Goal: Task Accomplishment & Management: Manage account settings

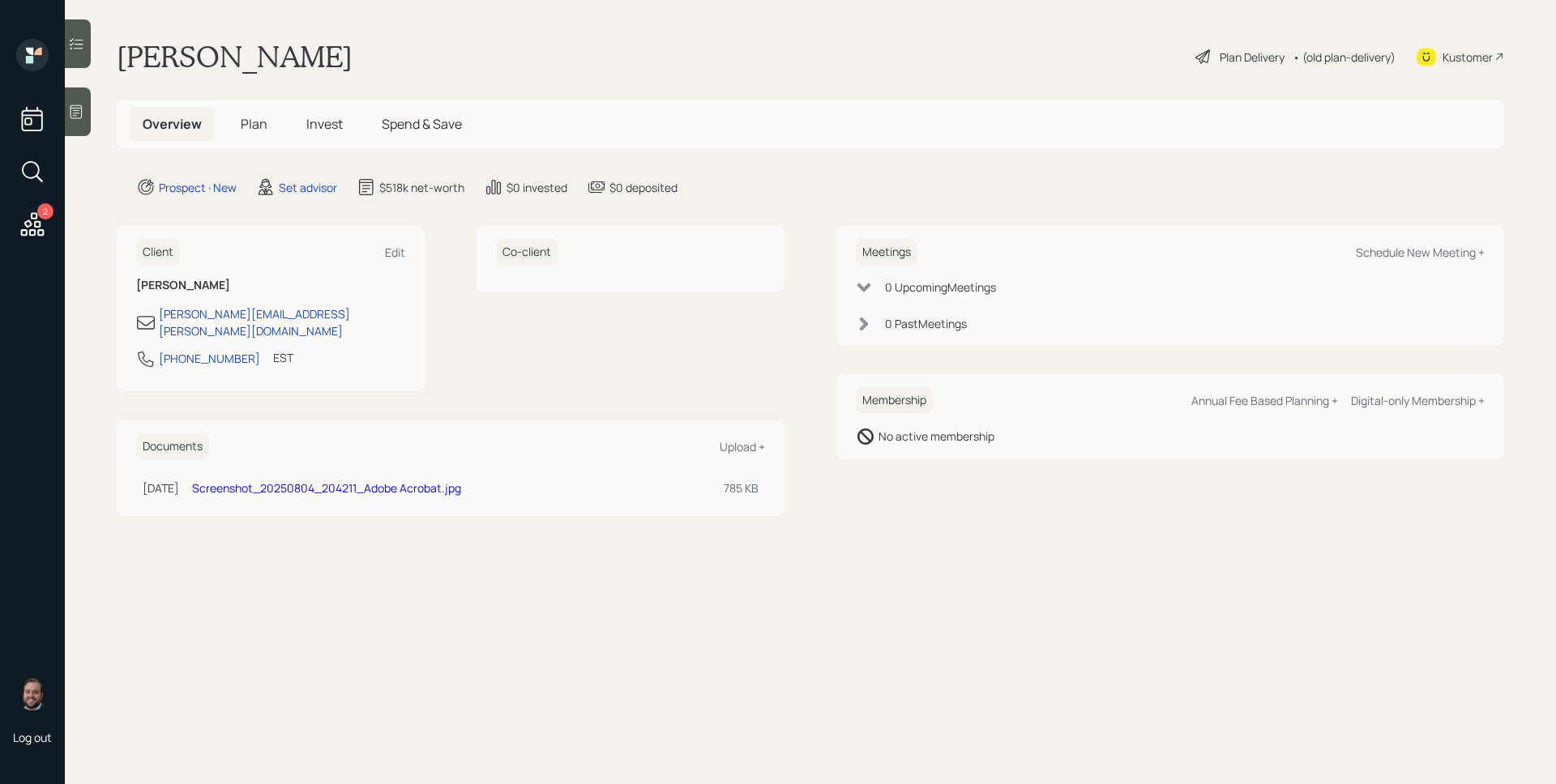
click at [249, 122] on span "Plan" at bounding box center [253, 124] width 27 height 18
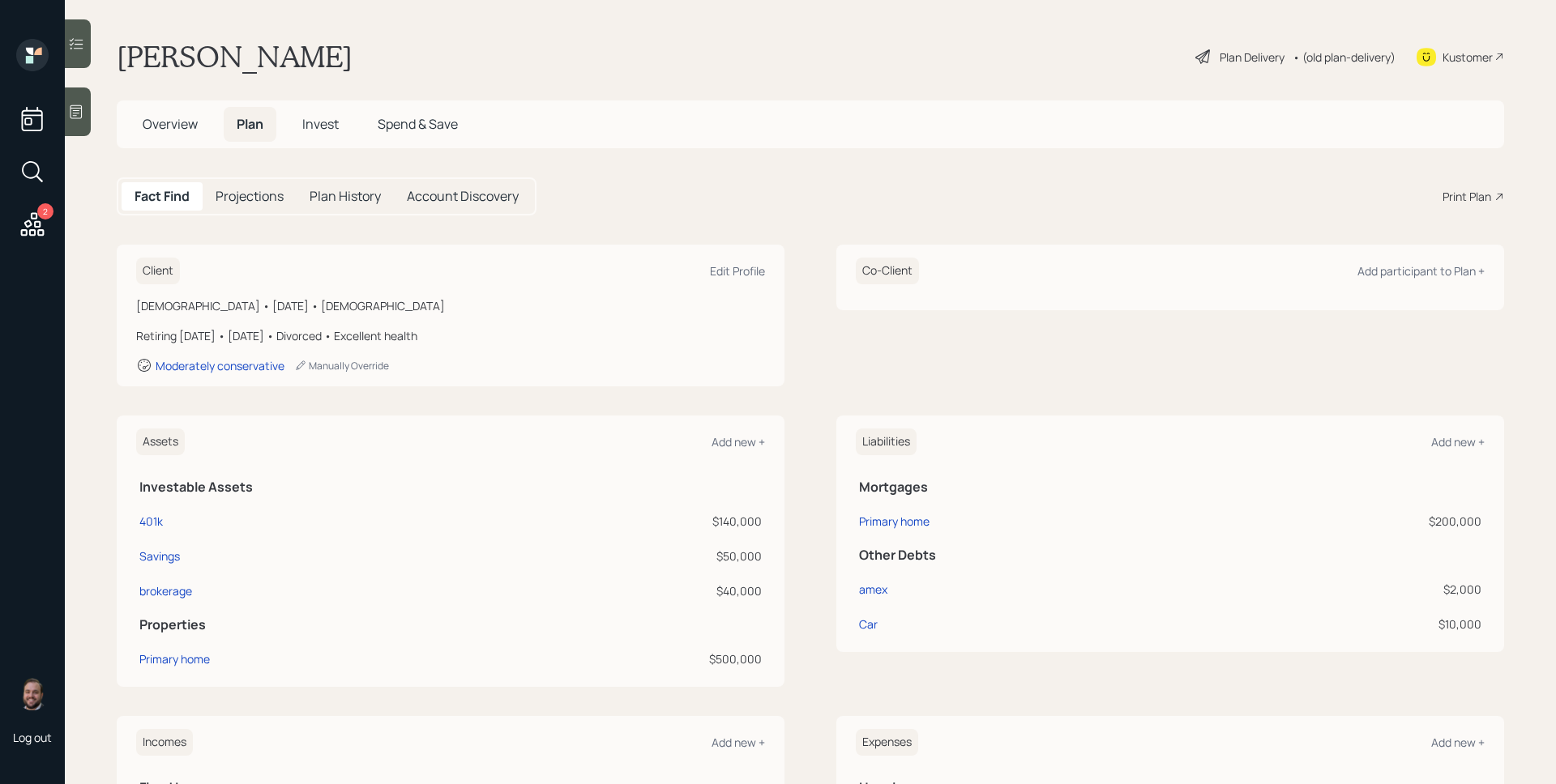
click at [250, 134] on h5 "Plan" at bounding box center [249, 124] width 52 height 35
click at [1240, 191] on div "Fact Find Projections Plan History Account Discovery Print Plan" at bounding box center [810, 197] width 1388 height 38
click at [1226, 62] on div "Plan Delivery" at bounding box center [1251, 58] width 64 height 17
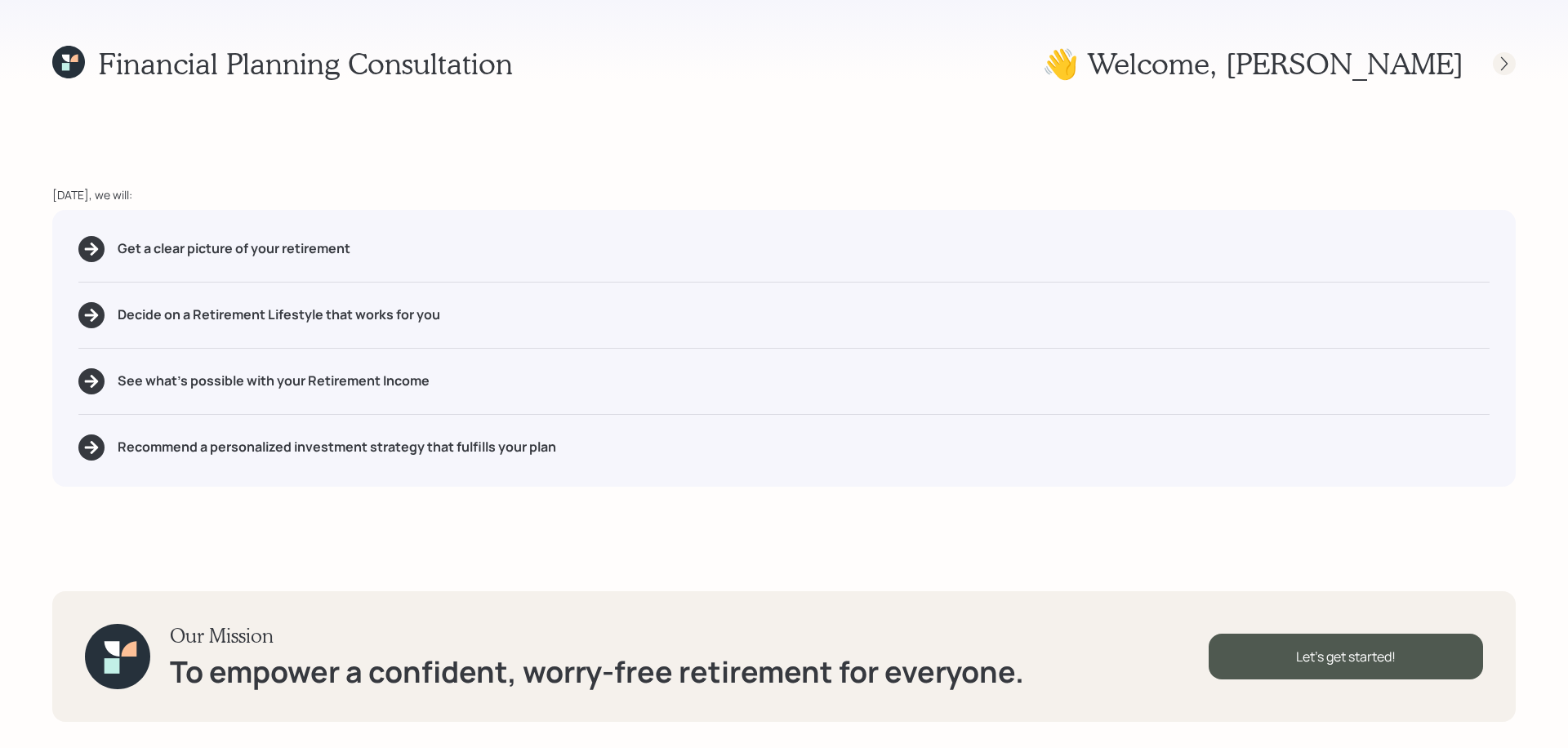
click at [1506, 60] on icon at bounding box center [1504, 63] width 16 height 16
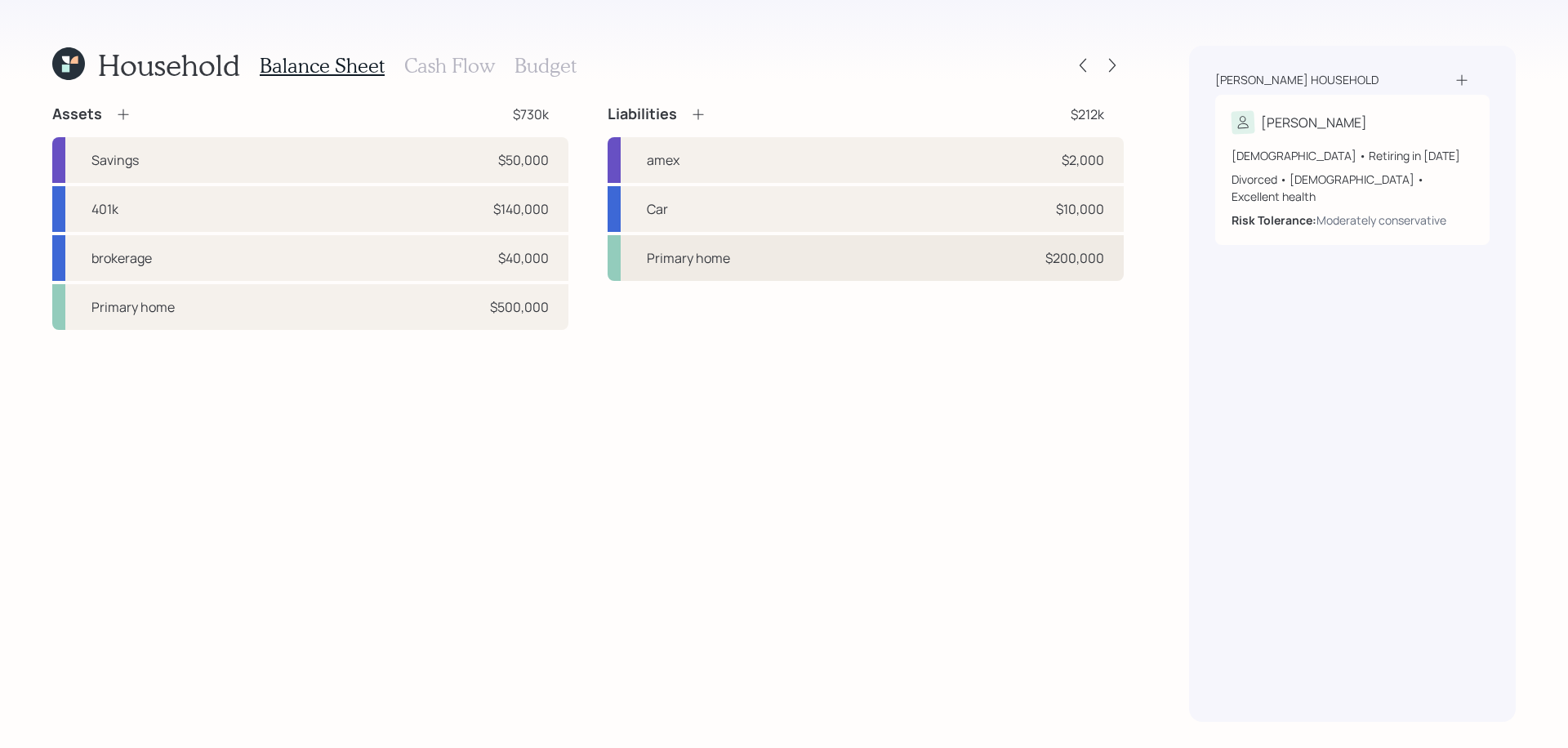
click at [997, 262] on div "Primary home $200,000" at bounding box center [866, 258] width 516 height 46
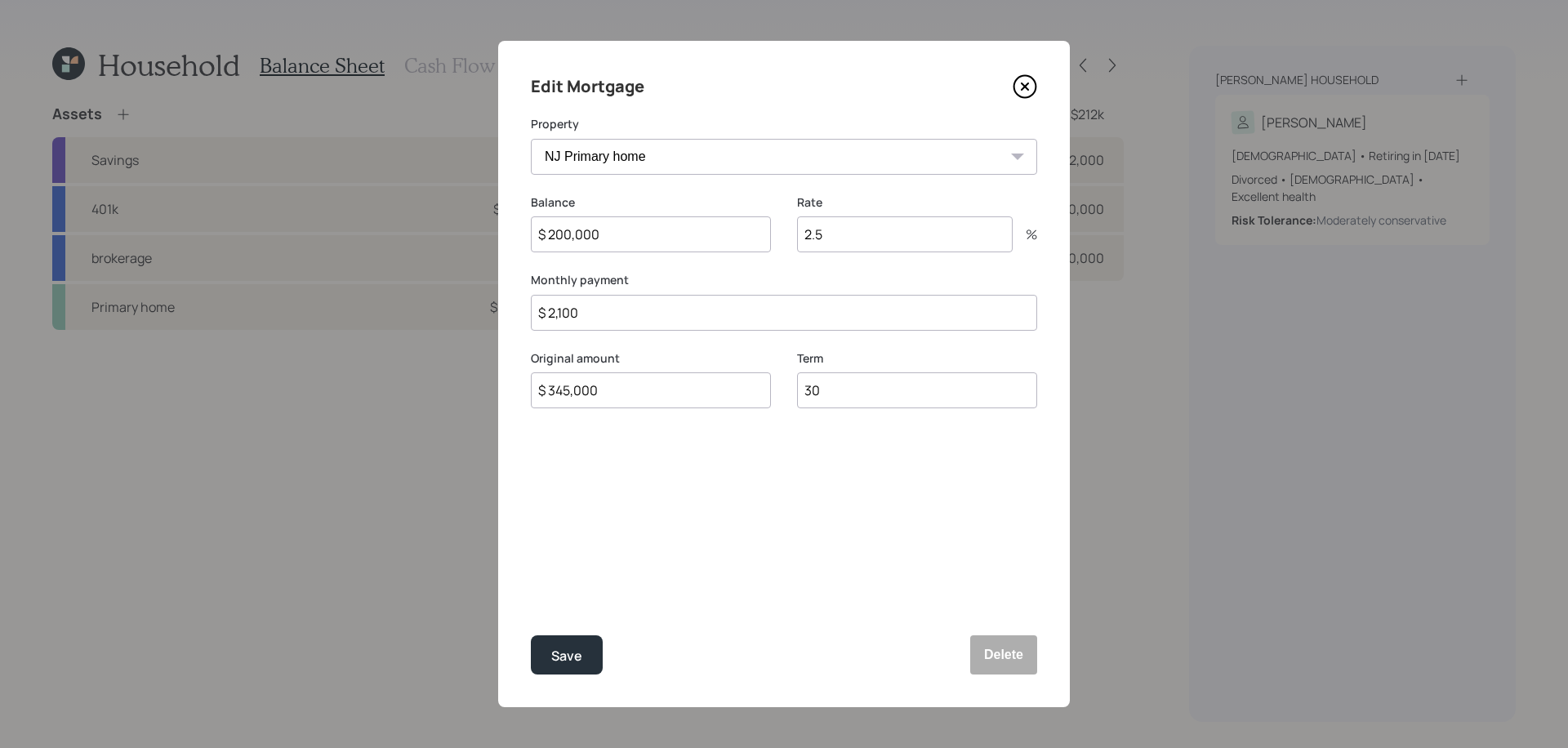
click at [1024, 81] on icon at bounding box center [1025, 87] width 24 height 24
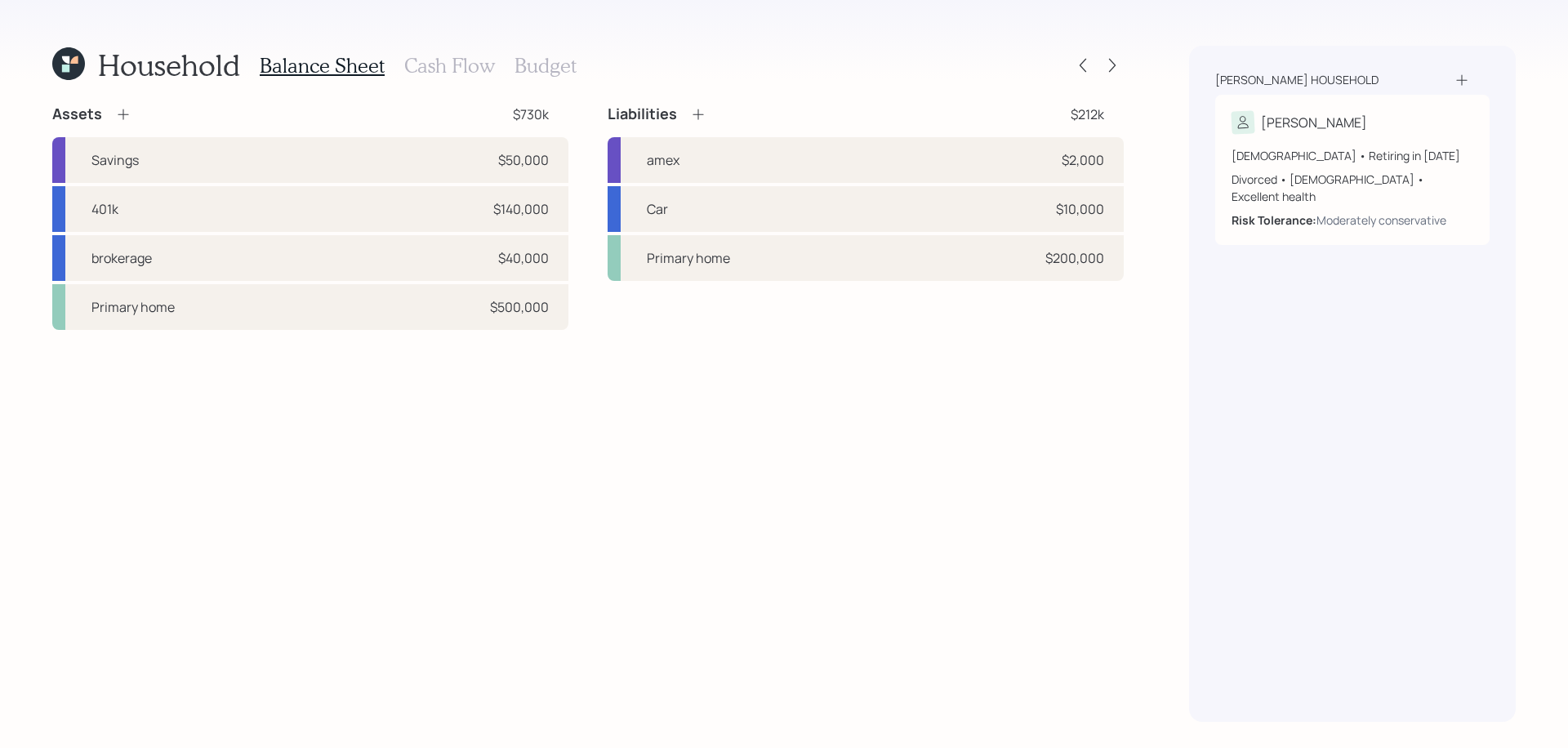
click at [442, 65] on h3 "Cash Flow" at bounding box center [449, 65] width 91 height 23
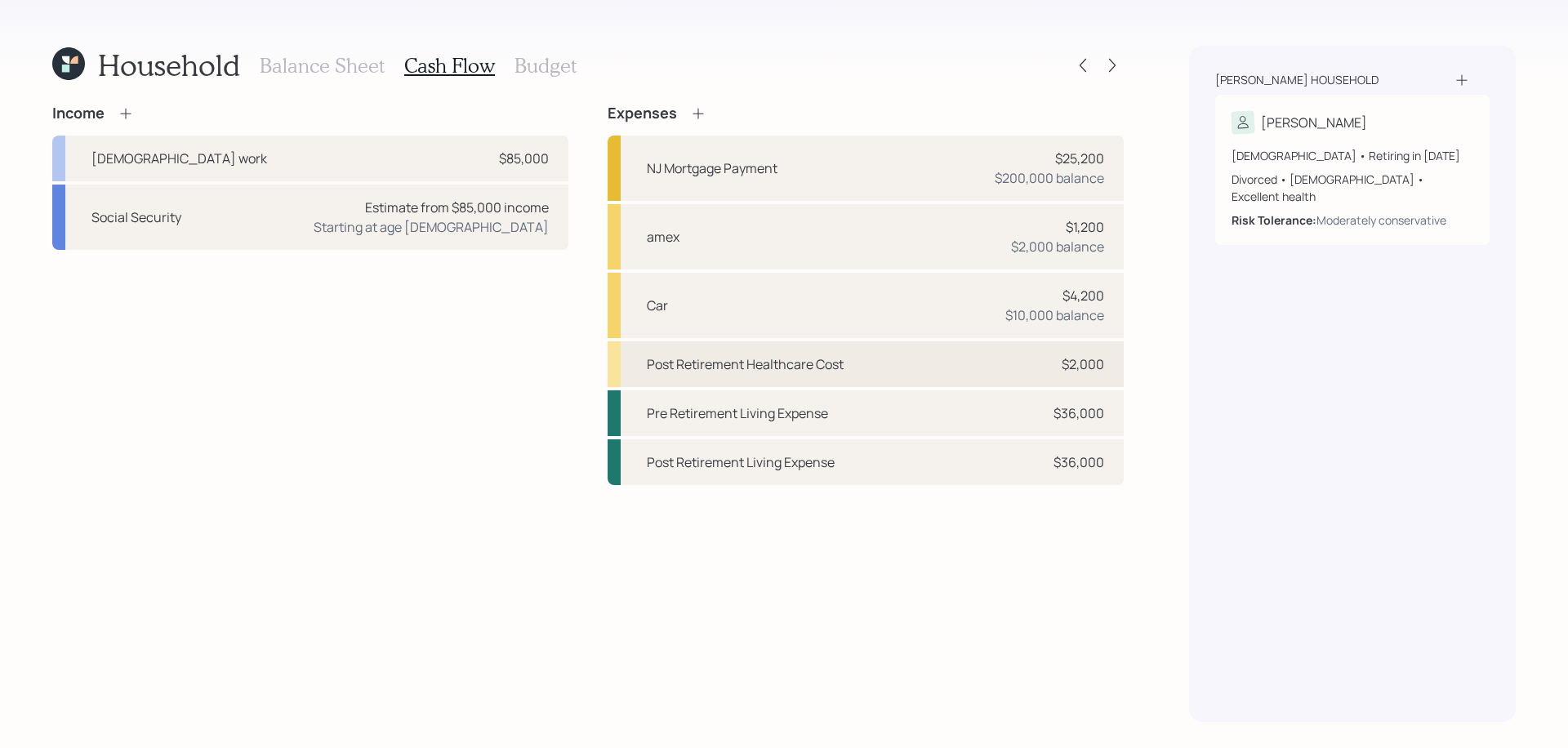
click at [1094, 366] on div "$2,000" at bounding box center [1082, 364] width 42 height 20
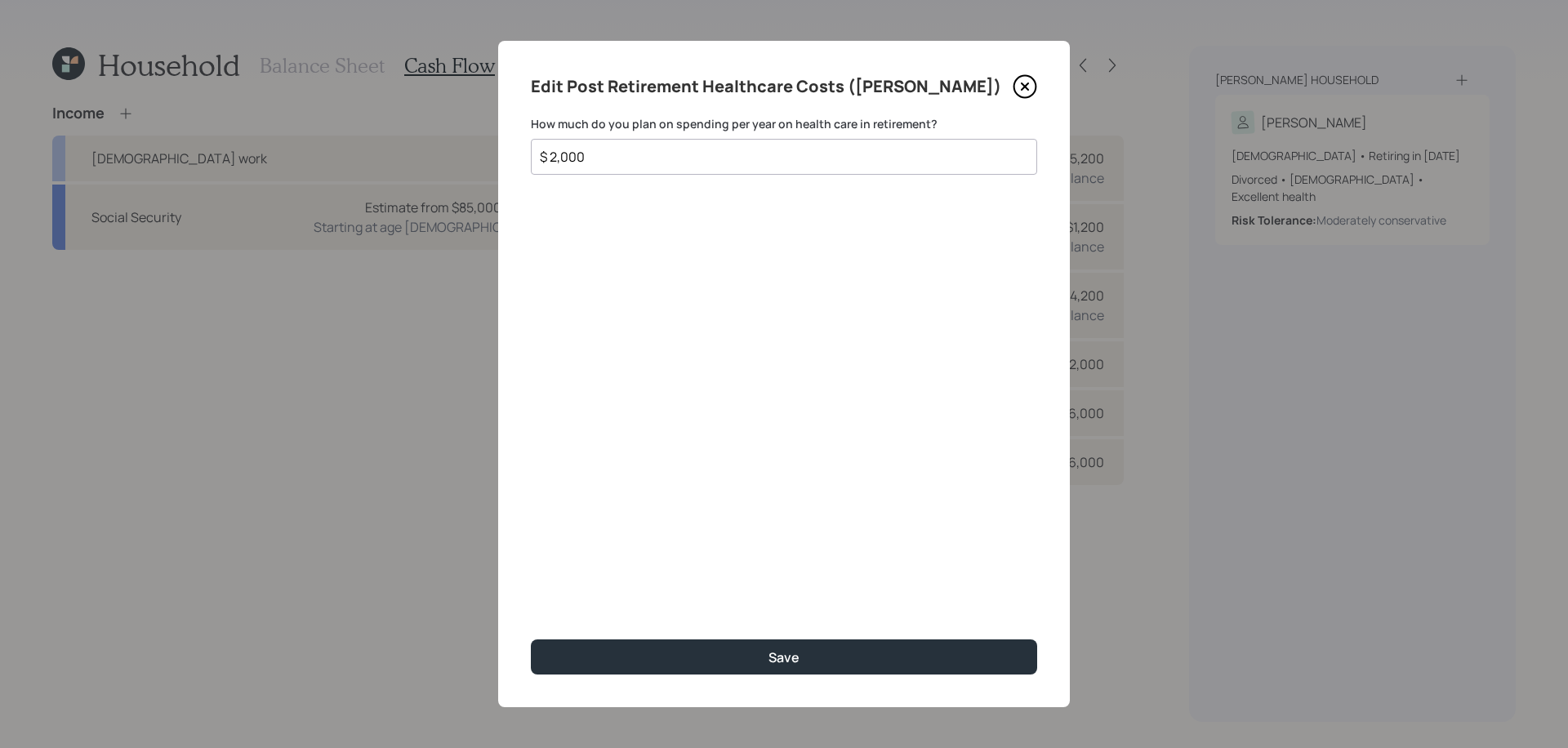
click at [1021, 90] on icon at bounding box center [1025, 87] width 24 height 24
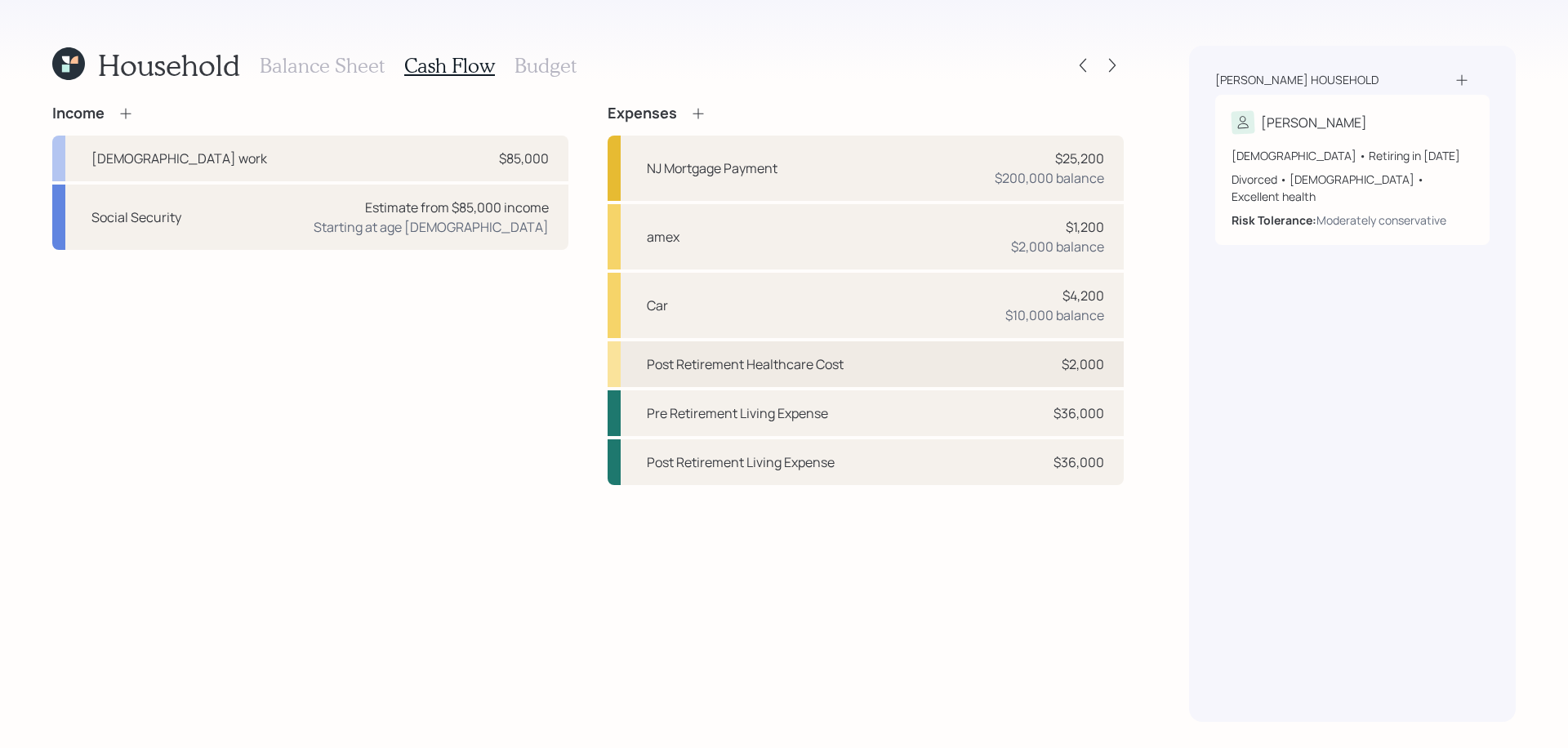
click at [1073, 359] on div "$2,000" at bounding box center [1082, 364] width 42 height 20
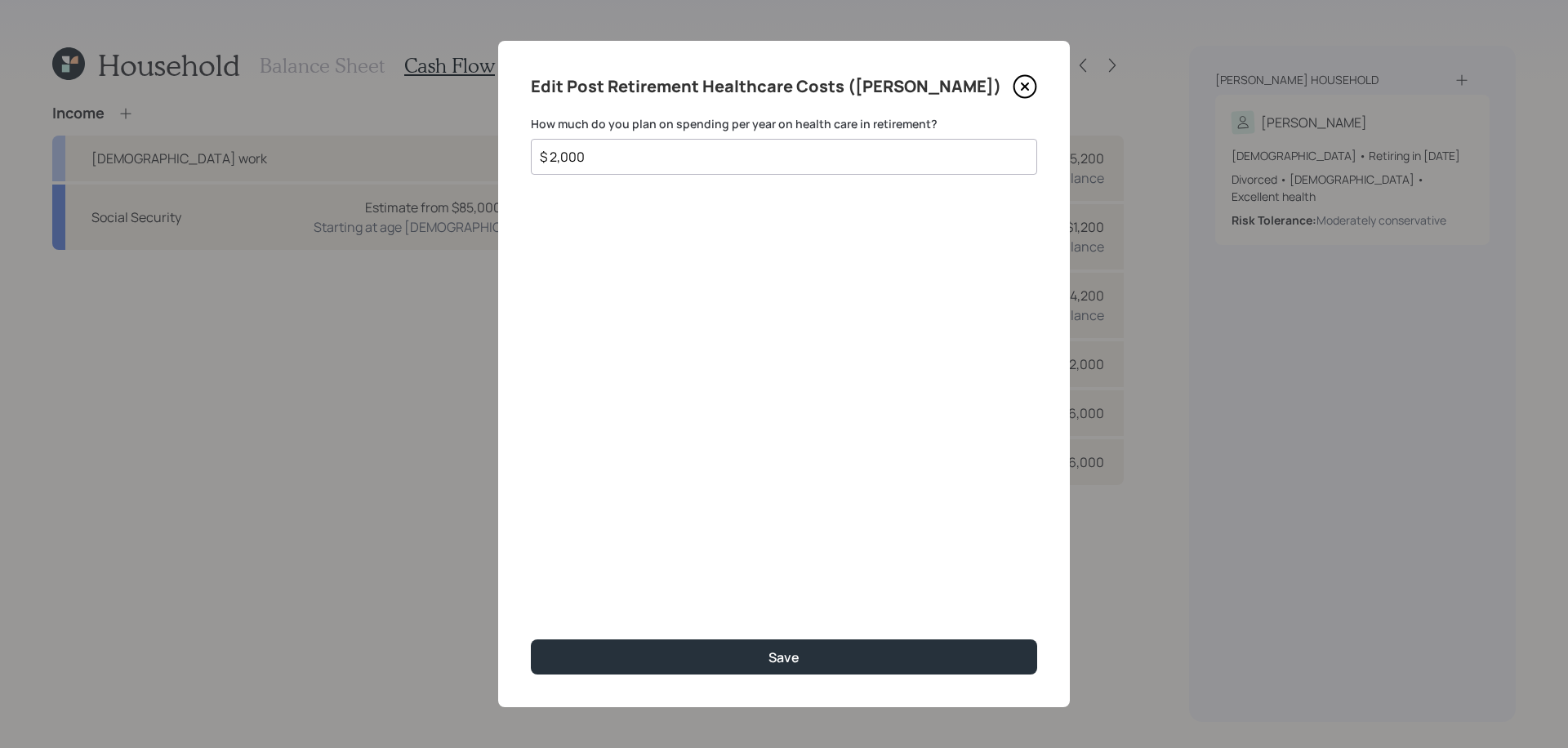
click at [1025, 93] on icon at bounding box center [1025, 87] width 24 height 24
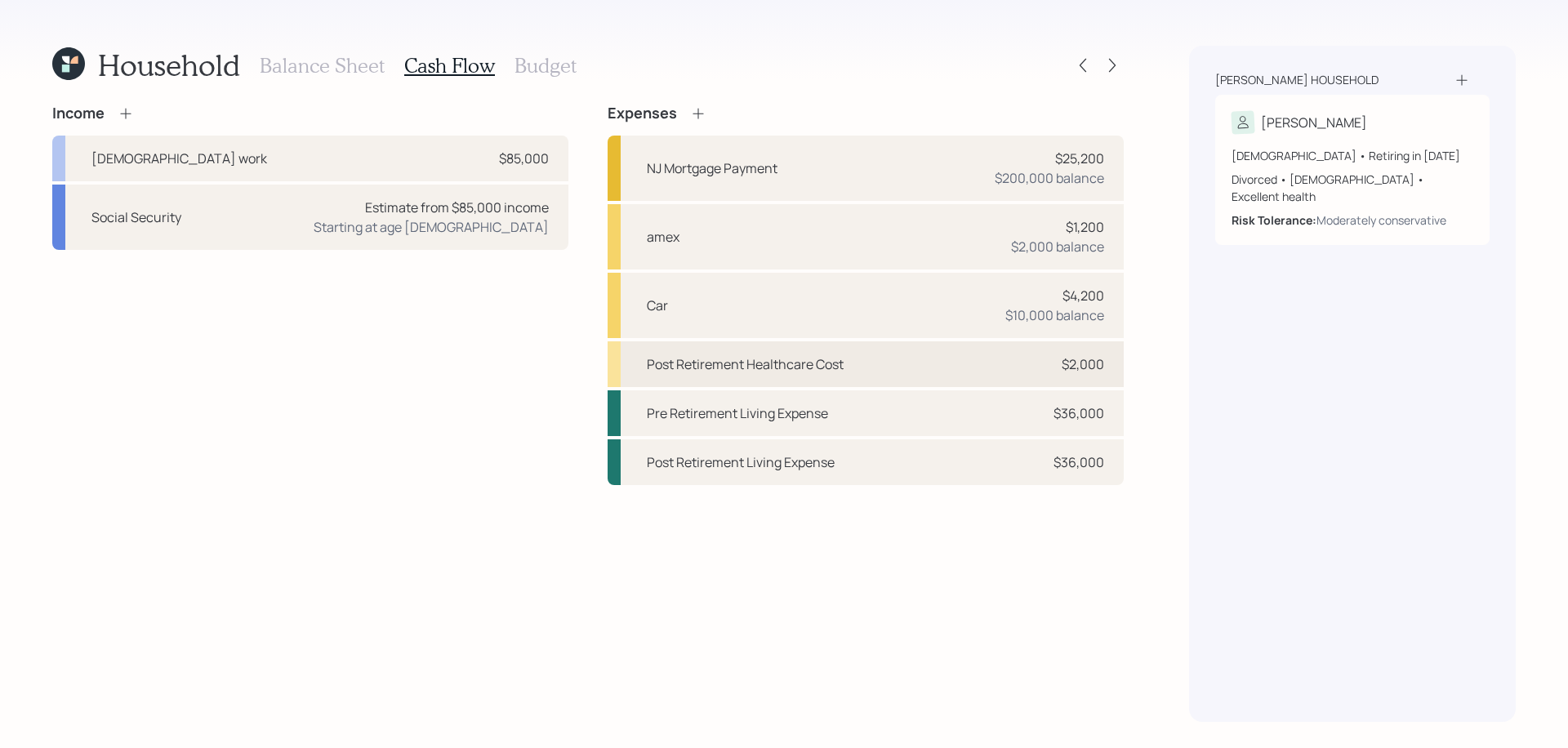
click at [1070, 368] on div "$2,000" at bounding box center [1082, 364] width 42 height 20
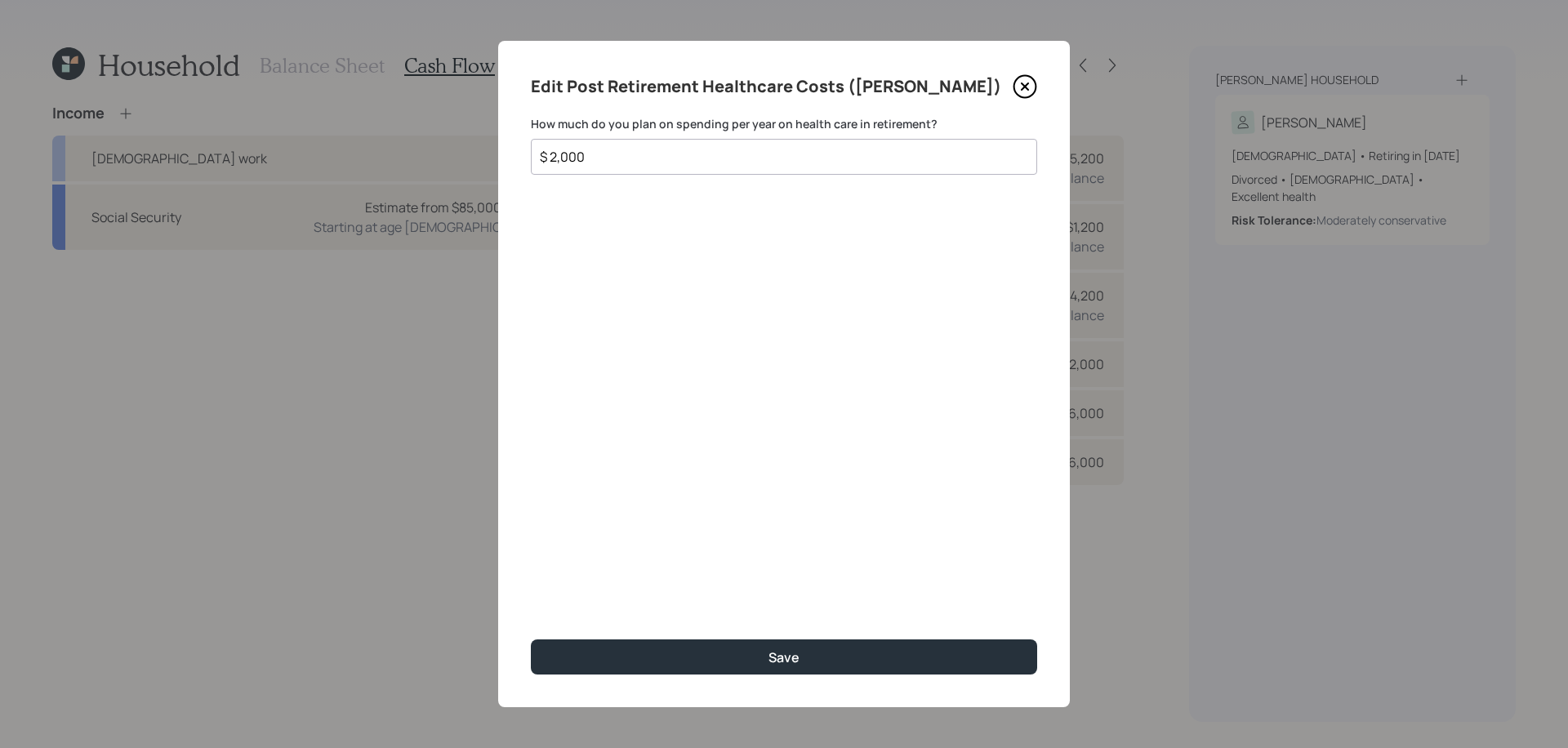
click at [784, 161] on input "$ 2,000" at bounding box center [778, 157] width 479 height 20
click at [648, 153] on input "$ 2,200" at bounding box center [778, 157] width 479 height 20
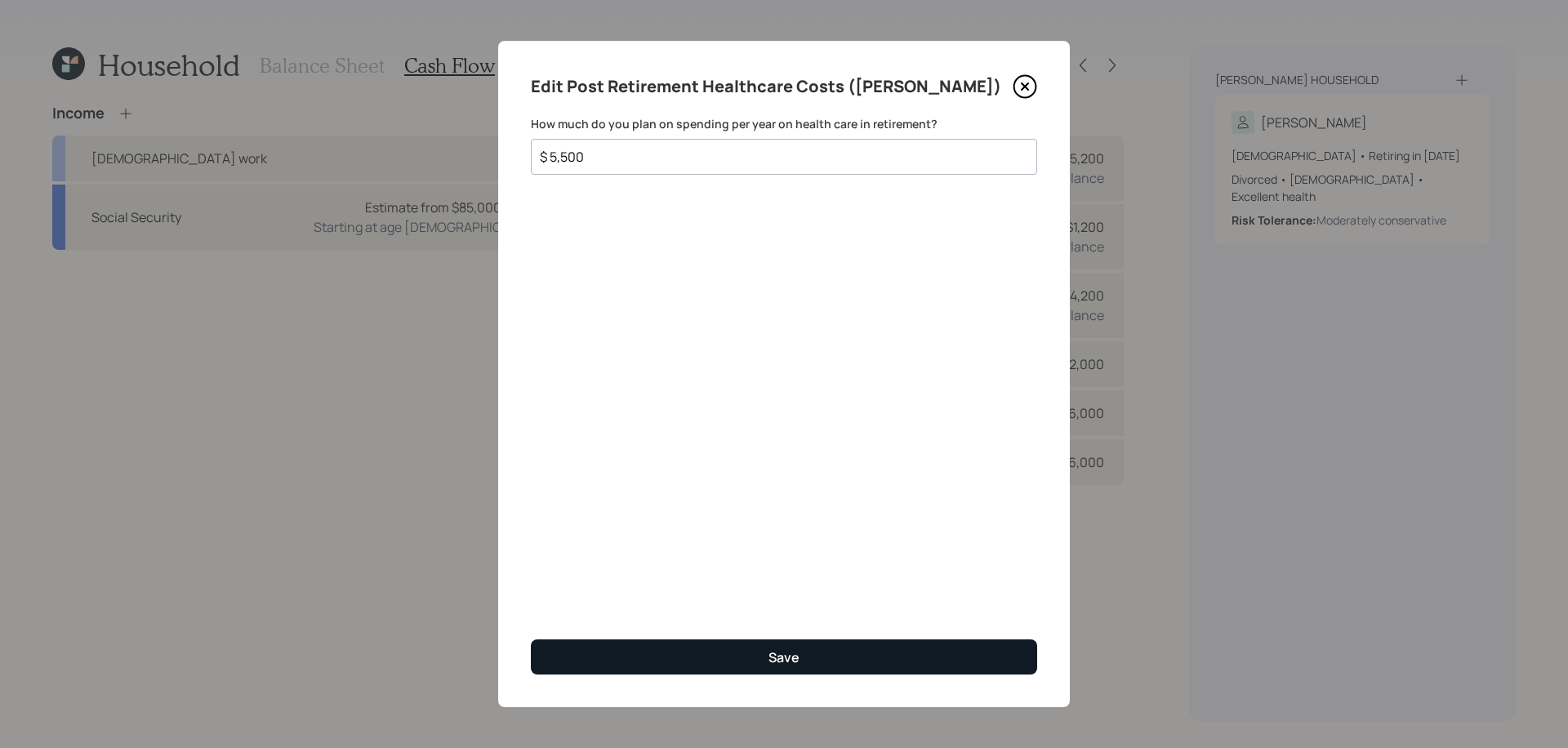
type input "$ 5,500"
click at [843, 668] on button "Save" at bounding box center [784, 656] width 507 height 35
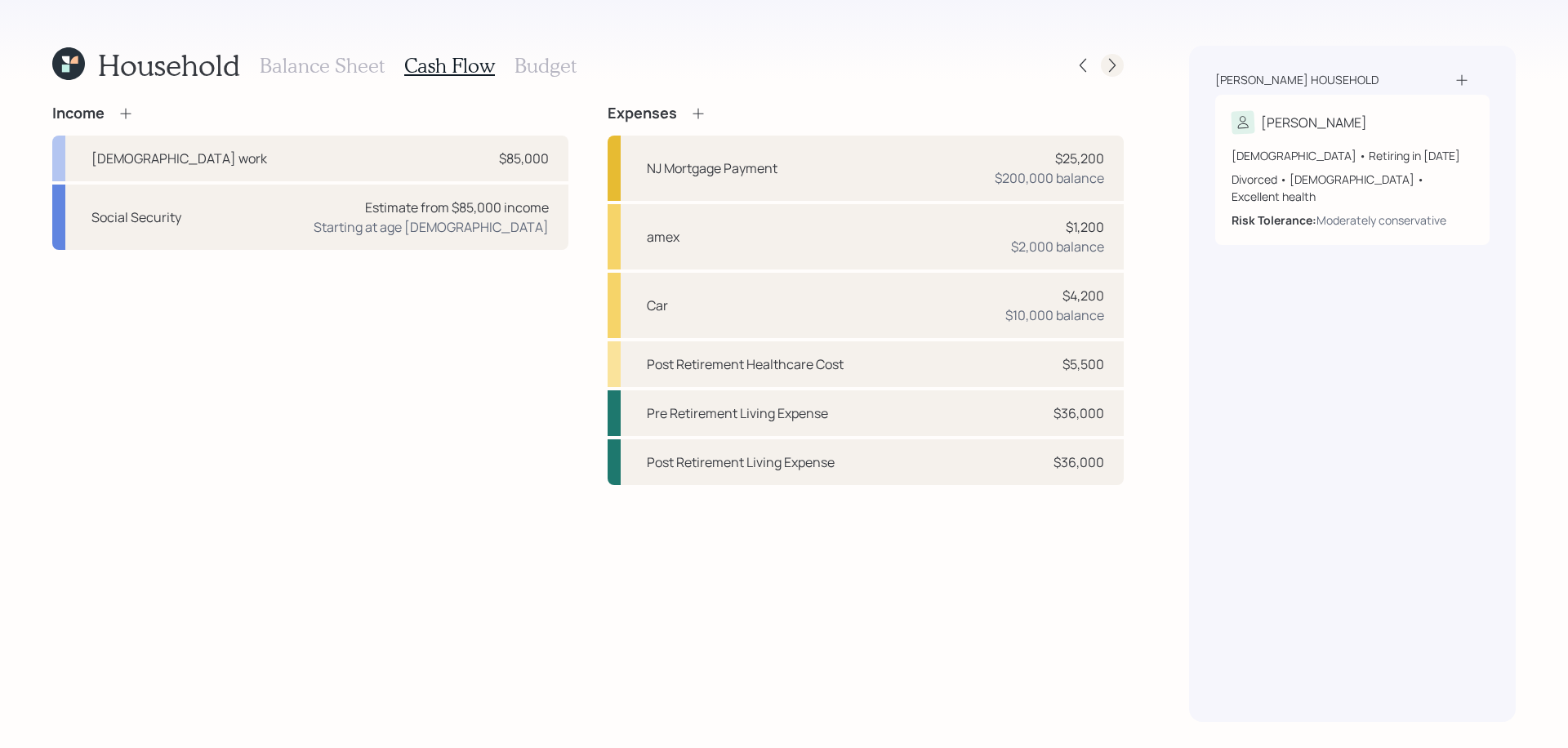
click at [1112, 61] on icon at bounding box center [1113, 66] width 7 height 14
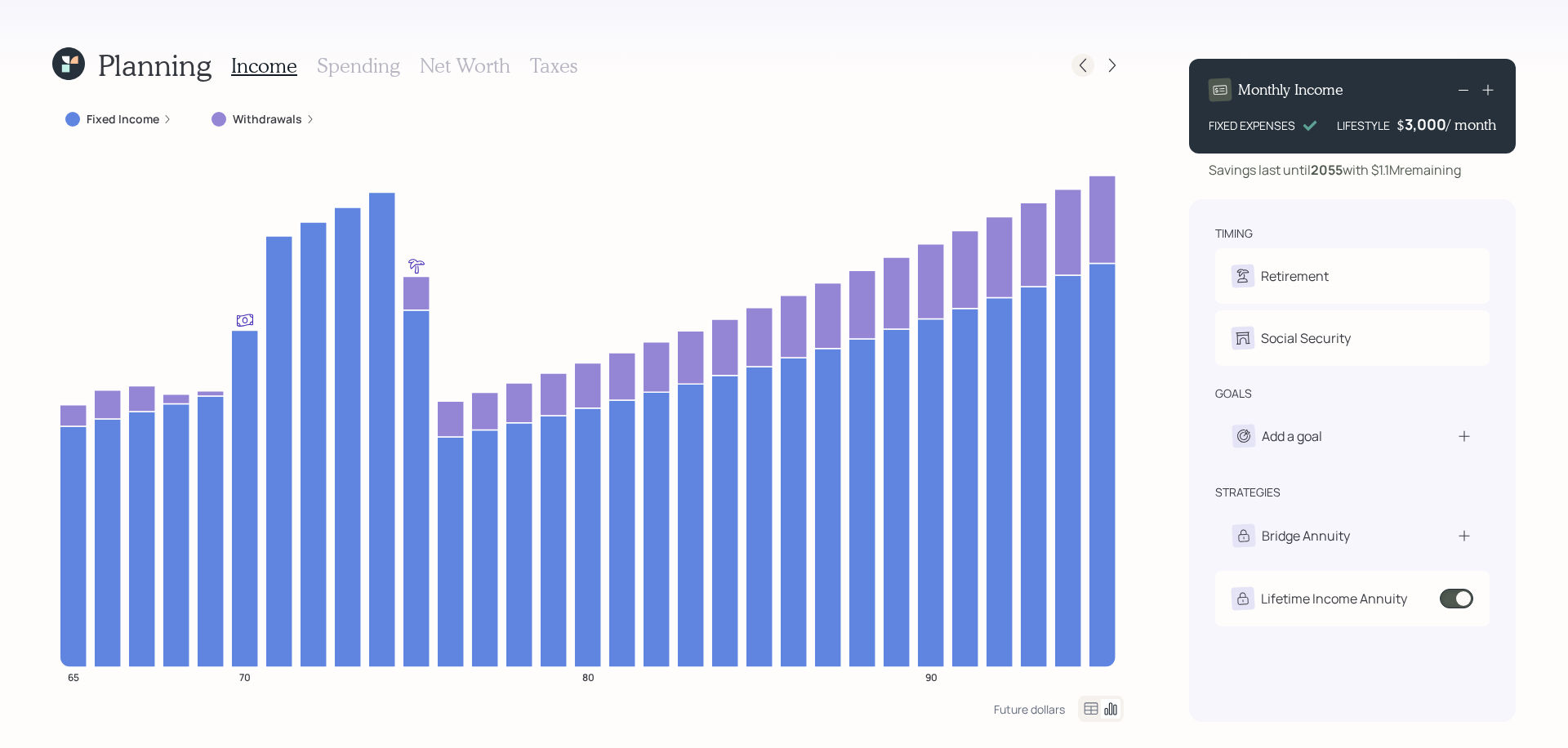
click at [1084, 61] on icon at bounding box center [1083, 66] width 7 height 14
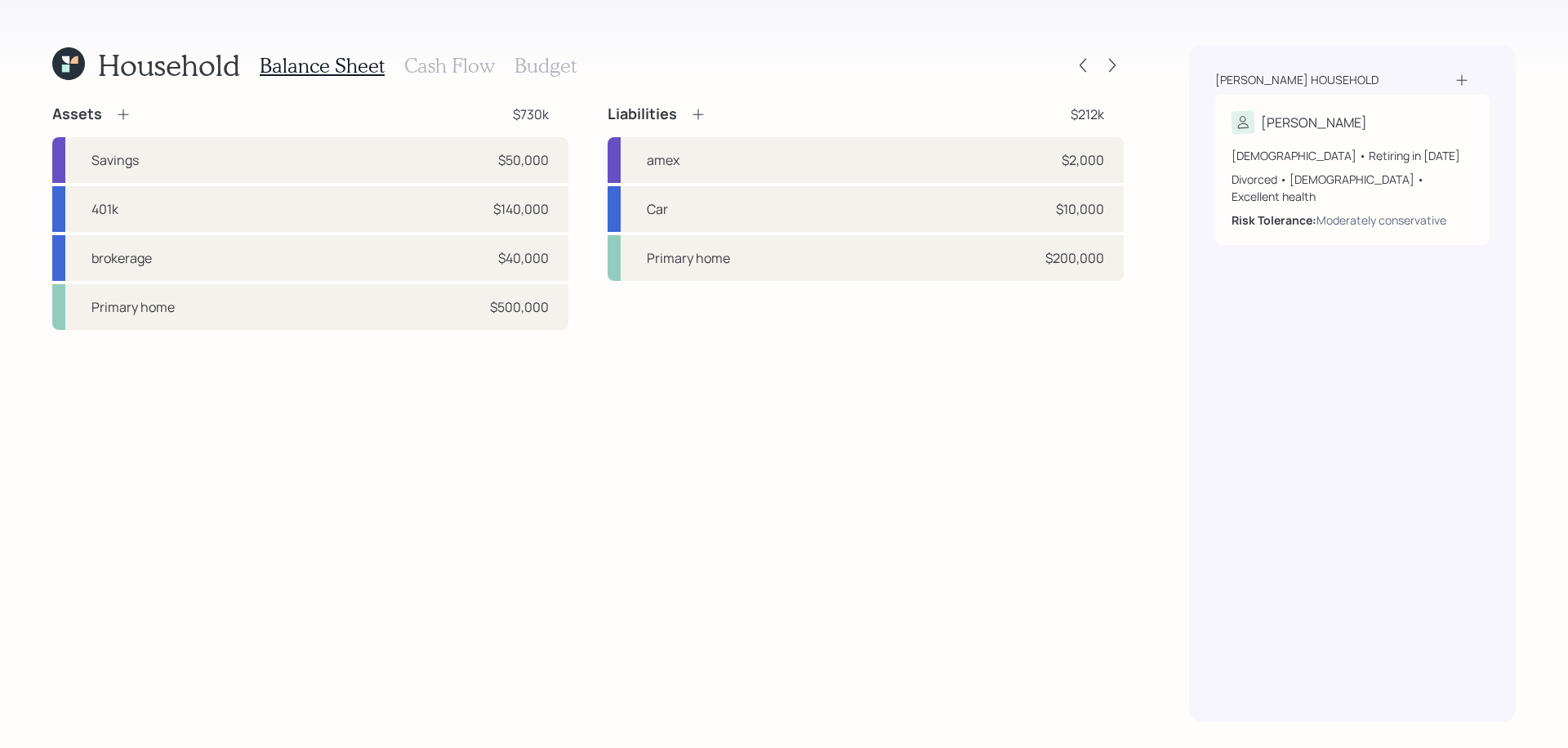
click at [452, 69] on h3 "Cash Flow" at bounding box center [449, 65] width 91 height 23
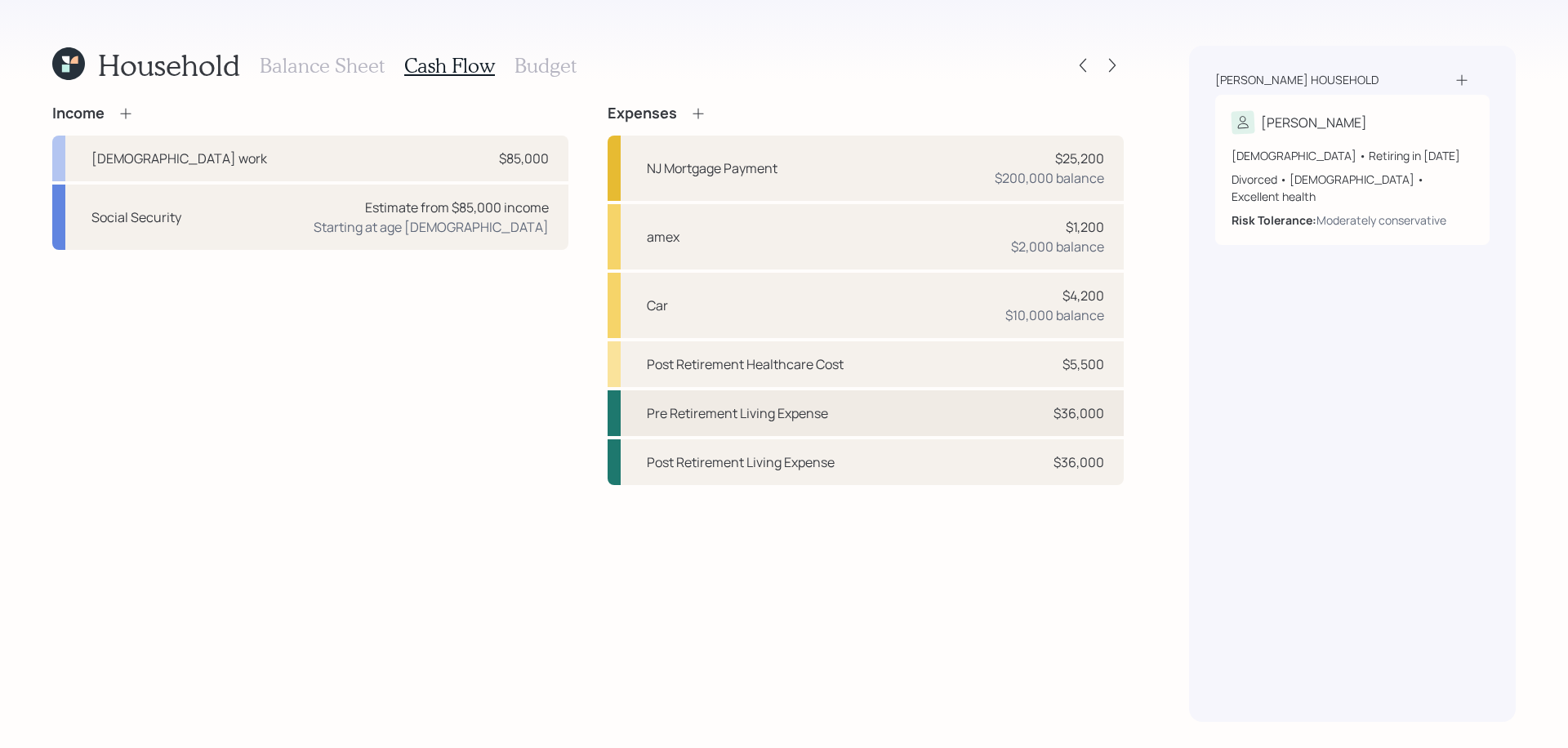
click at [891, 406] on div "Pre Retirement Living Expense $36,000" at bounding box center [866, 413] width 516 height 46
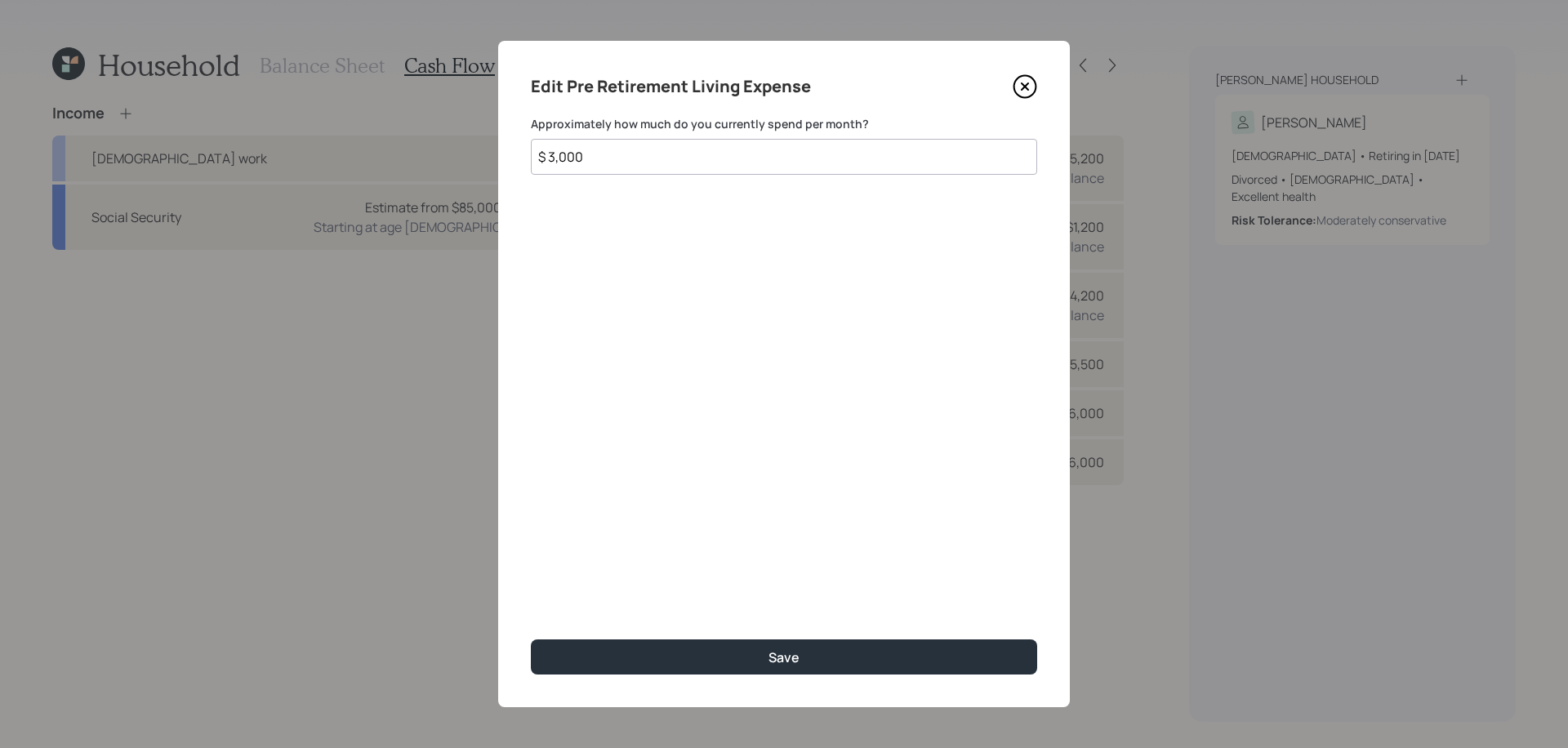
click at [741, 151] on input "$ 3,000" at bounding box center [784, 156] width 507 height 35
type input "$ 8,000"
click at [531, 639] on button "Save" at bounding box center [784, 656] width 507 height 35
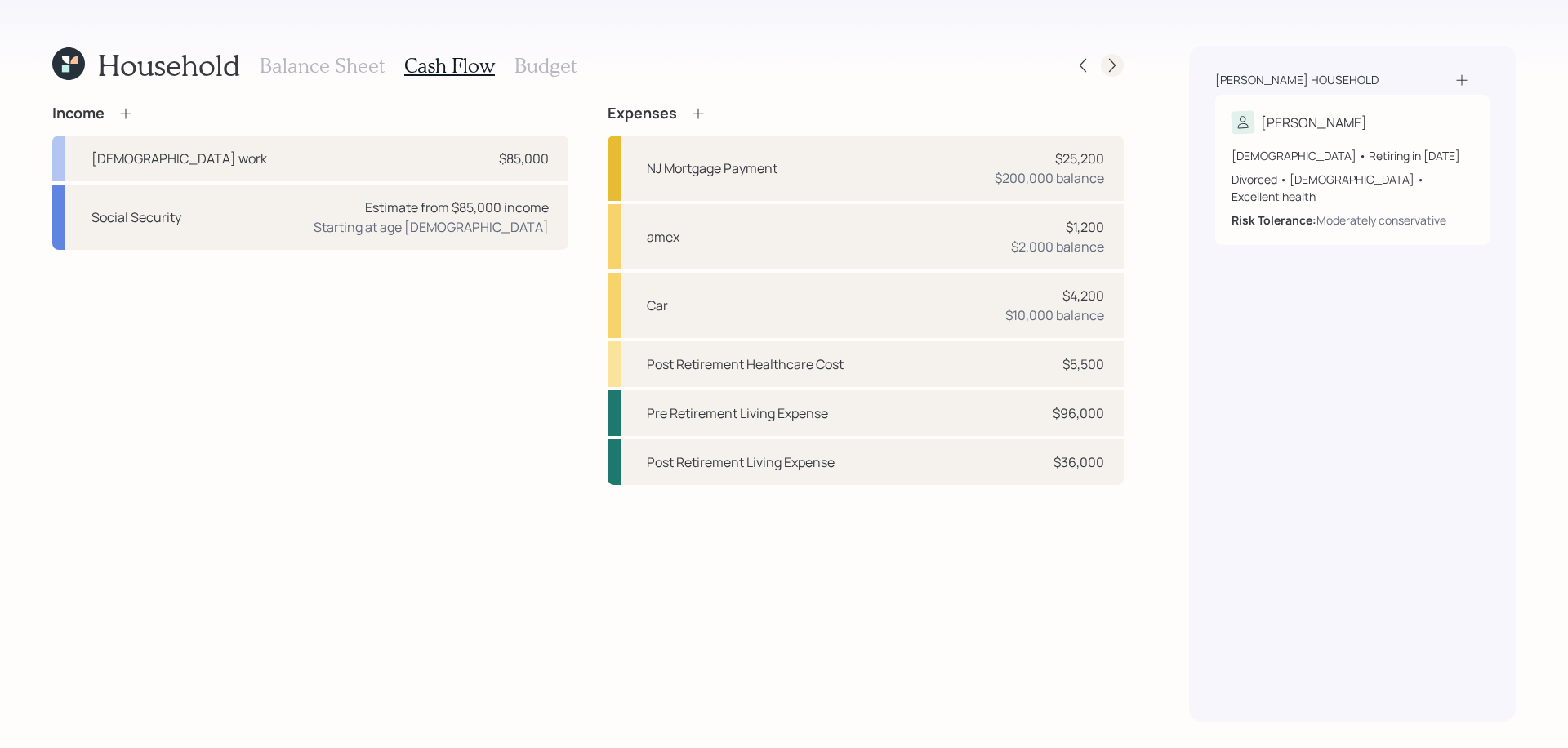
click at [1107, 68] on icon at bounding box center [1112, 65] width 16 height 16
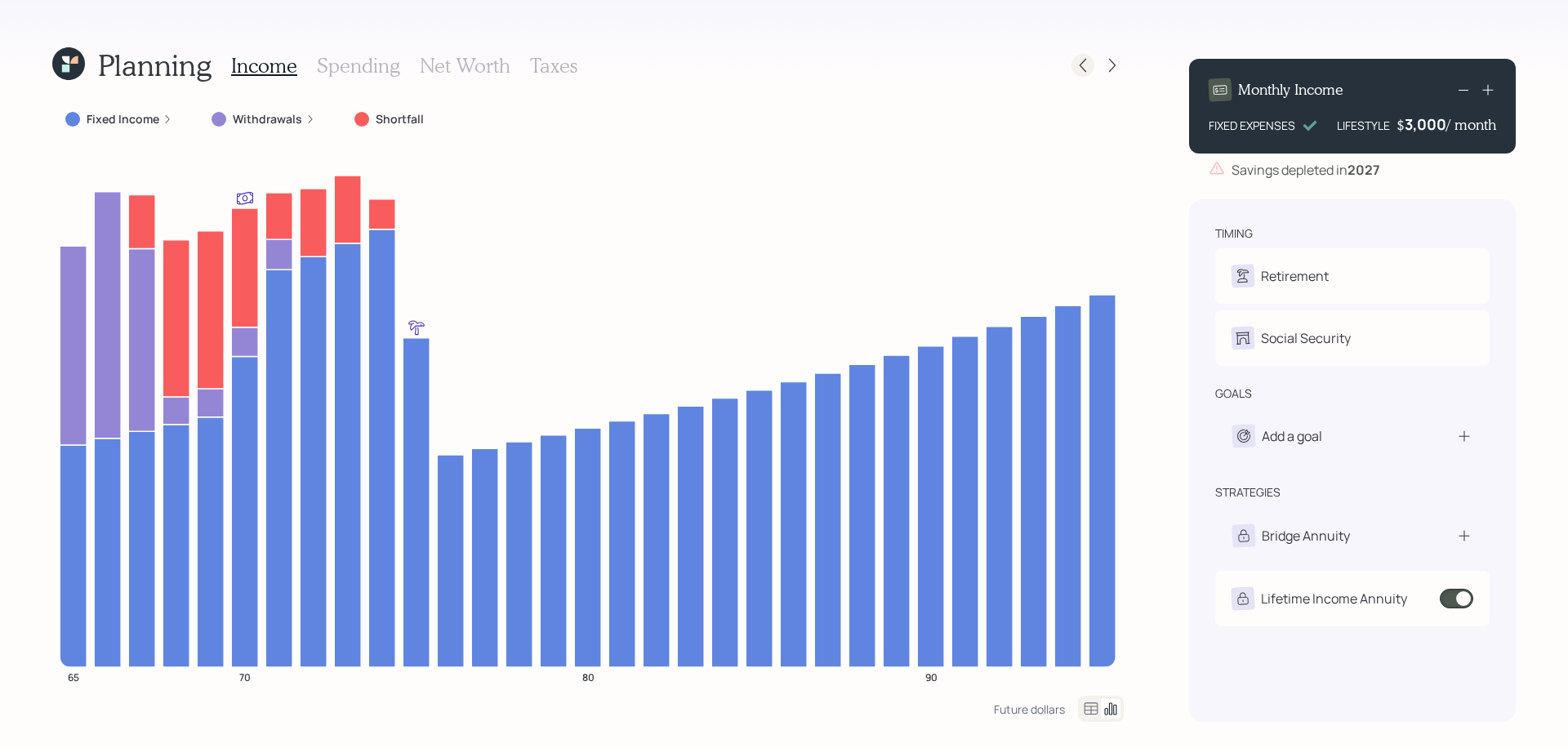
click at [1080, 63] on icon at bounding box center [1082, 65] width 16 height 16
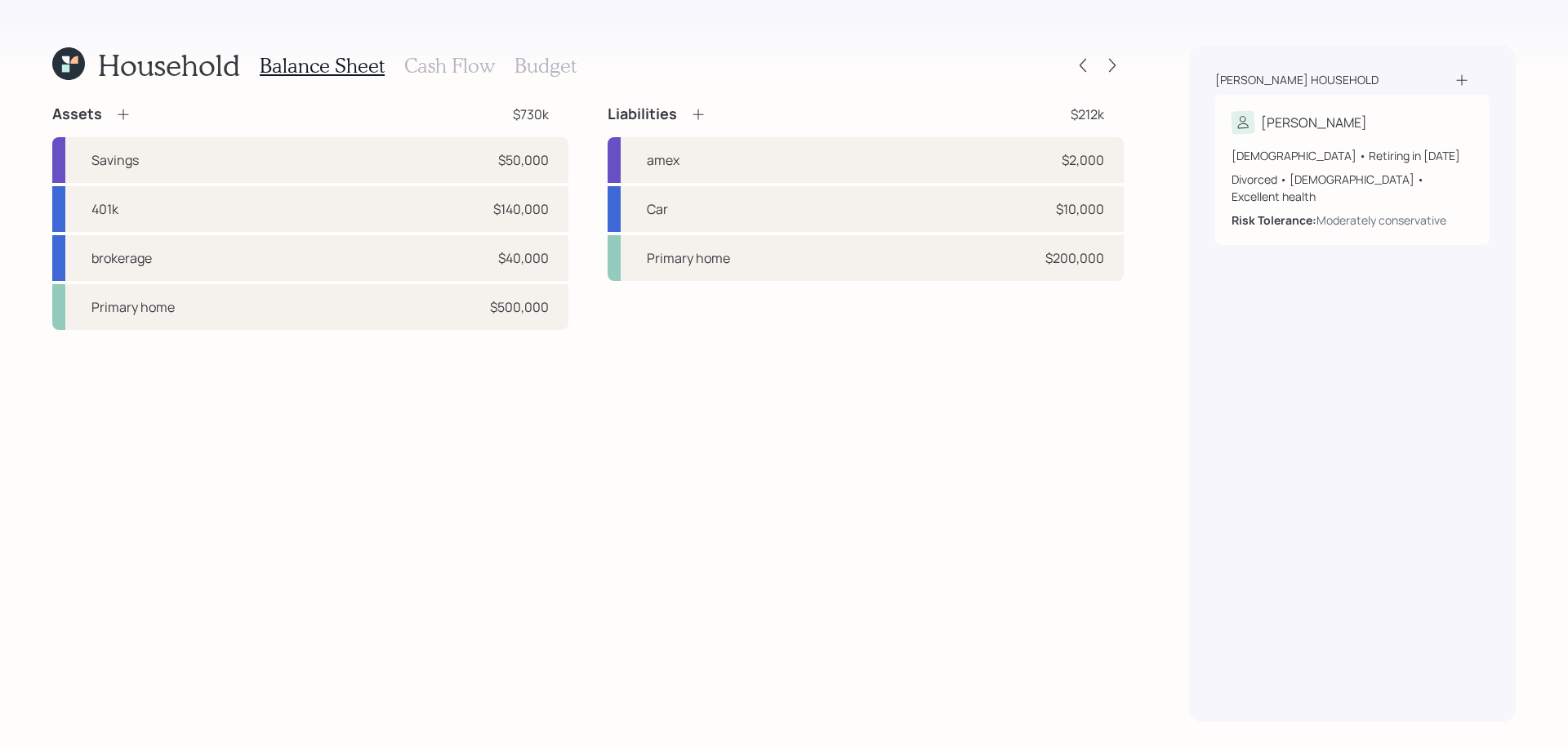
click at [427, 61] on h3 "Cash Flow" at bounding box center [449, 65] width 91 height 23
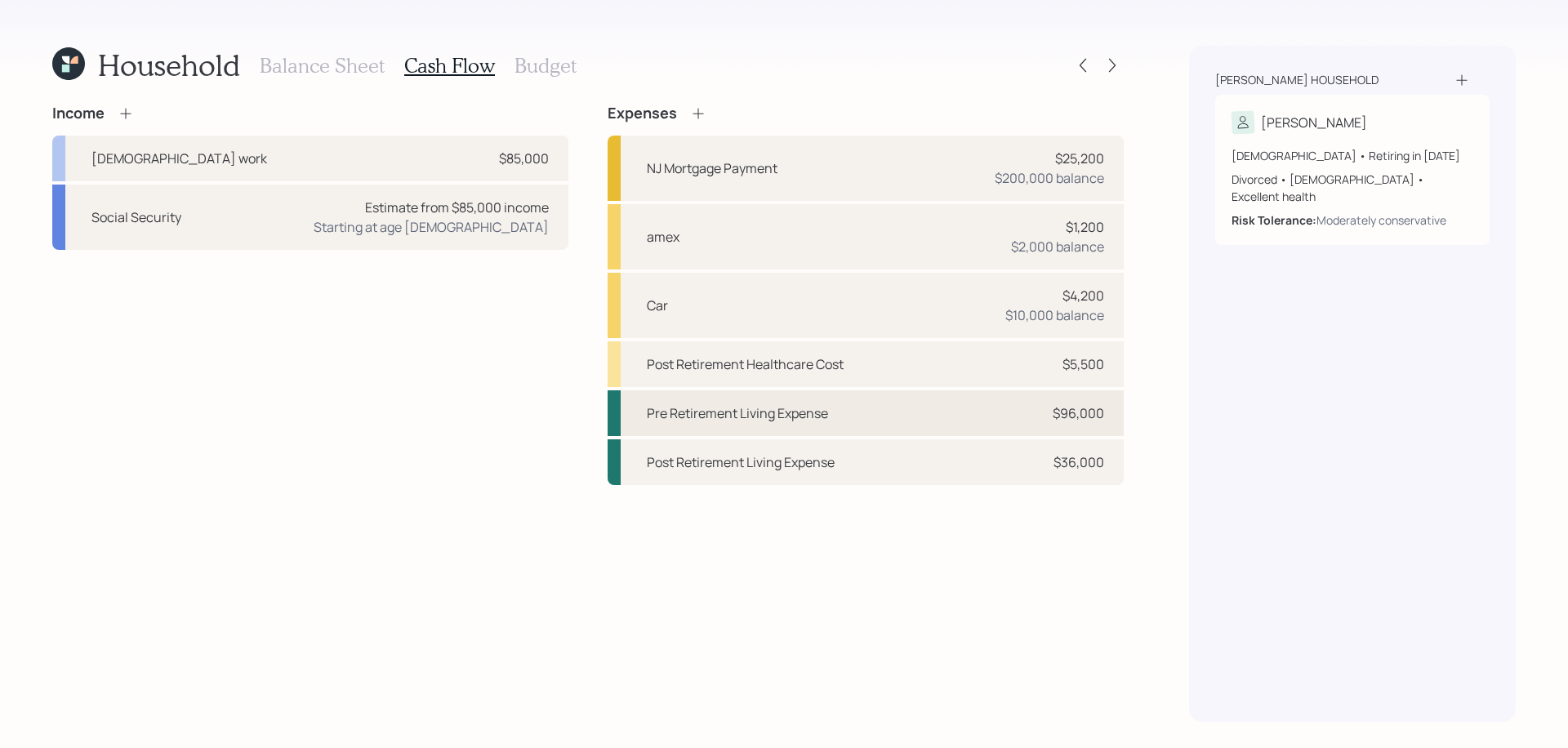
click at [1023, 414] on div "Pre Retirement Living Expense $96,000" at bounding box center [866, 413] width 516 height 46
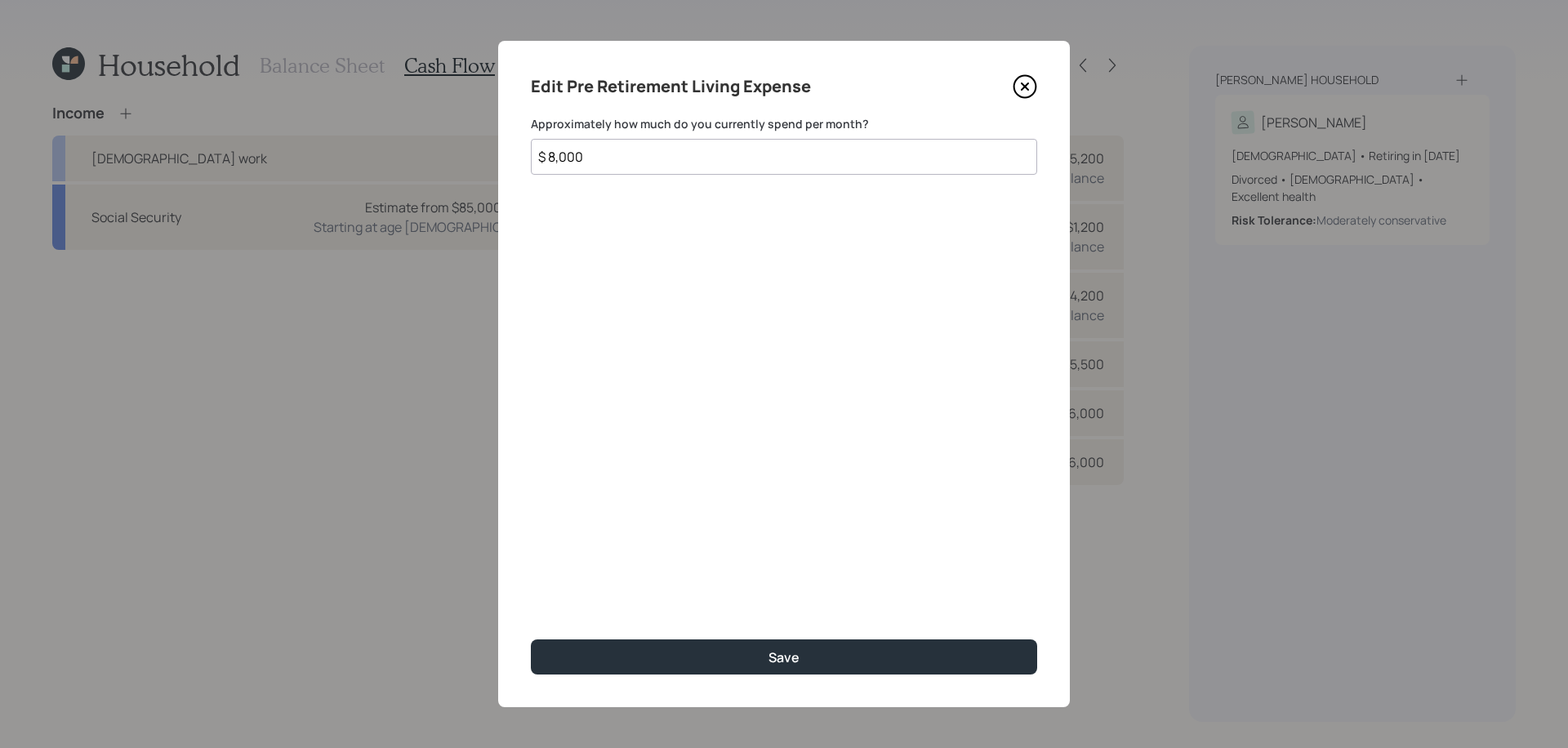
click at [680, 164] on input "$ 8,000" at bounding box center [784, 156] width 507 height 35
click at [531, 639] on button "Save" at bounding box center [784, 656] width 507 height 35
type input "$ 1"
click at [531, 639] on button "Save" at bounding box center [784, 656] width 507 height 35
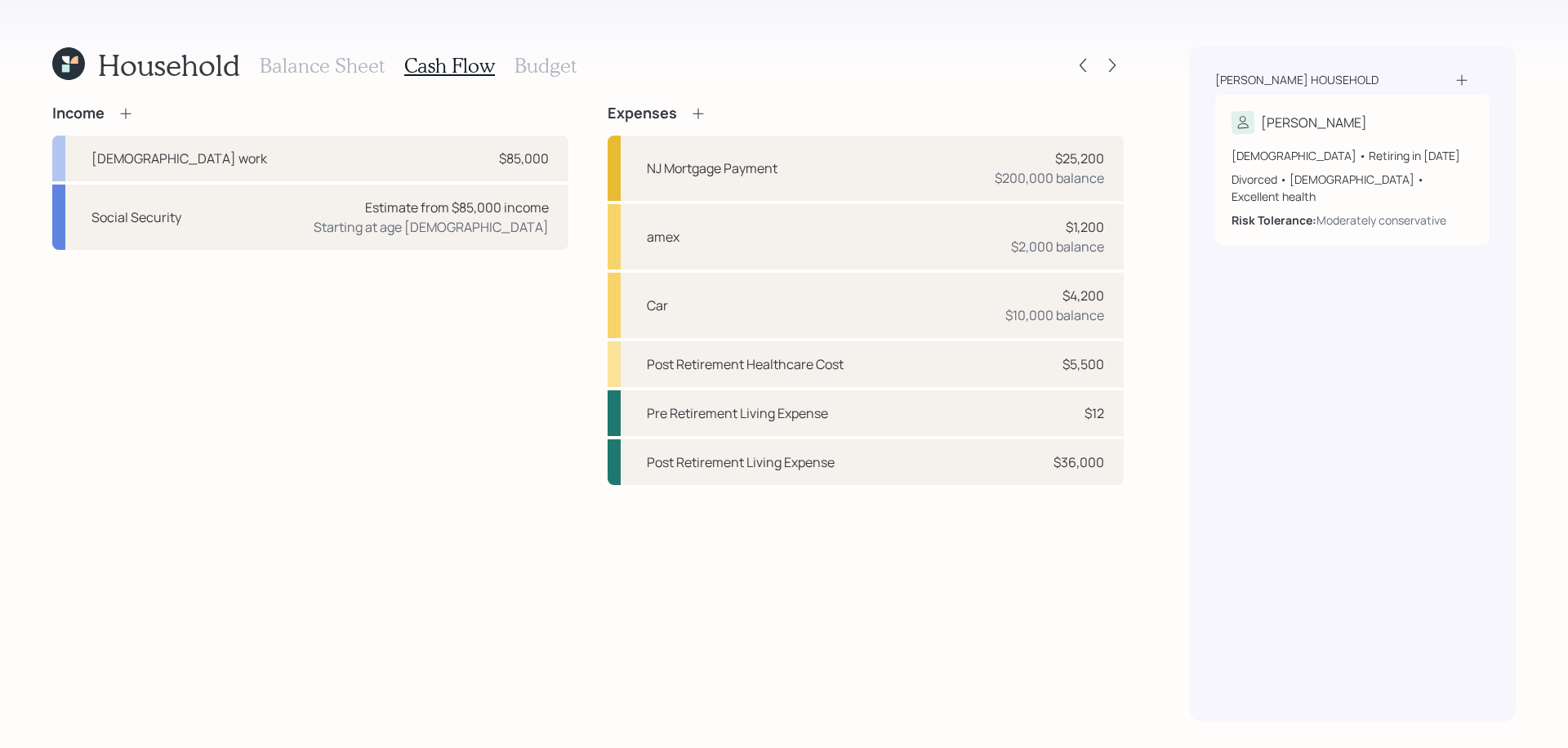
click at [538, 65] on h3 "Budget" at bounding box center [545, 65] width 62 height 23
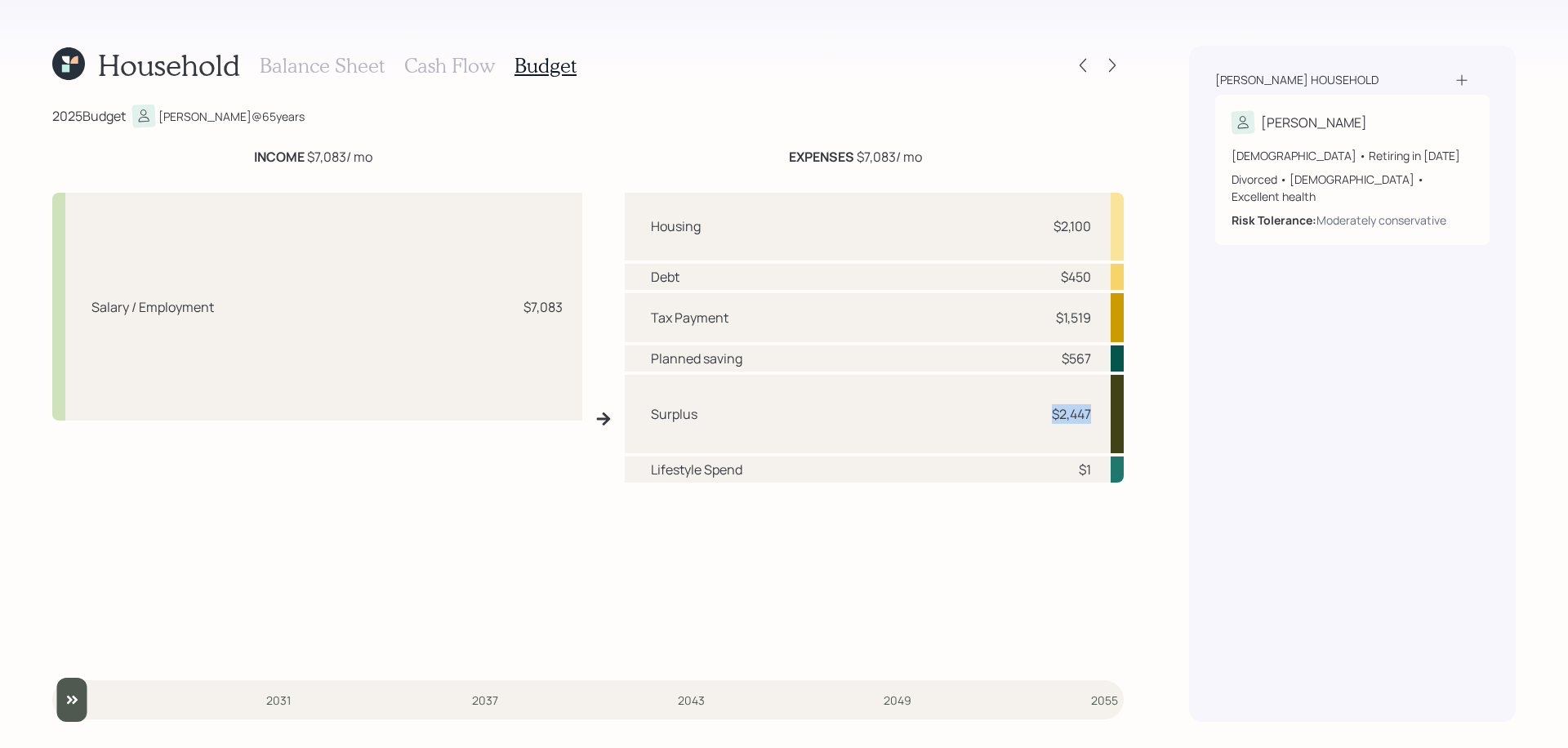
drag, startPoint x: 1094, startPoint y: 409, endPoint x: 1037, endPoint y: 415, distance: 57.3
click at [1037, 415] on div "Surplus $2,447" at bounding box center [874, 414] width 499 height 79
click at [1066, 409] on div "$2,447" at bounding box center [1071, 414] width 39 height 20
drag, startPoint x: 1091, startPoint y: 413, endPoint x: 1051, endPoint y: 409, distance: 40.2
click at [1051, 409] on div "Surplus $2,447" at bounding box center [874, 414] width 499 height 79
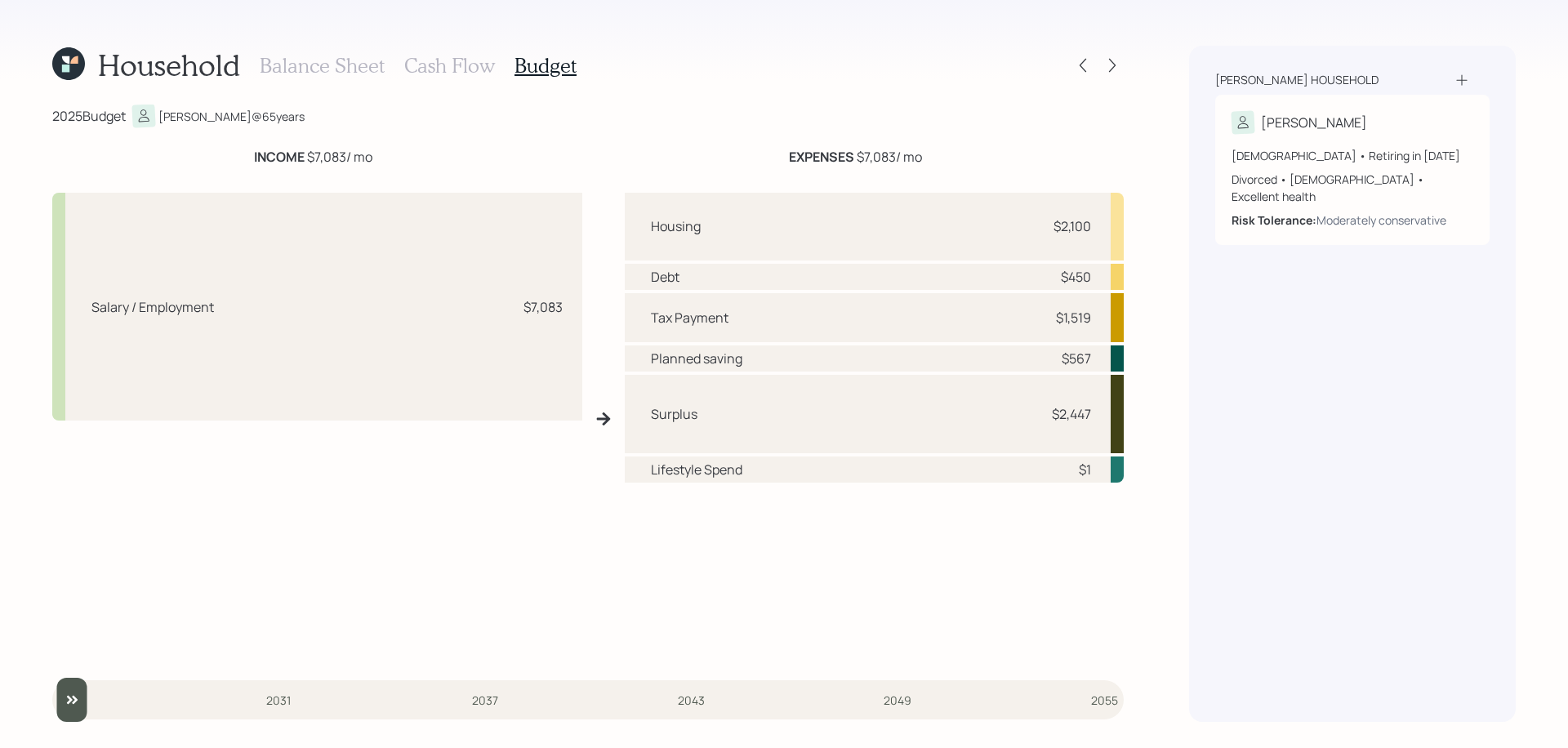
click at [1061, 411] on div "$2,447" at bounding box center [1071, 414] width 39 height 20
drag, startPoint x: 1057, startPoint y: 412, endPoint x: 1101, endPoint y: 411, distance: 44.0
click at [1101, 411] on div "Surplus $2,447" at bounding box center [874, 414] width 499 height 79
click at [338, 72] on h3 "Balance Sheet" at bounding box center [322, 65] width 125 height 23
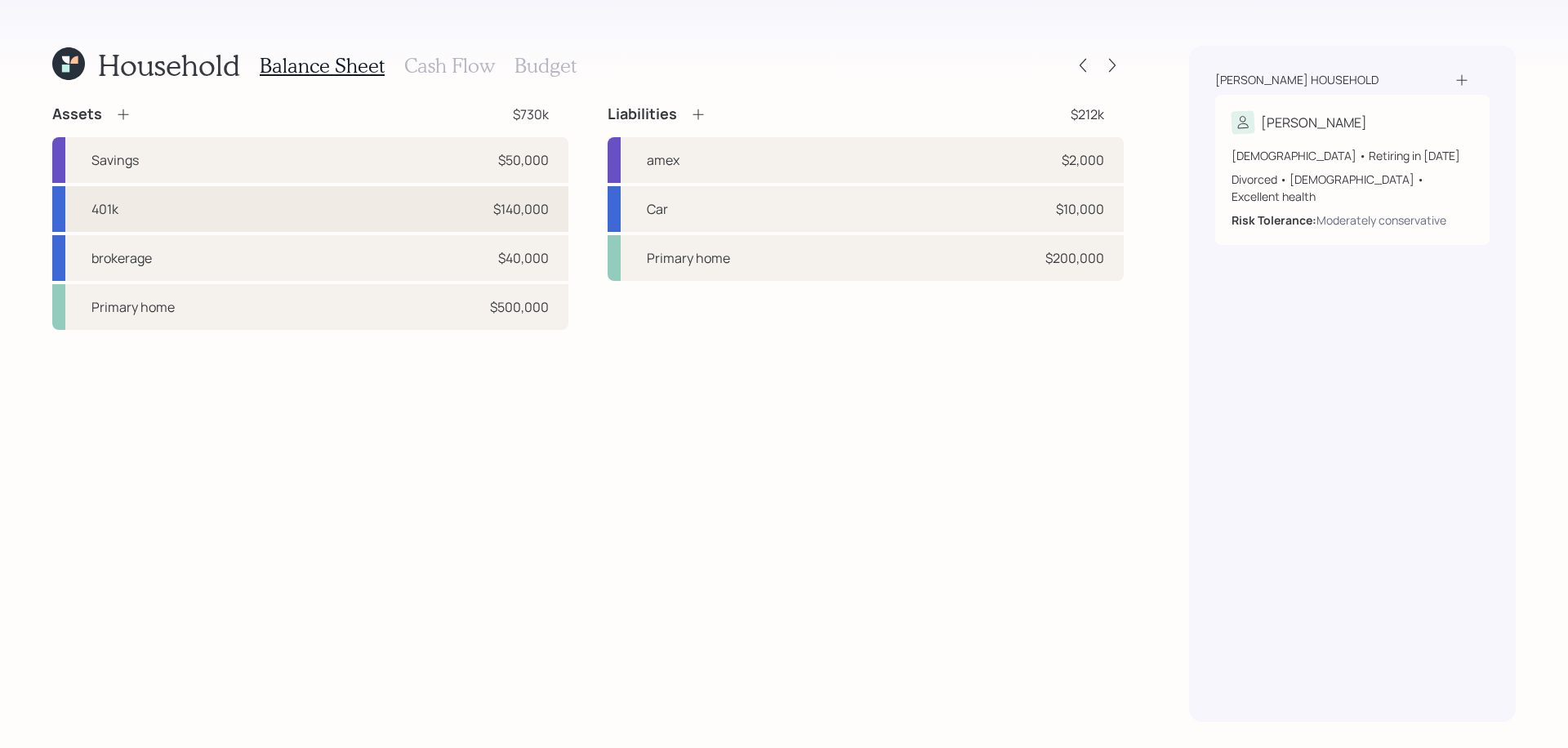
click at [428, 201] on div "401k $140,000" at bounding box center [310, 209] width 516 height 46
select select "company_sponsored"
select select "balanced"
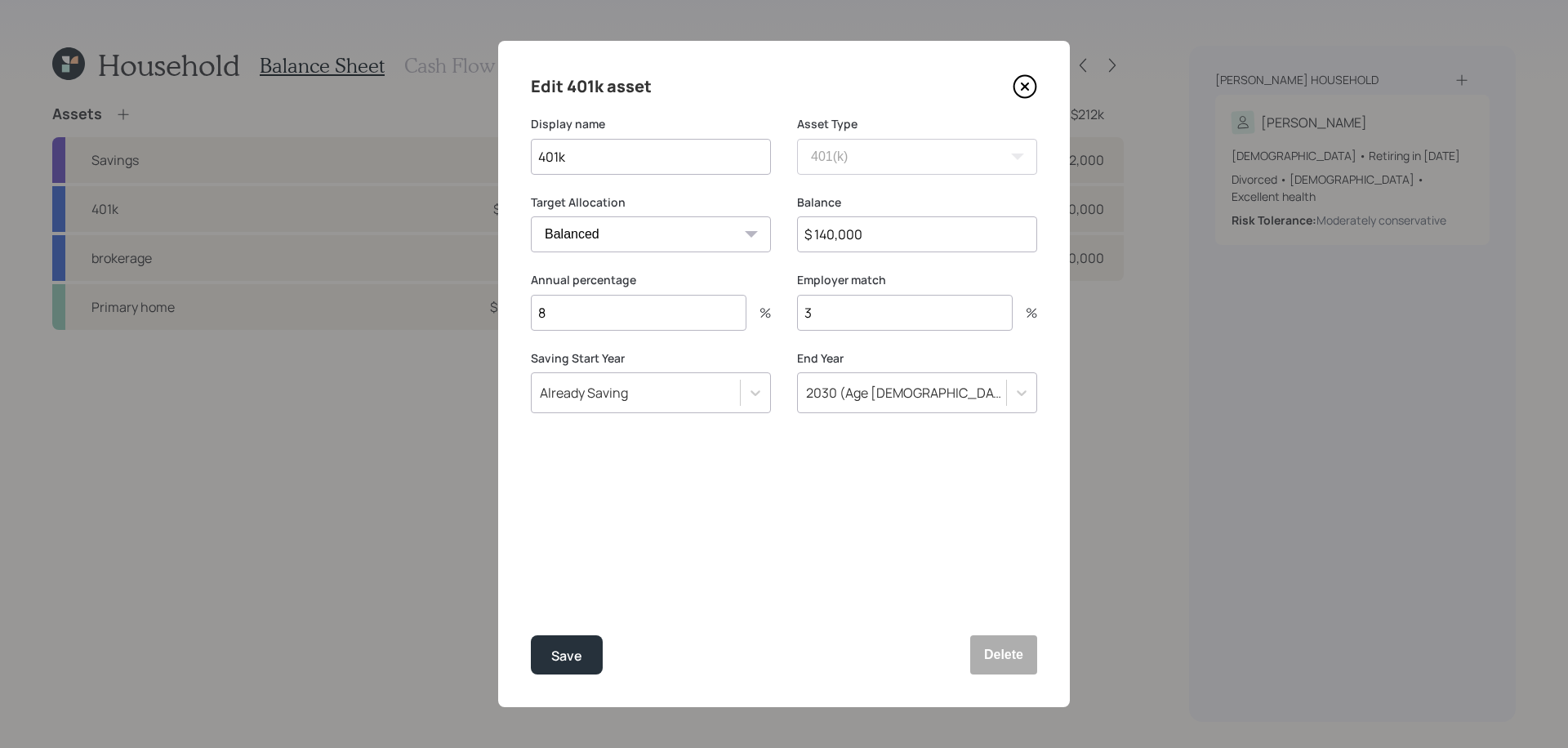
click at [1027, 97] on icon at bounding box center [1024, 87] width 22 height 22
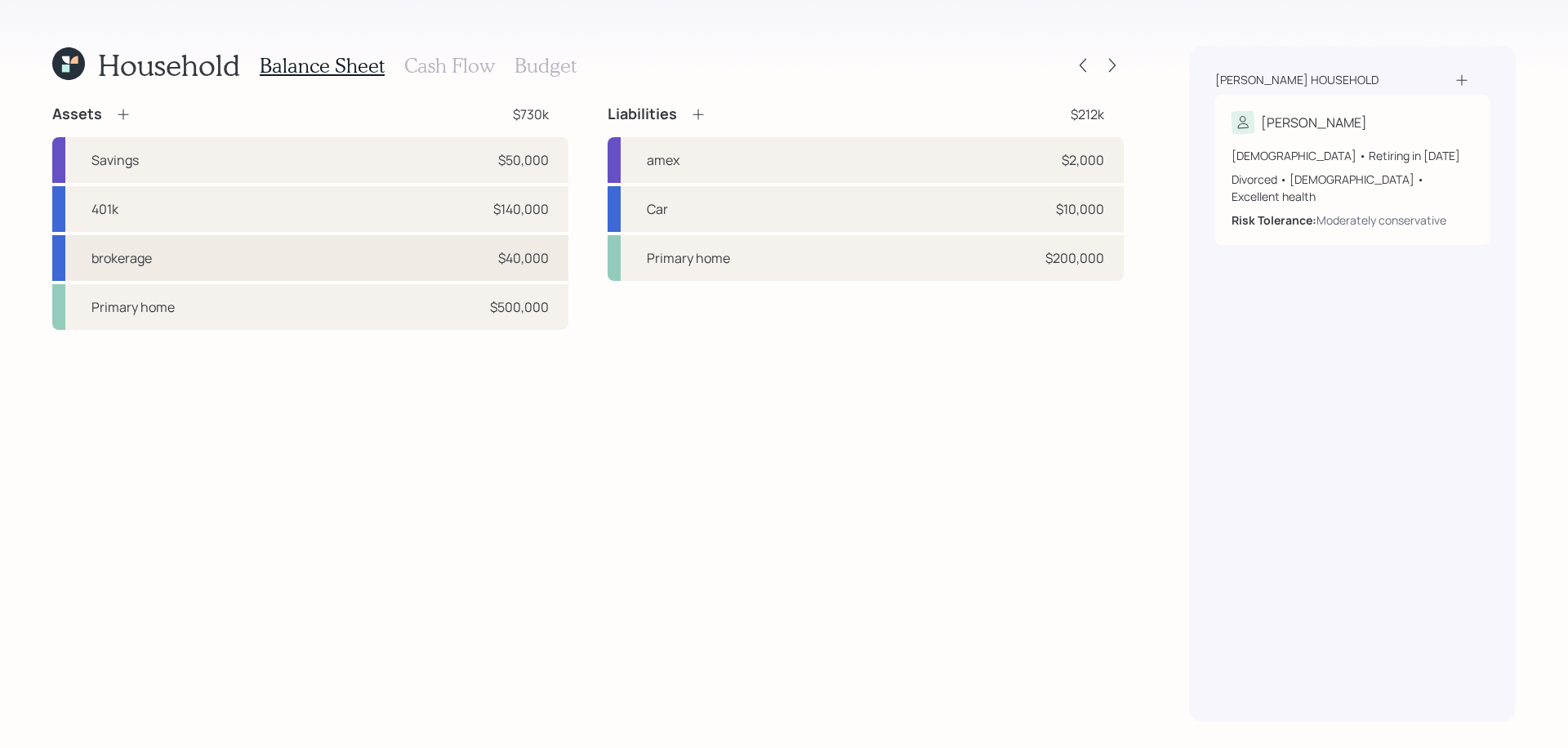
click at [438, 248] on div "brokerage $40,000" at bounding box center [310, 258] width 516 height 46
select select "taxable"
select select "balanced"
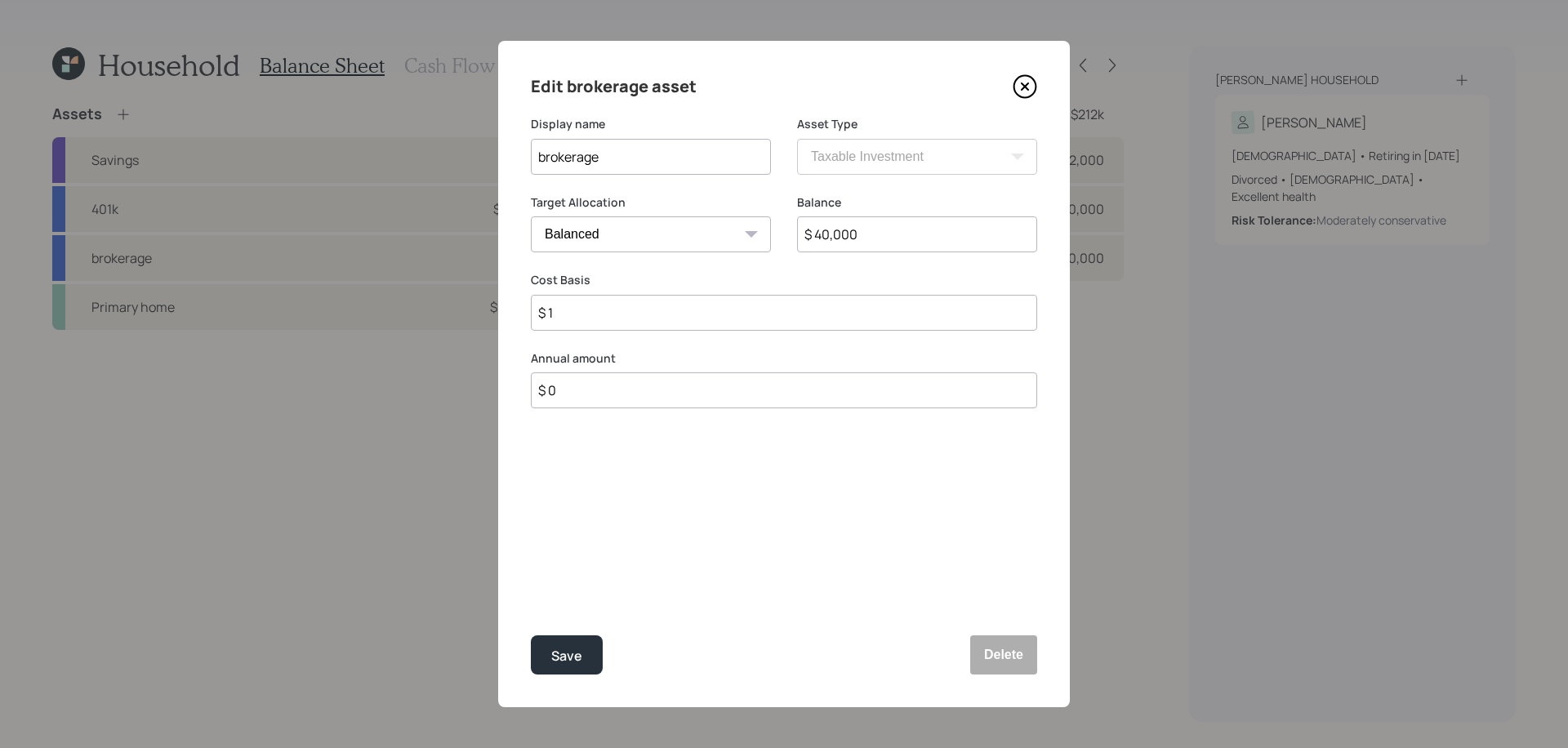
click at [1026, 82] on icon at bounding box center [1025, 87] width 24 height 24
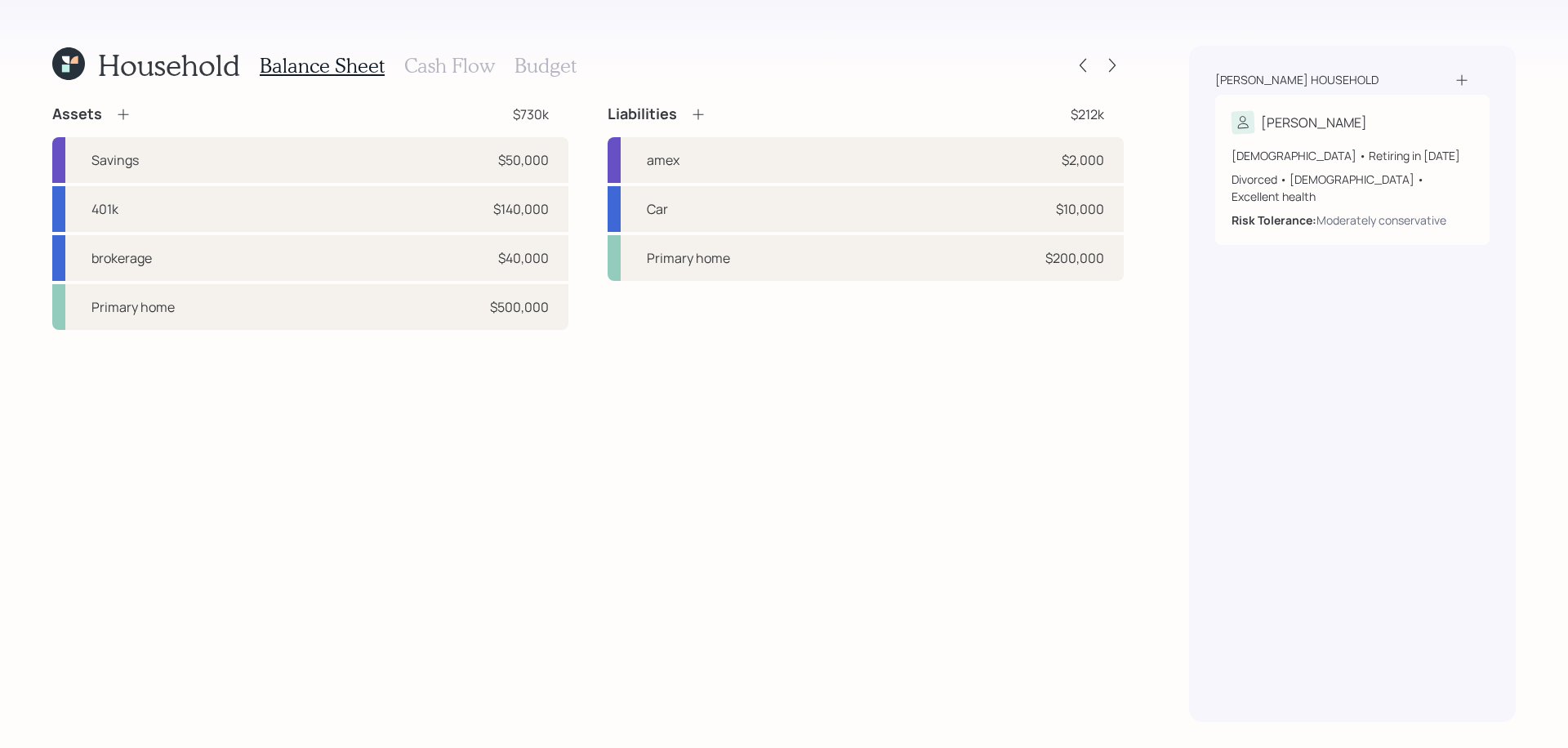
click at [467, 63] on h3 "Cash Flow" at bounding box center [449, 65] width 91 height 23
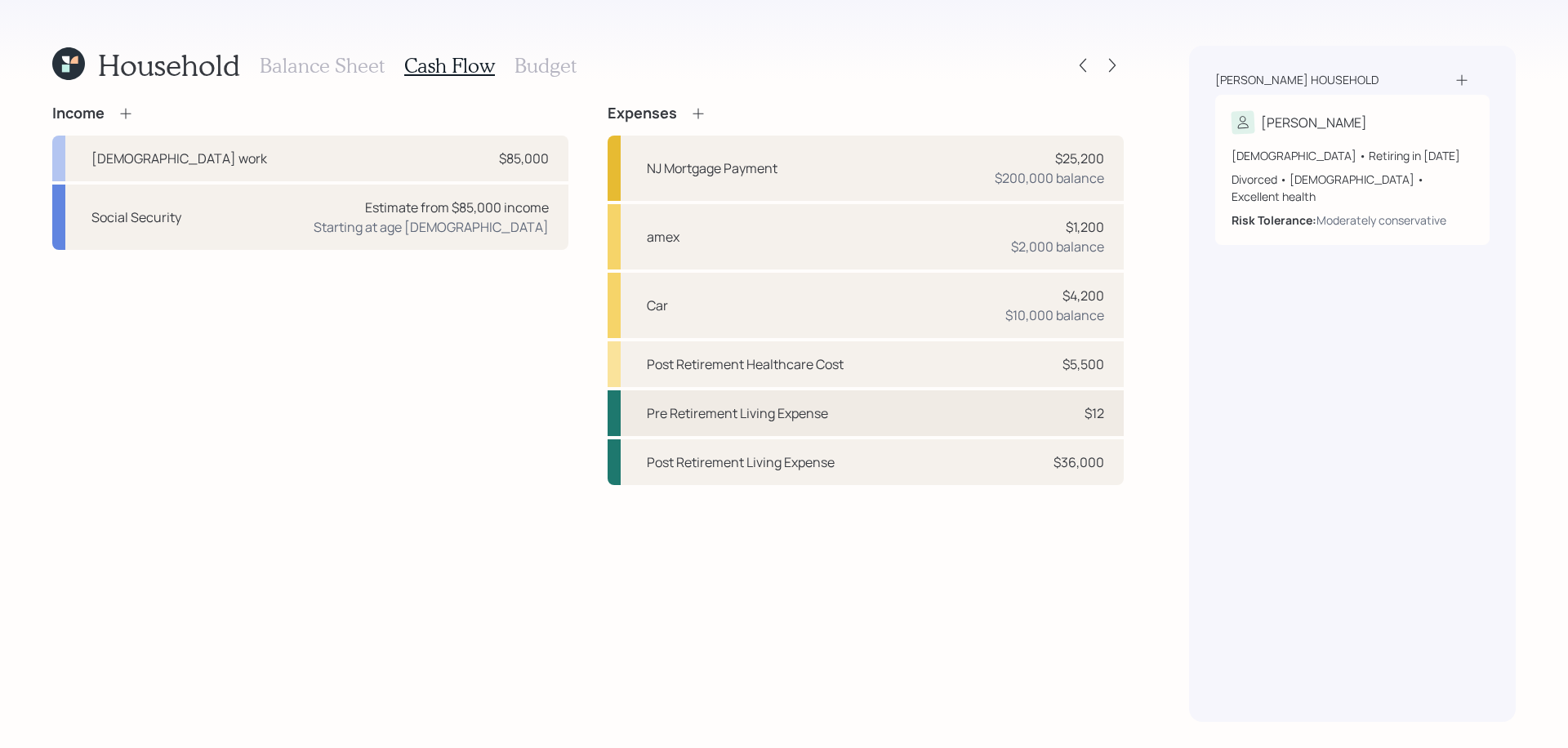
click at [1016, 414] on div "Pre Retirement Living Expense $12" at bounding box center [866, 413] width 516 height 46
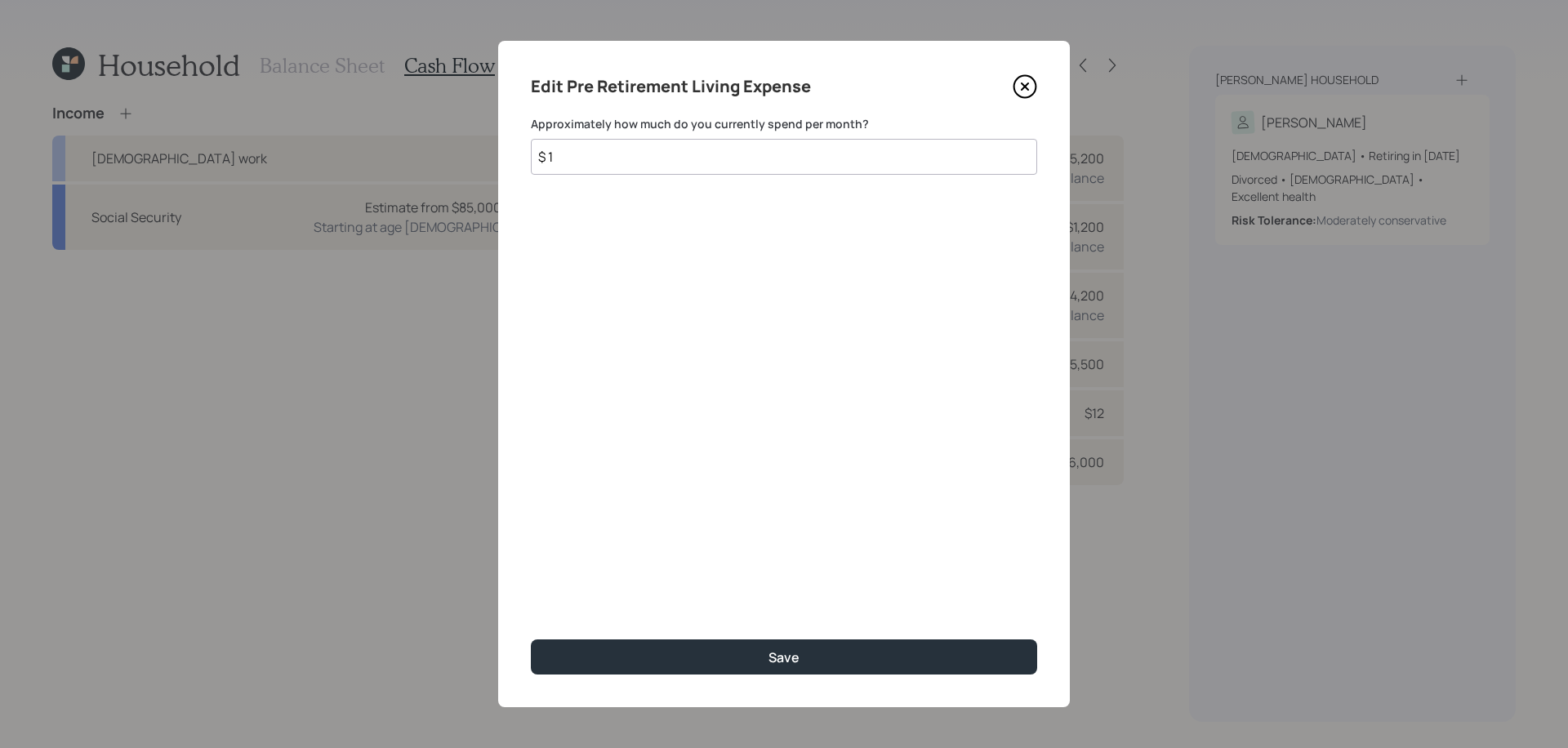
click at [697, 169] on input "$ 1" at bounding box center [784, 156] width 507 height 35
type input "$ 8,000"
click at [531, 639] on button "Save" at bounding box center [784, 656] width 507 height 35
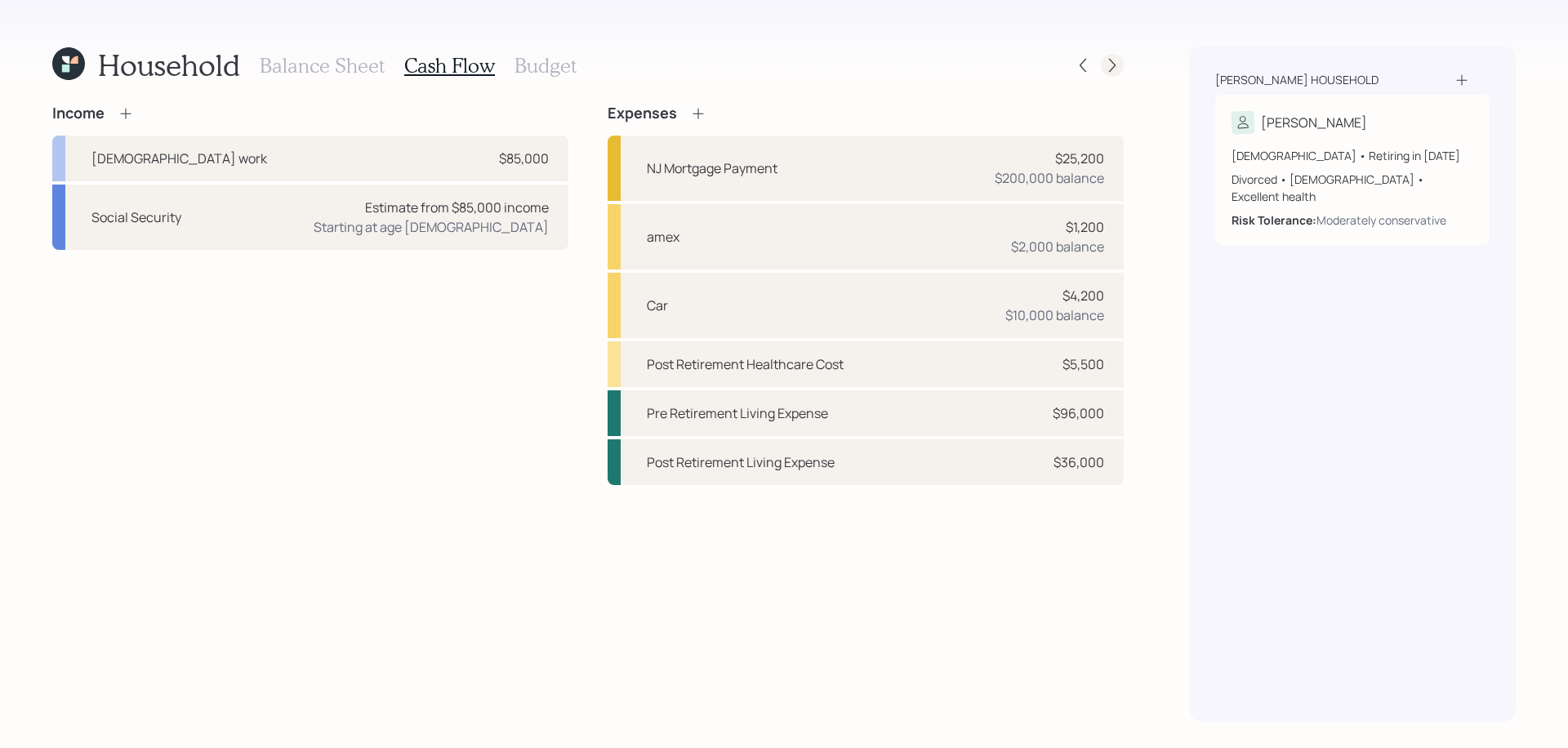
click at [1113, 76] on div "Household Balance Sheet Cash Flow Budget" at bounding box center [587, 65] width 1071 height 39
click at [1118, 64] on icon at bounding box center [1112, 65] width 16 height 16
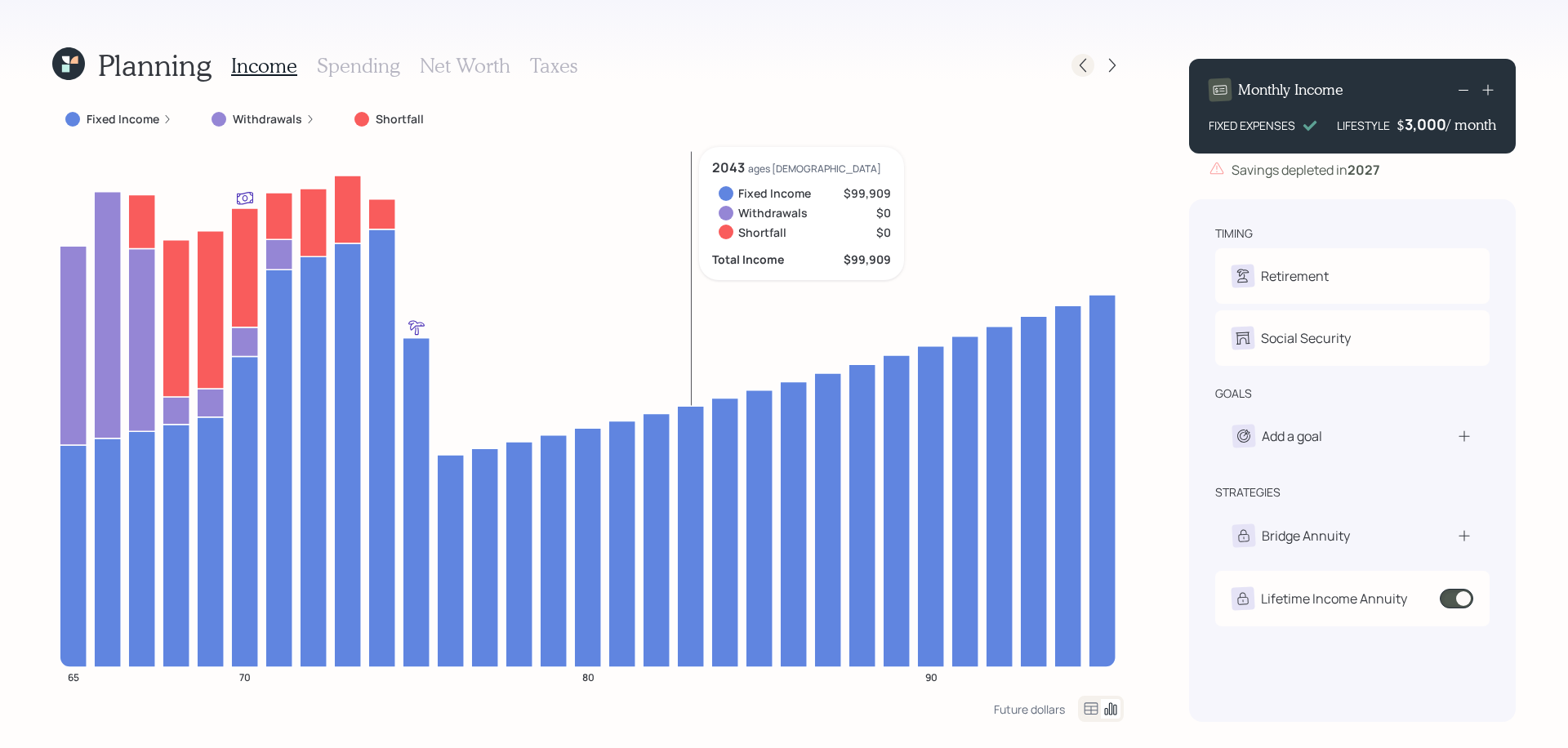
click at [1080, 58] on icon at bounding box center [1082, 65] width 16 height 16
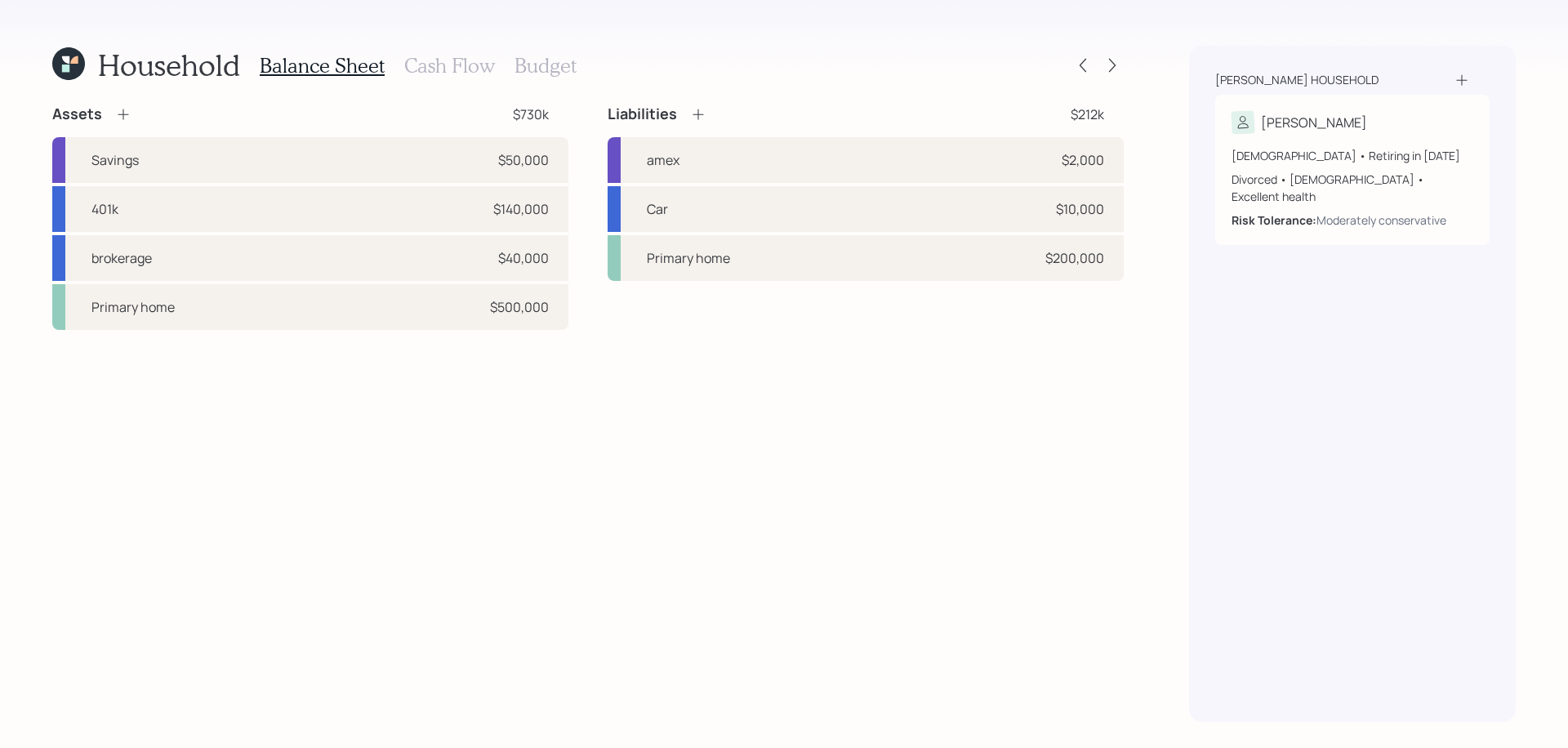
click at [437, 60] on h3 "Cash Flow" at bounding box center [449, 65] width 91 height 23
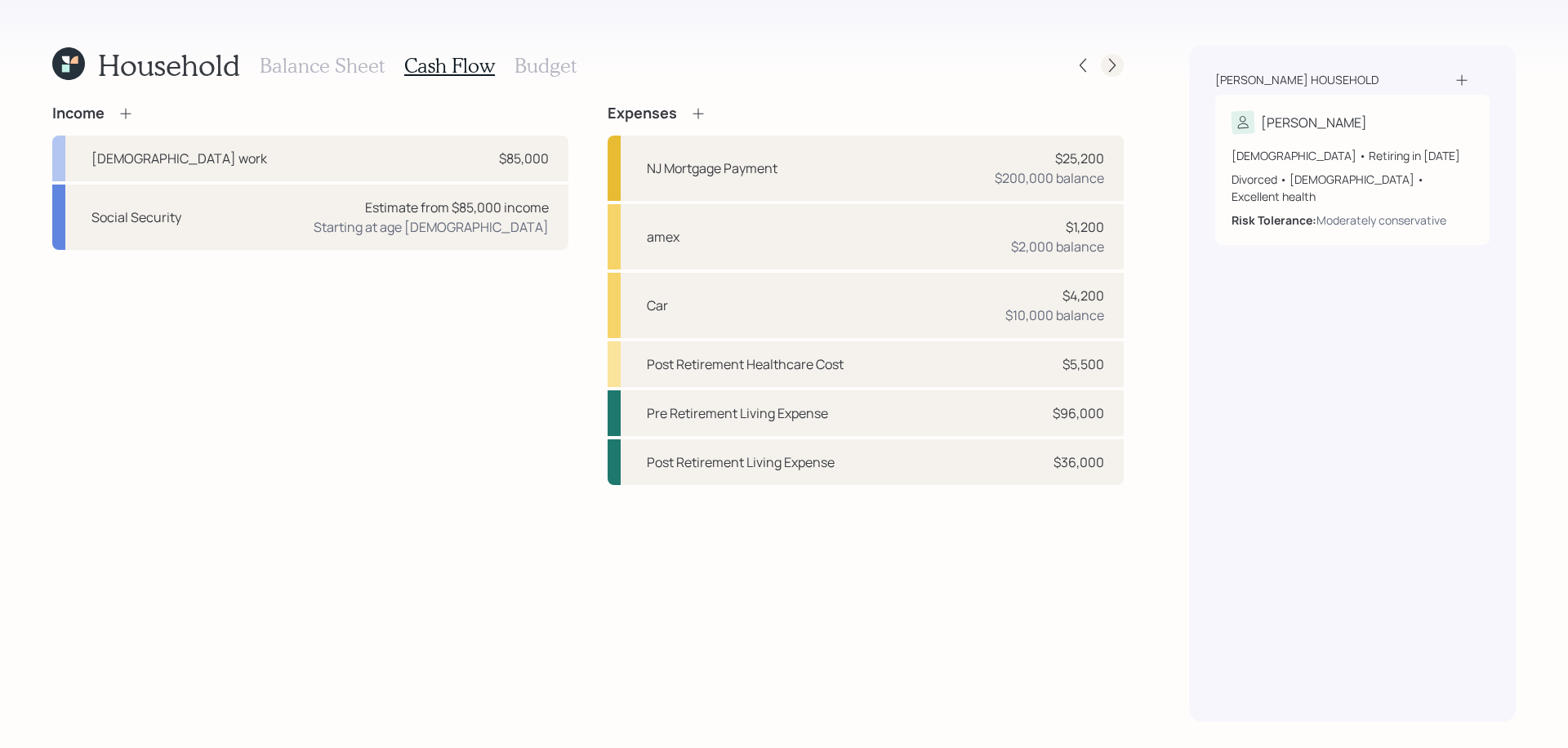
click at [1117, 65] on icon at bounding box center [1112, 65] width 16 height 16
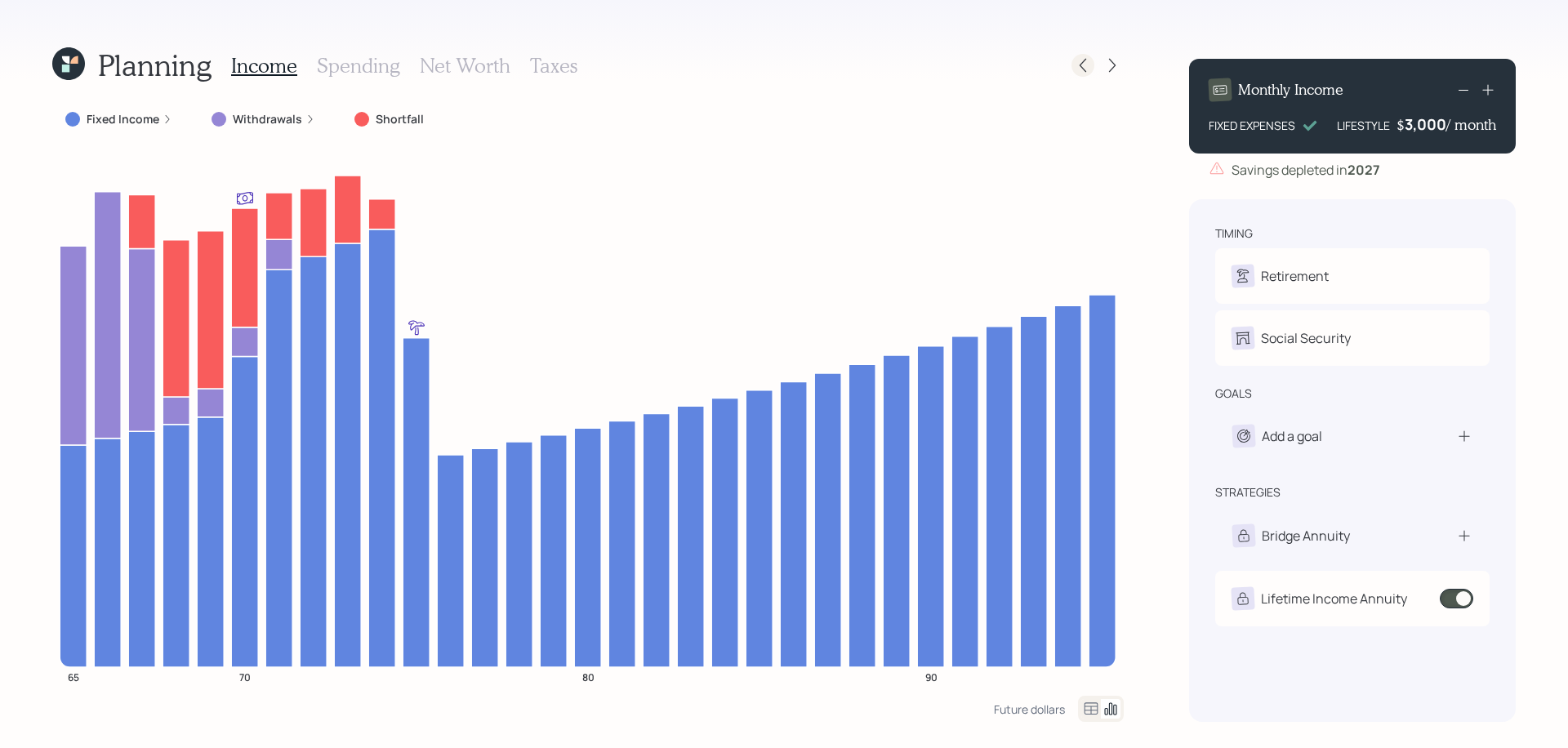
click at [1081, 65] on icon at bounding box center [1082, 65] width 16 height 16
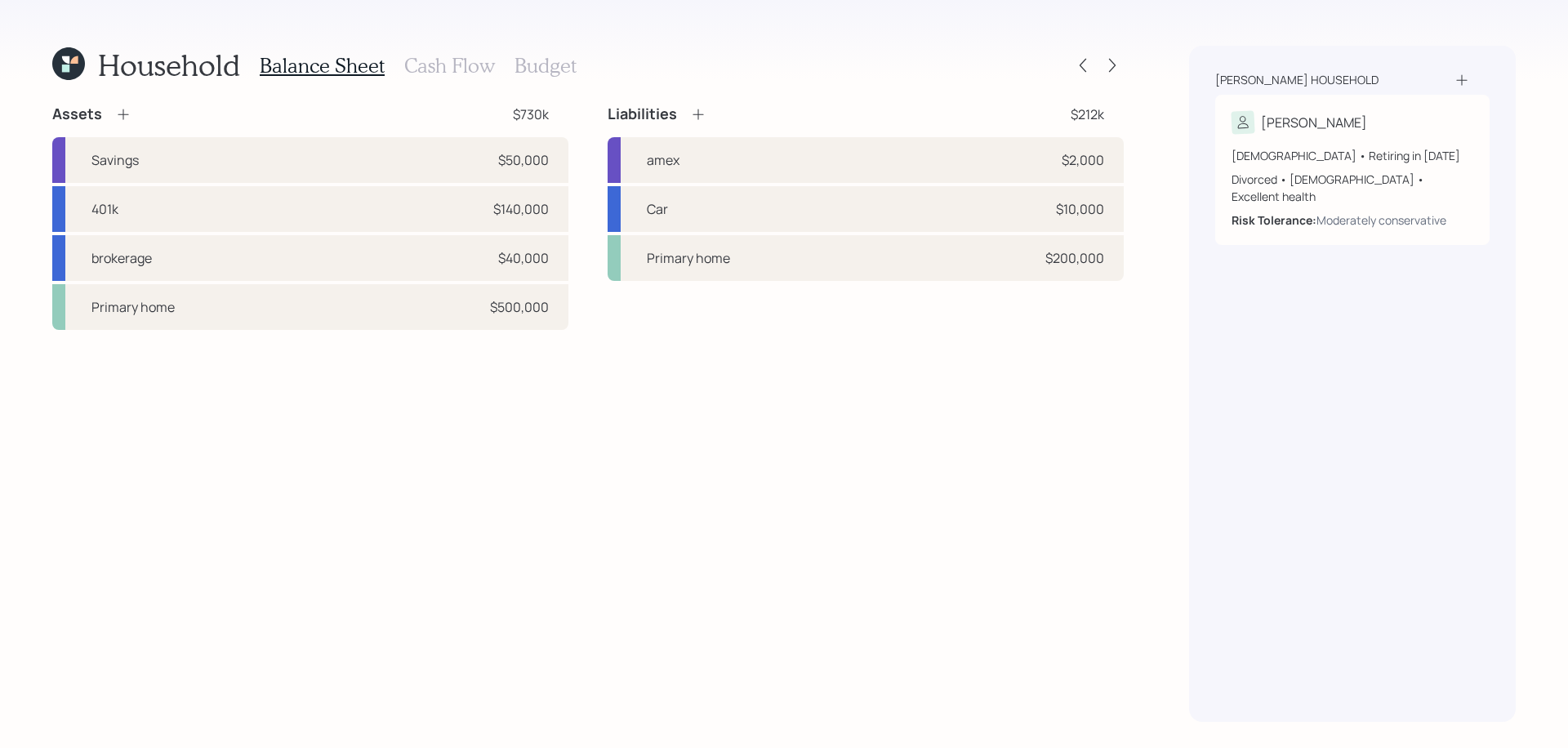
click at [423, 65] on h3 "Cash Flow" at bounding box center [449, 65] width 91 height 23
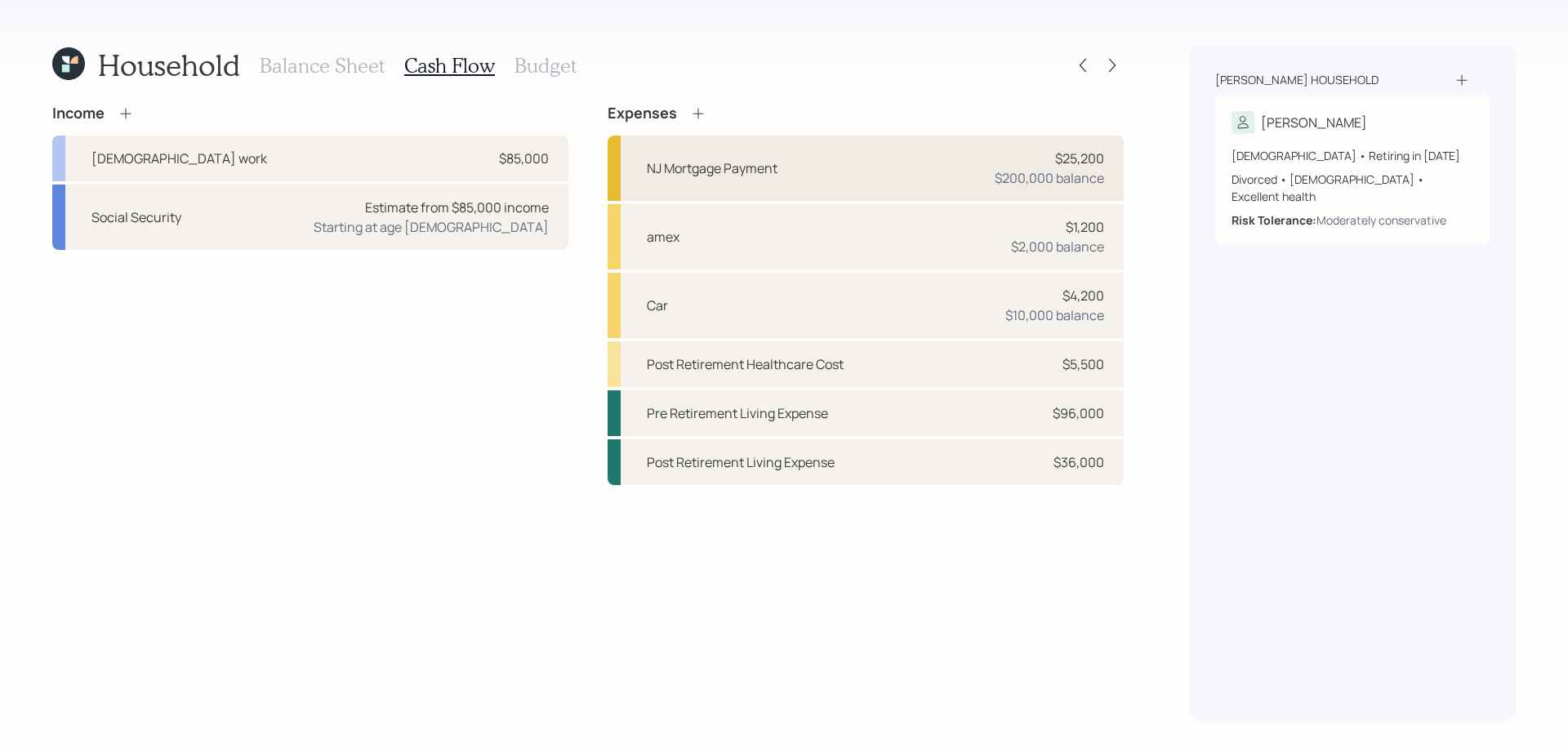
click at [1084, 150] on div "$25,200" at bounding box center [1080, 158] width 49 height 20
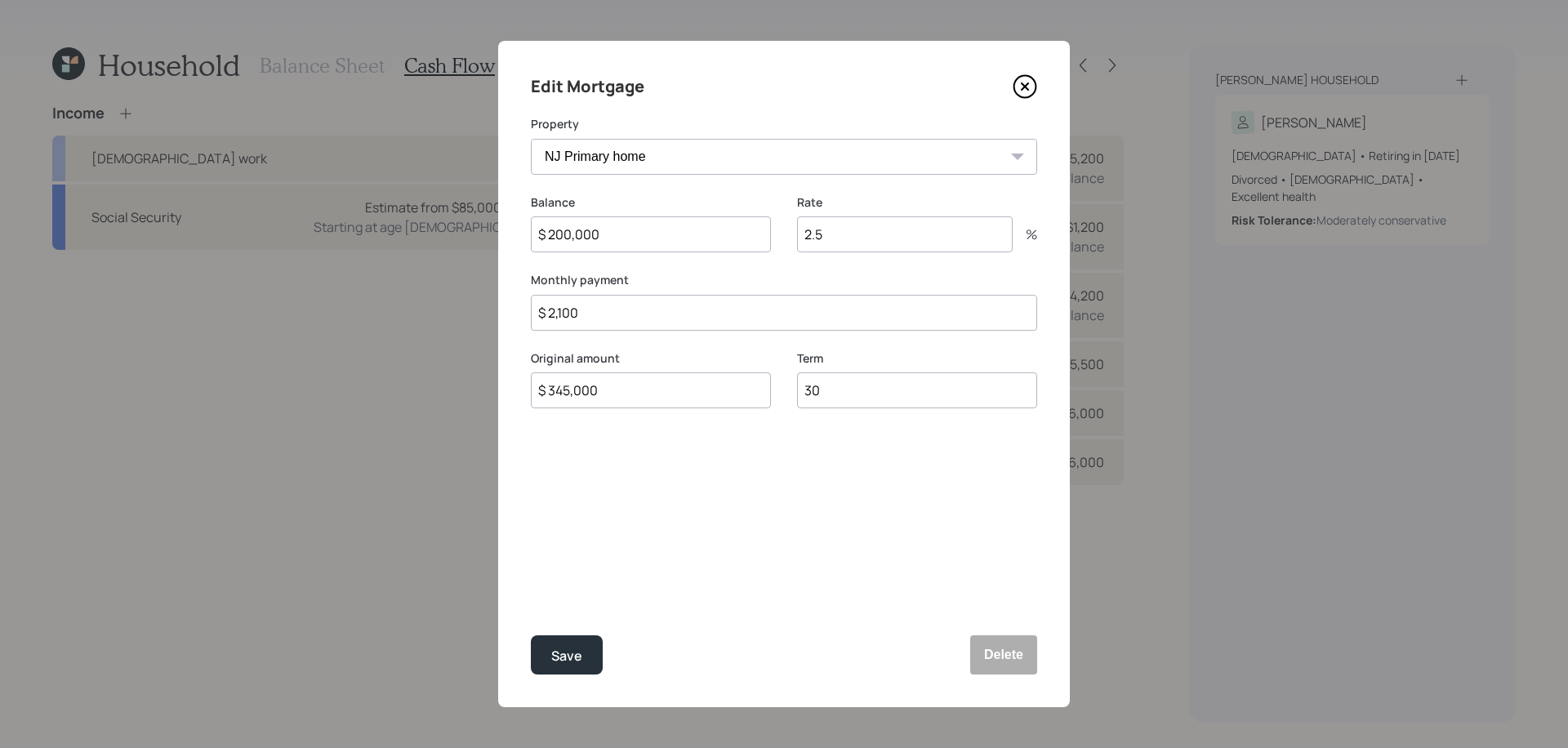
click at [1019, 80] on icon at bounding box center [1025, 87] width 24 height 24
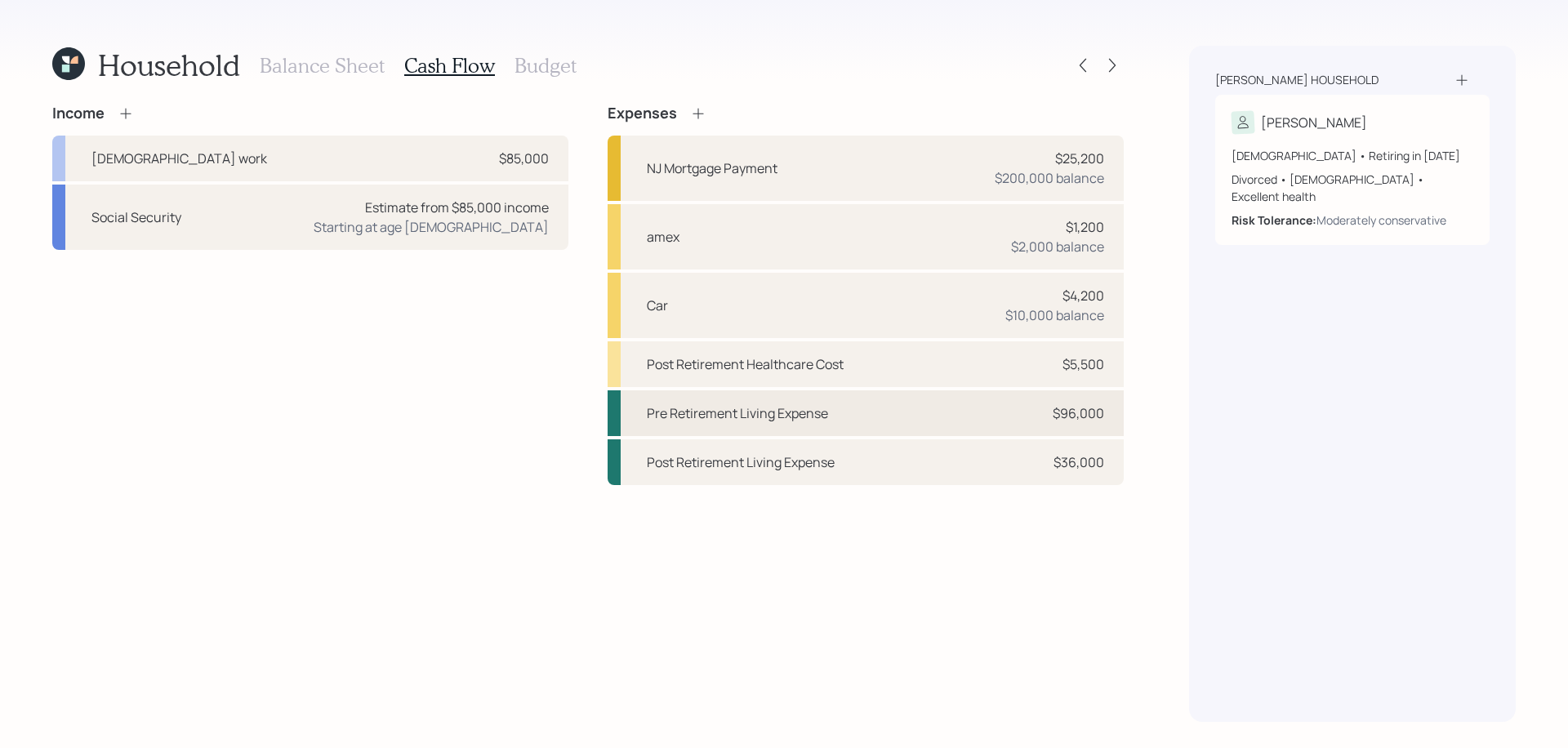
click at [1040, 411] on div "Pre Retirement Living Expense $96,000" at bounding box center [866, 413] width 516 height 46
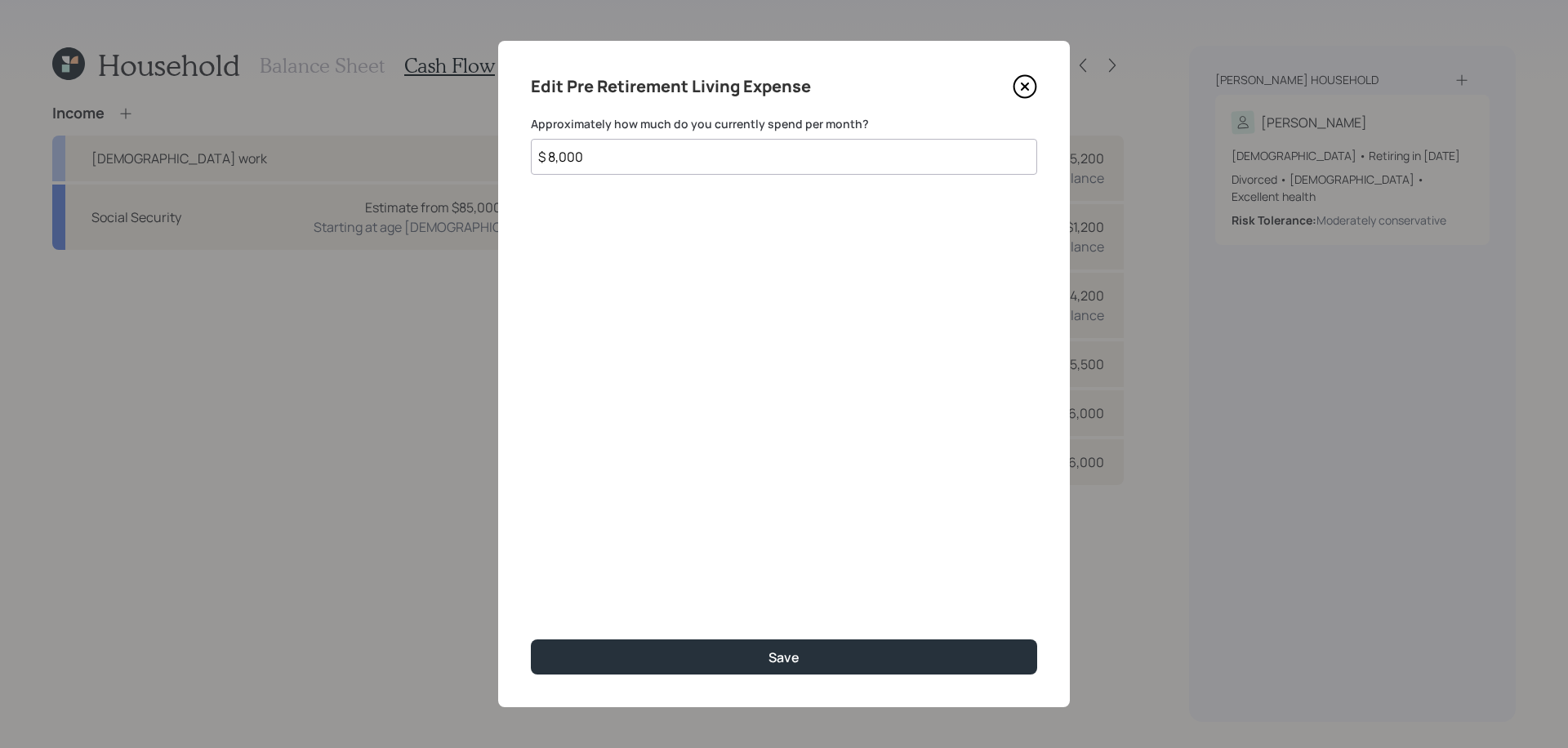
click at [697, 156] on input "$ 8,000" at bounding box center [784, 156] width 507 height 35
type input "$ 5,900"
click at [531, 639] on button "Save" at bounding box center [784, 656] width 507 height 35
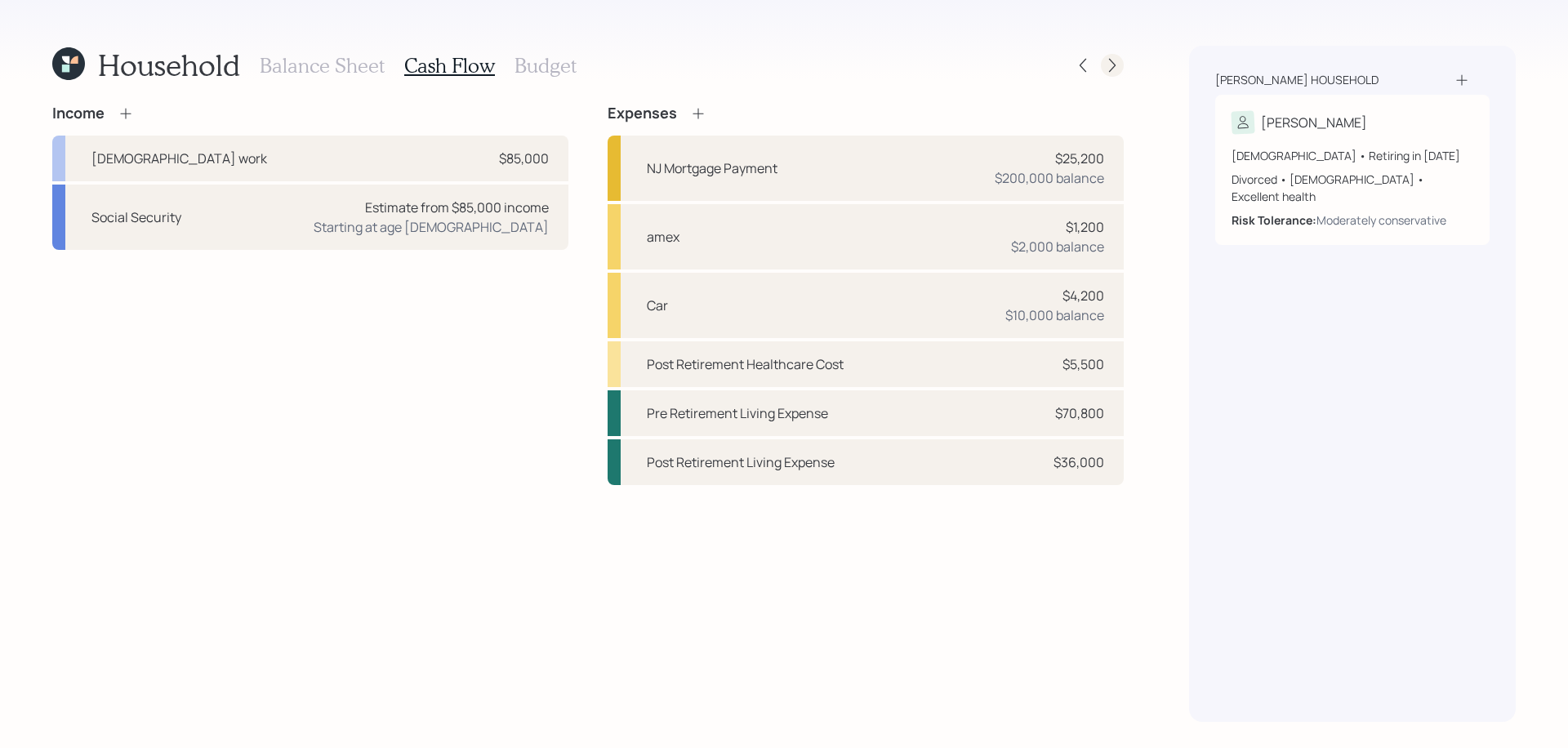
click at [1111, 64] on icon at bounding box center [1112, 65] width 16 height 16
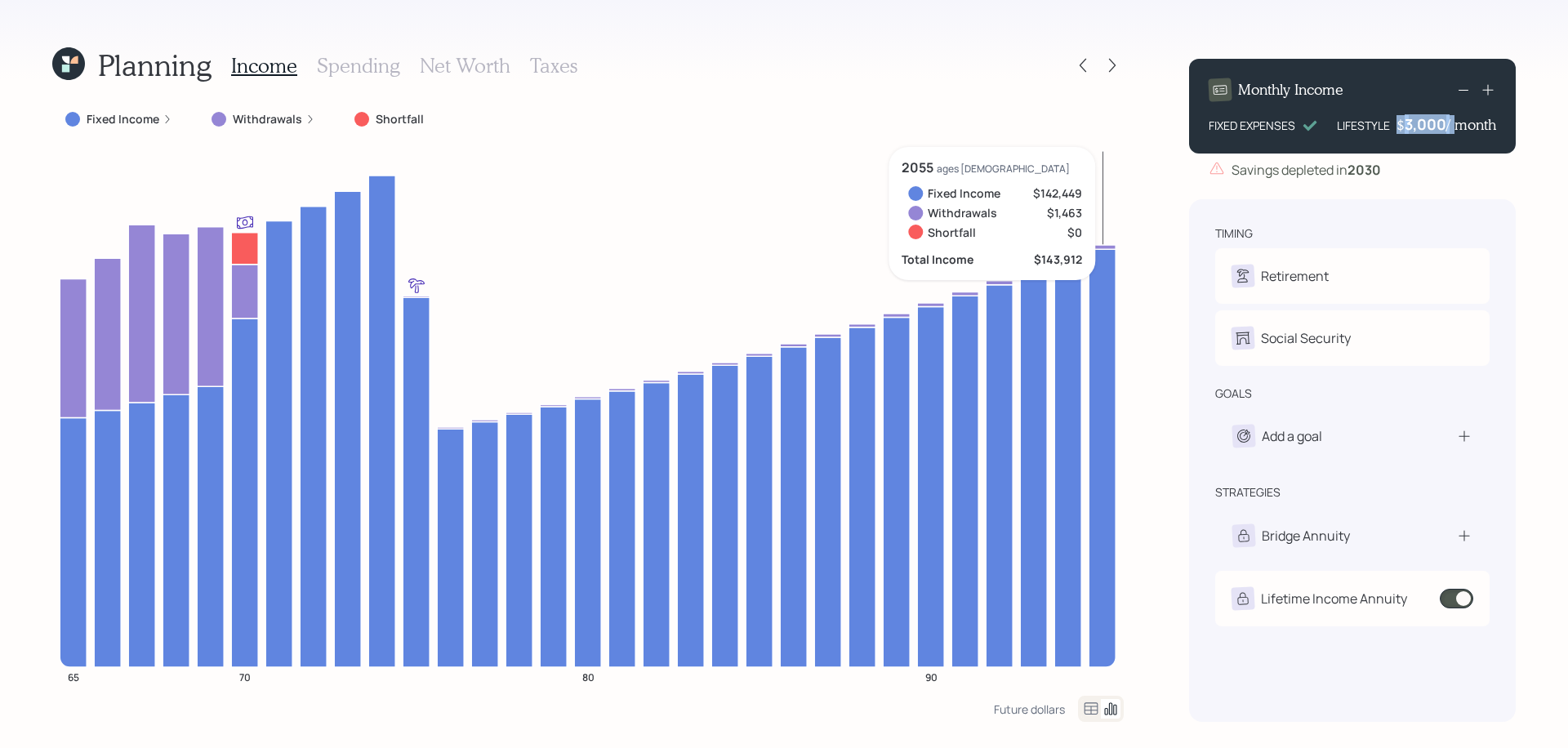
drag, startPoint x: 1397, startPoint y: 127, endPoint x: 1448, endPoint y: 129, distance: 51.0
click at [1448, 129] on div "$ 3,000 / month" at bounding box center [1446, 124] width 100 height 20
click at [1438, 132] on div "3,000" at bounding box center [1425, 124] width 42 height 20
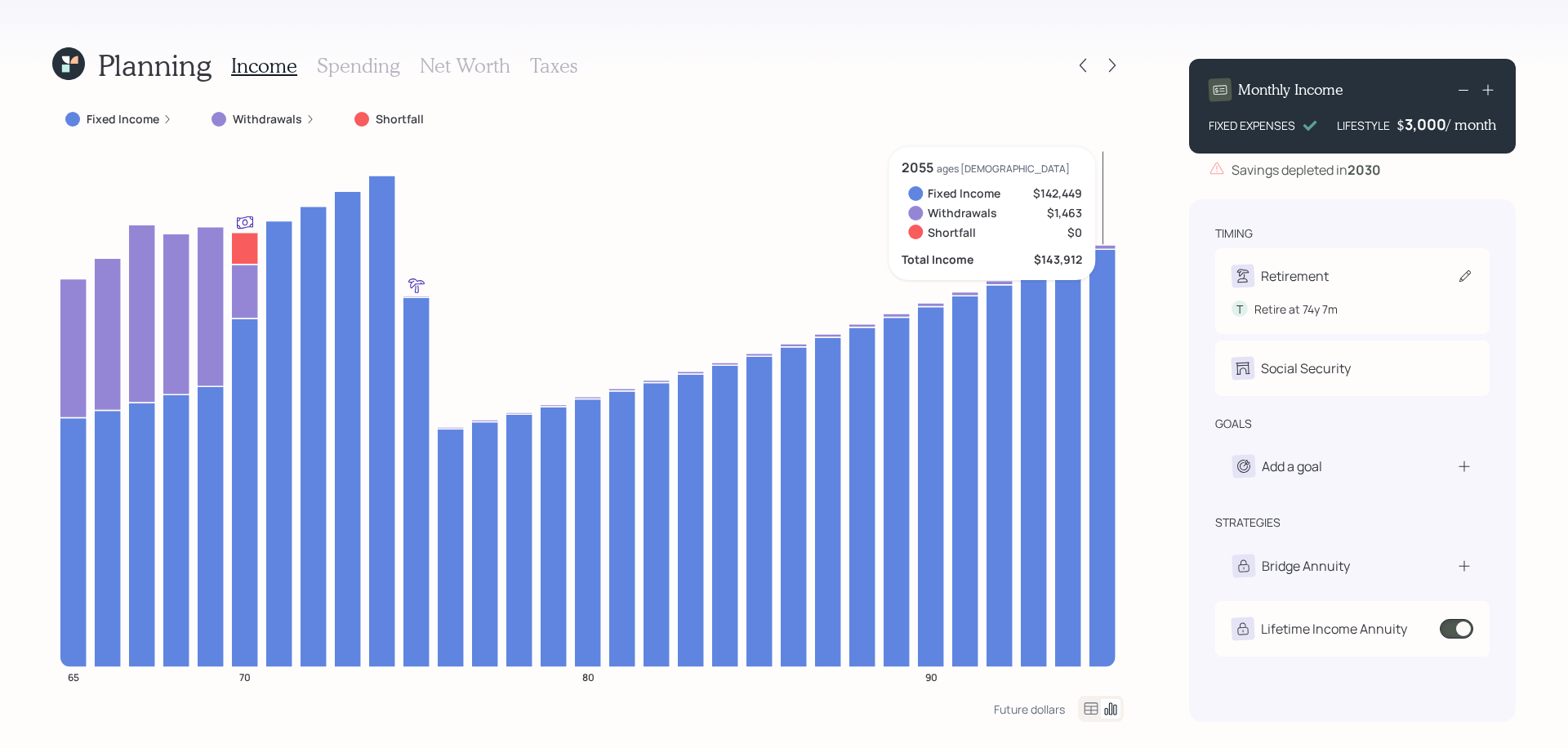
click at [1332, 282] on div "Retirement" at bounding box center [1352, 276] width 242 height 23
select select "7"
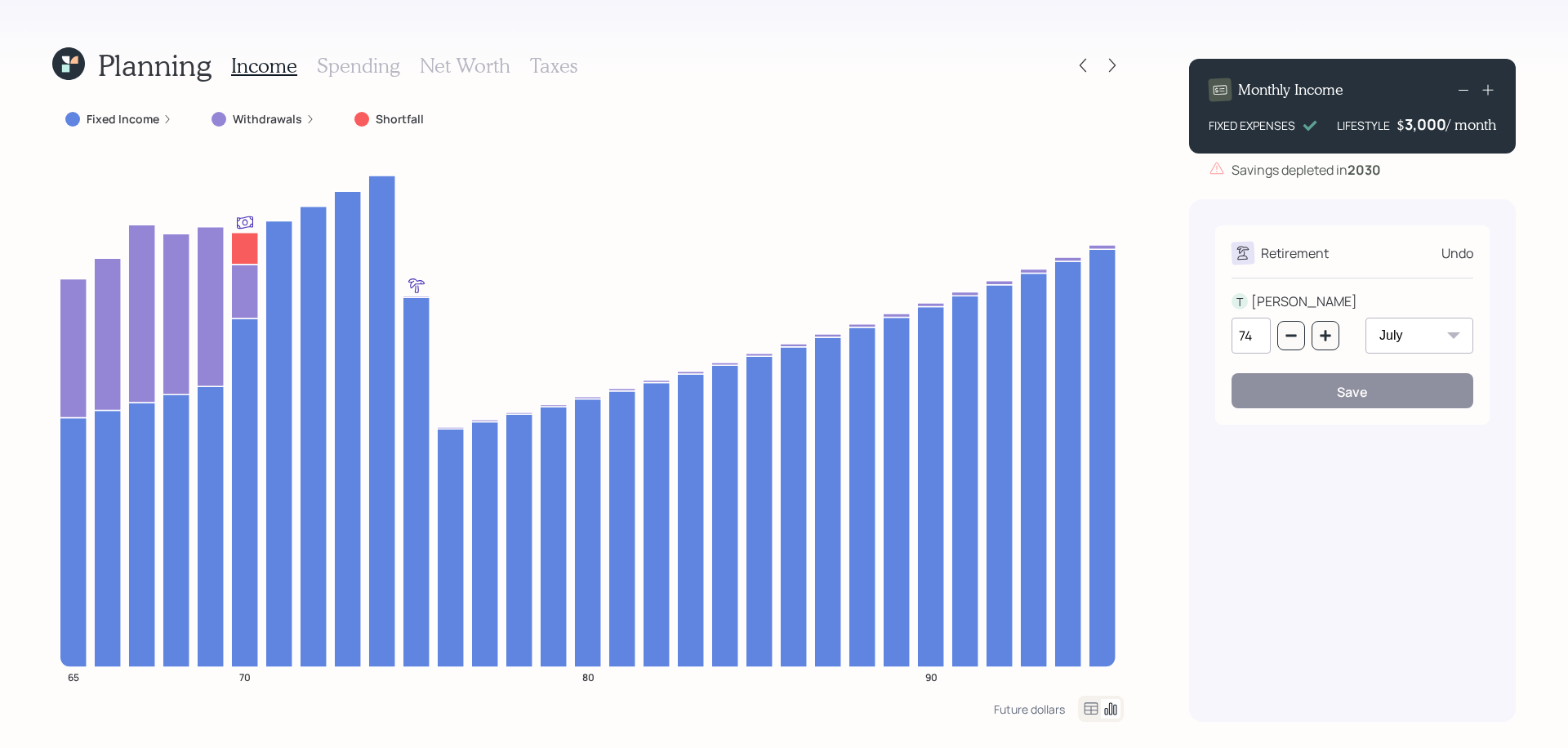
click at [171, 119] on div "Fixed Income" at bounding box center [119, 119] width 133 height 29
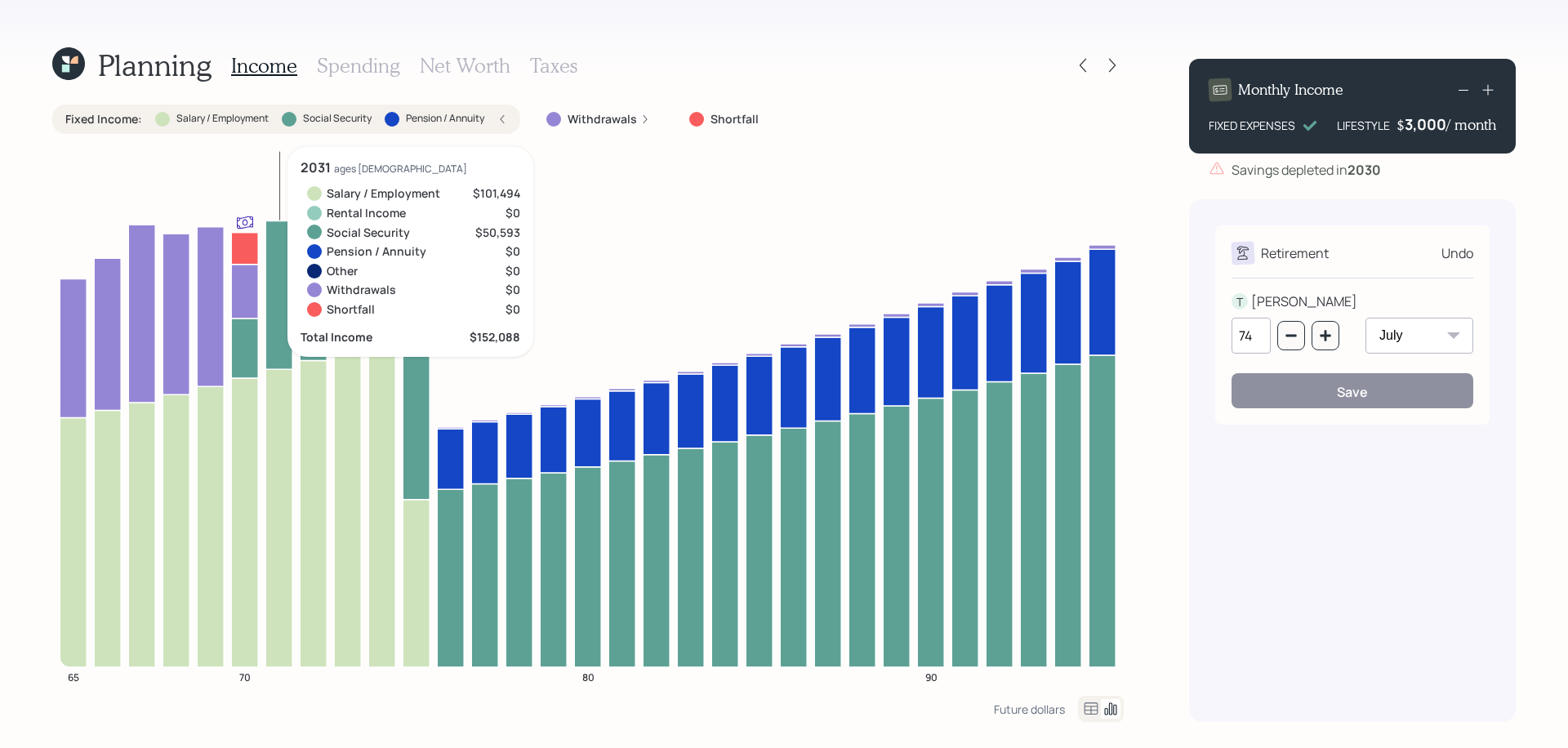
click at [274, 401] on icon at bounding box center [279, 518] width 27 height 298
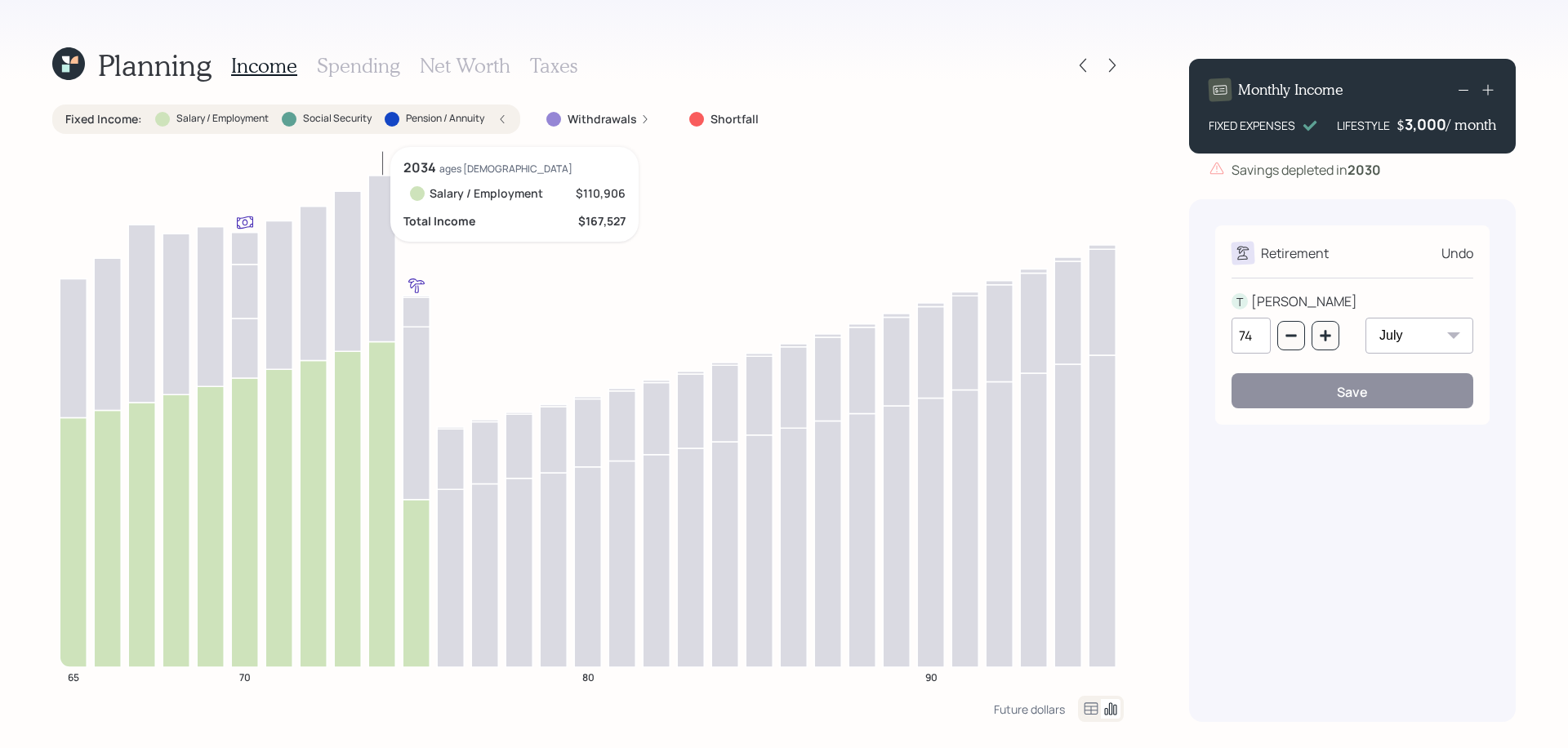
drag, startPoint x: 382, startPoint y: 415, endPoint x: 380, endPoint y: 384, distance: 31.1
click at [382, 415] on icon at bounding box center [381, 503] width 27 height 325
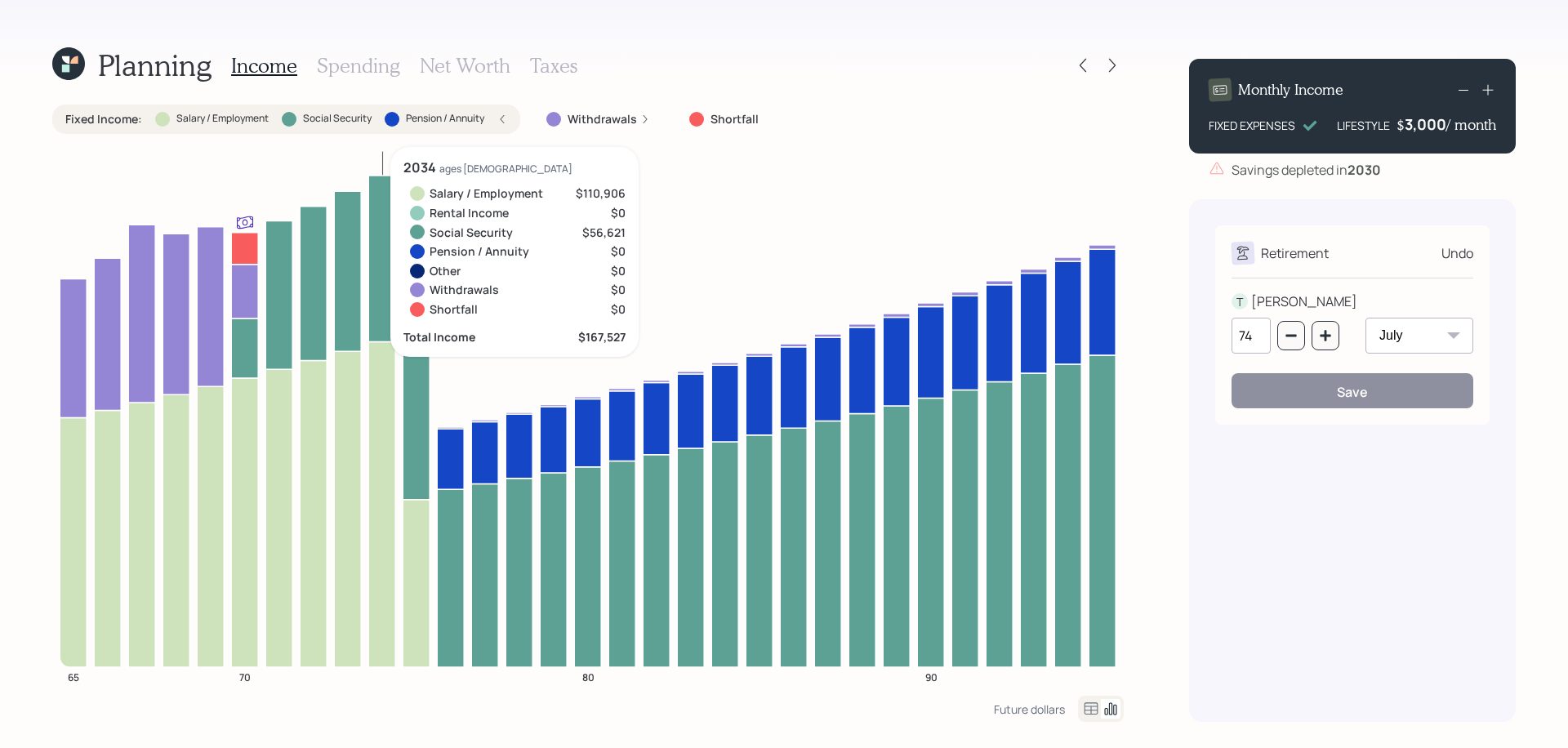
click at [380, 327] on icon at bounding box center [381, 258] width 27 height 165
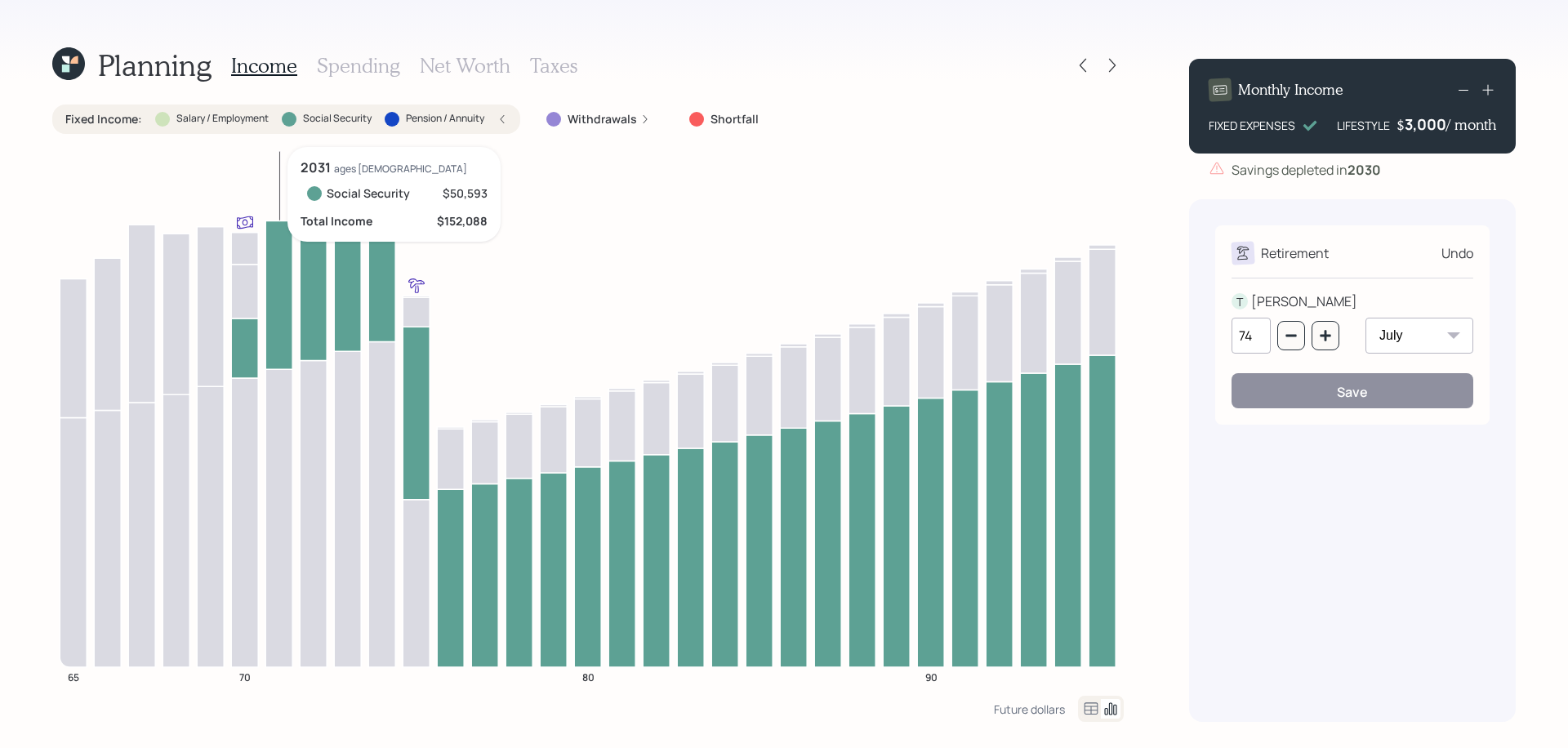
click at [285, 345] on icon at bounding box center [279, 295] width 27 height 149
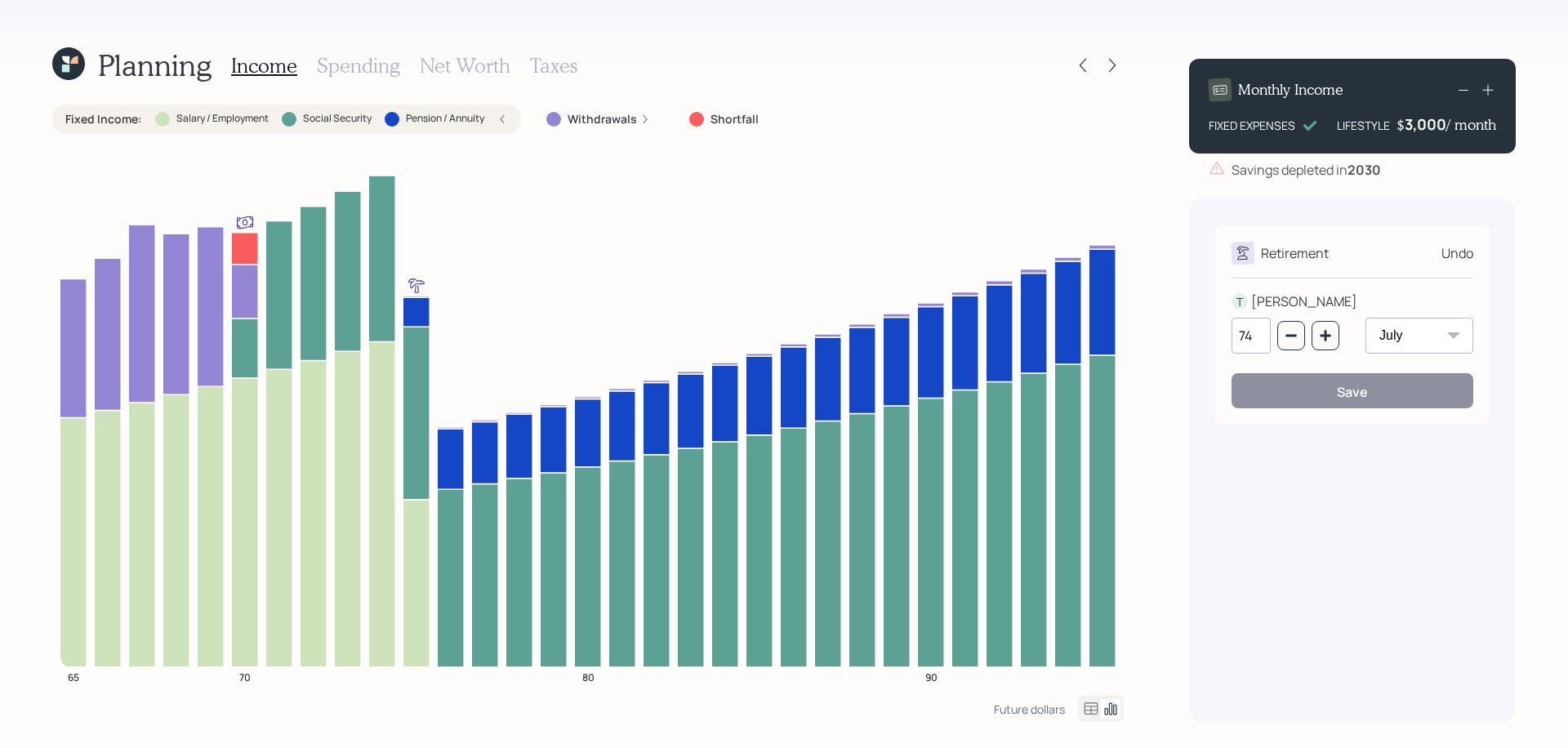
click at [498, 119] on icon at bounding box center [501, 119] width 10 height 10
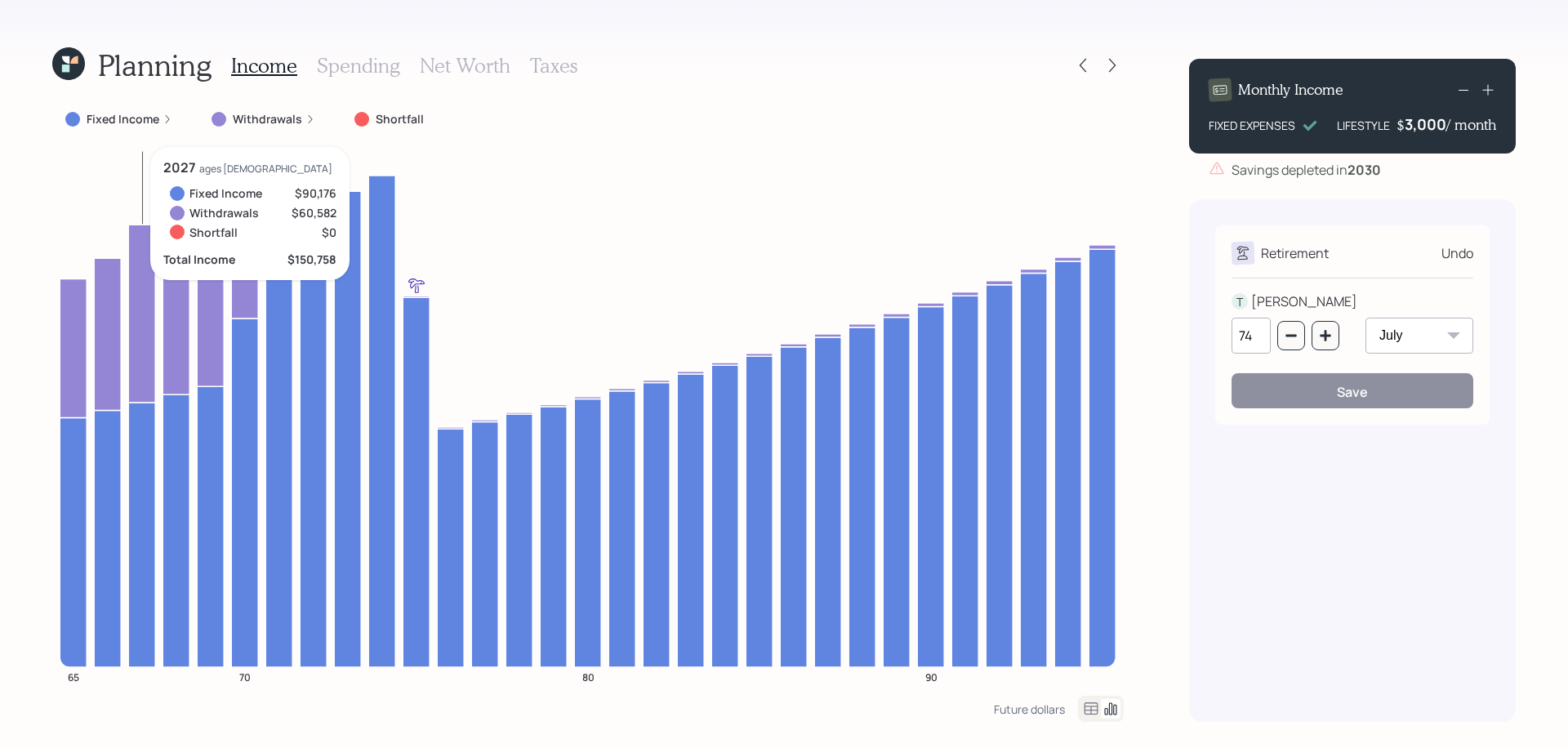
click at [355, 67] on h3 "Spending" at bounding box center [358, 65] width 83 height 23
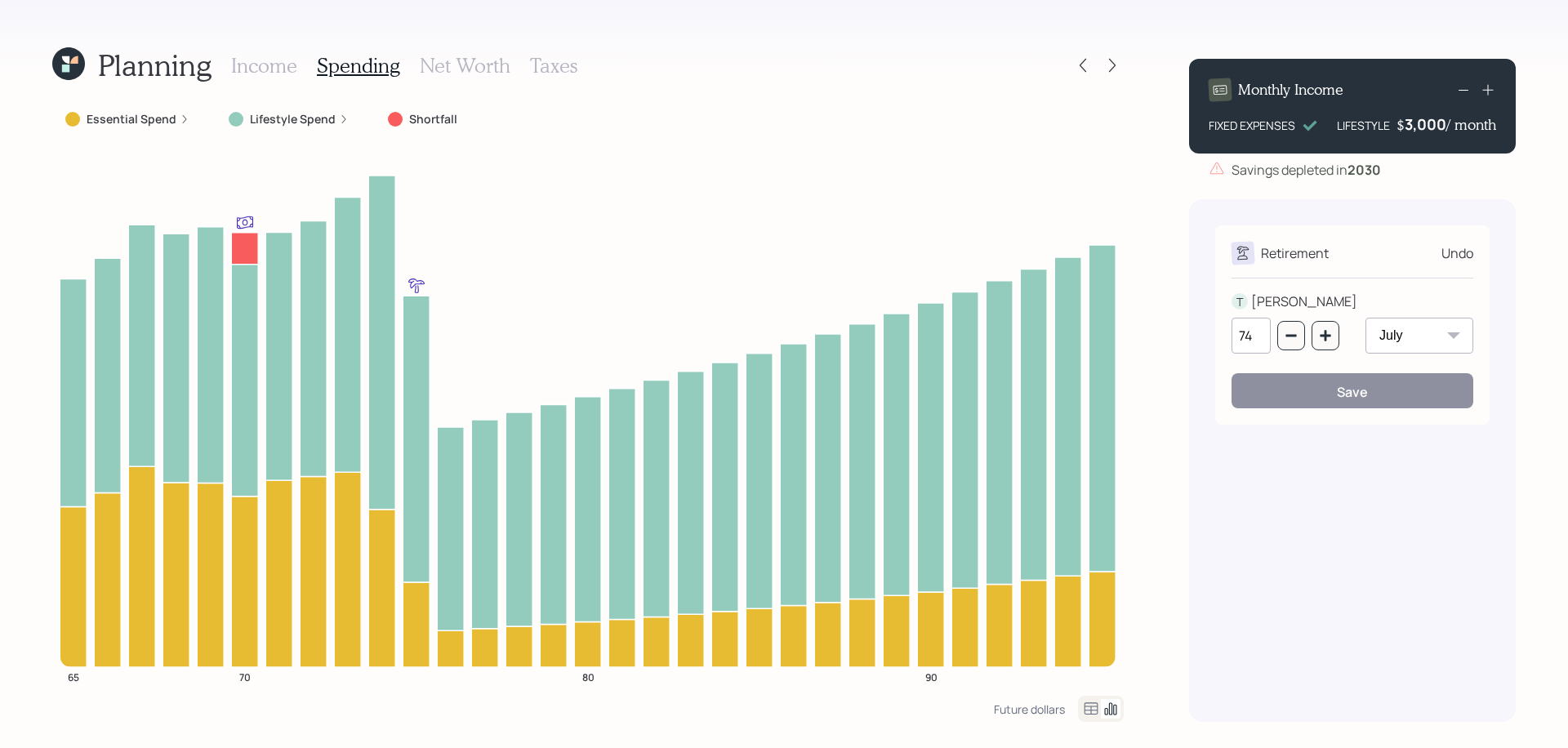
click at [175, 119] on div "Essential Spend" at bounding box center [126, 119] width 124 height 16
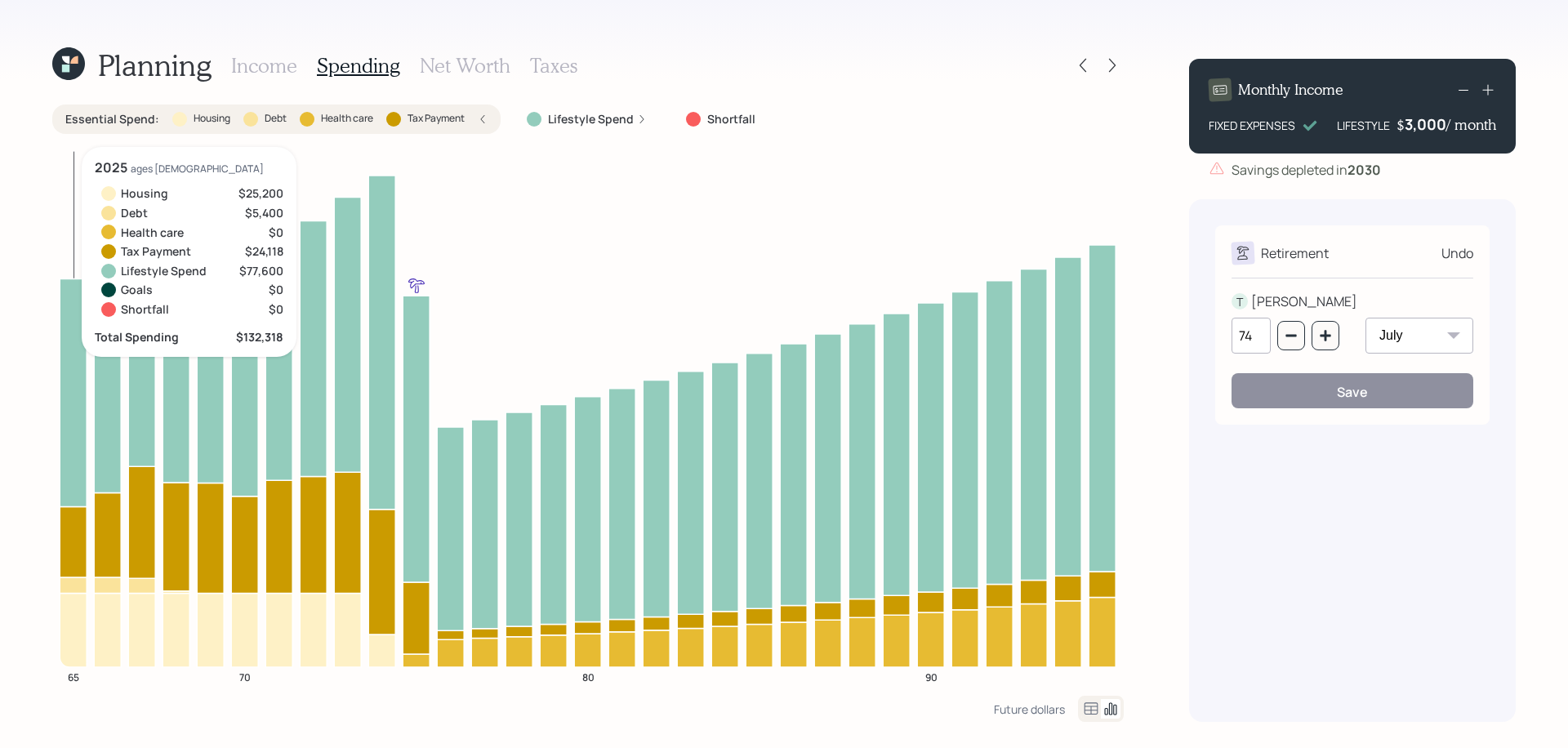
click at [70, 588] on icon at bounding box center [73, 585] width 27 height 16
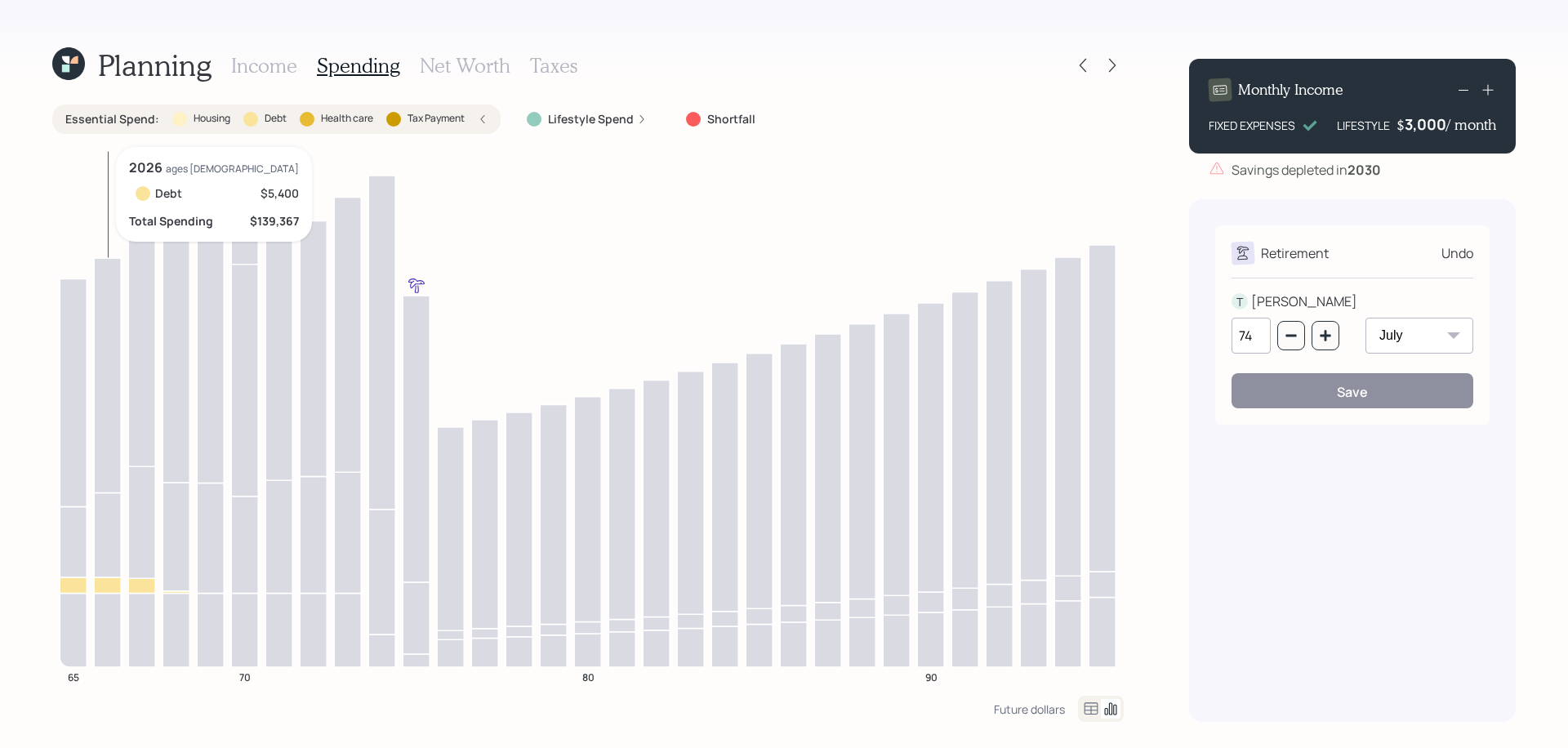
click at [118, 587] on icon at bounding box center [106, 585] width 27 height 16
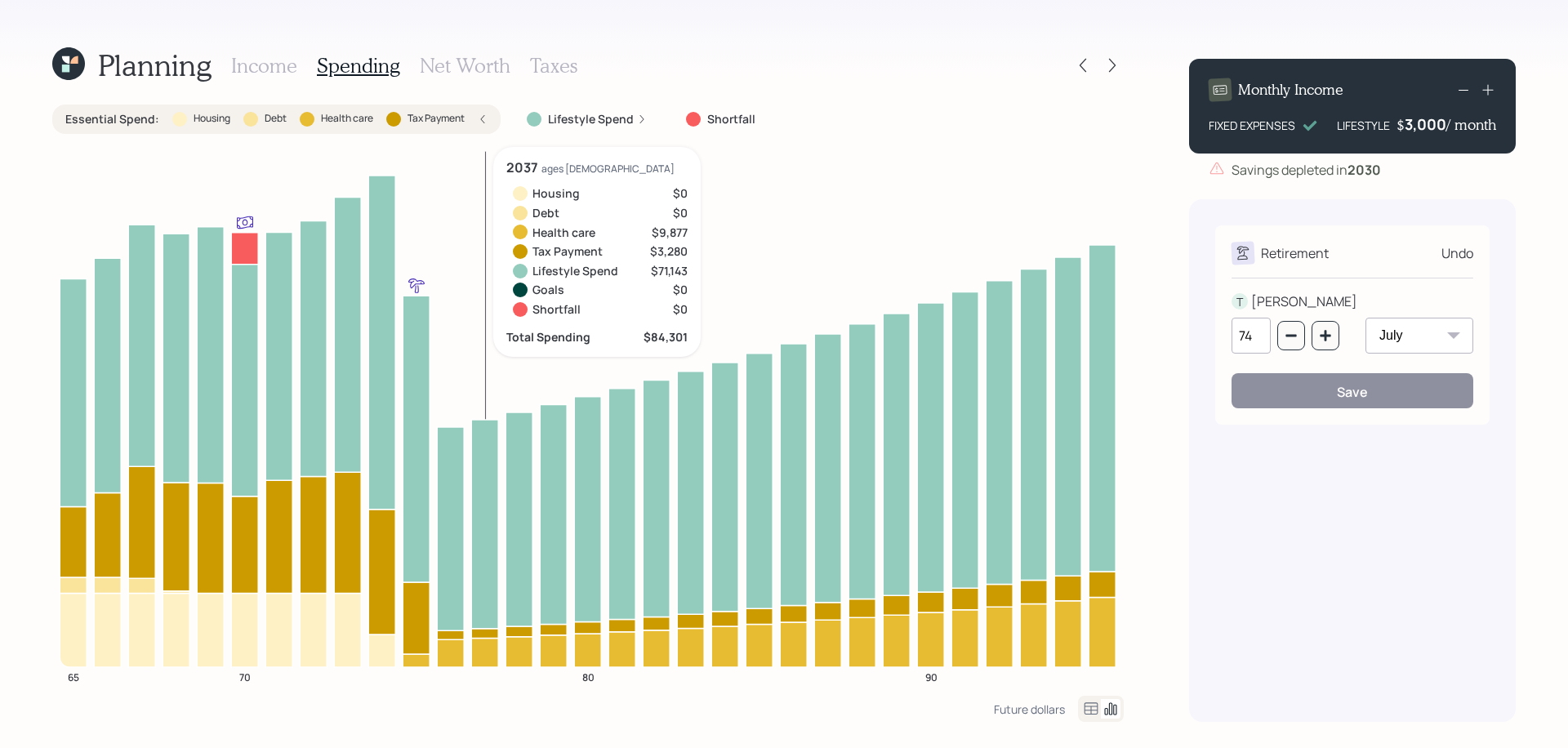
click at [494, 654] on icon at bounding box center [484, 652] width 27 height 29
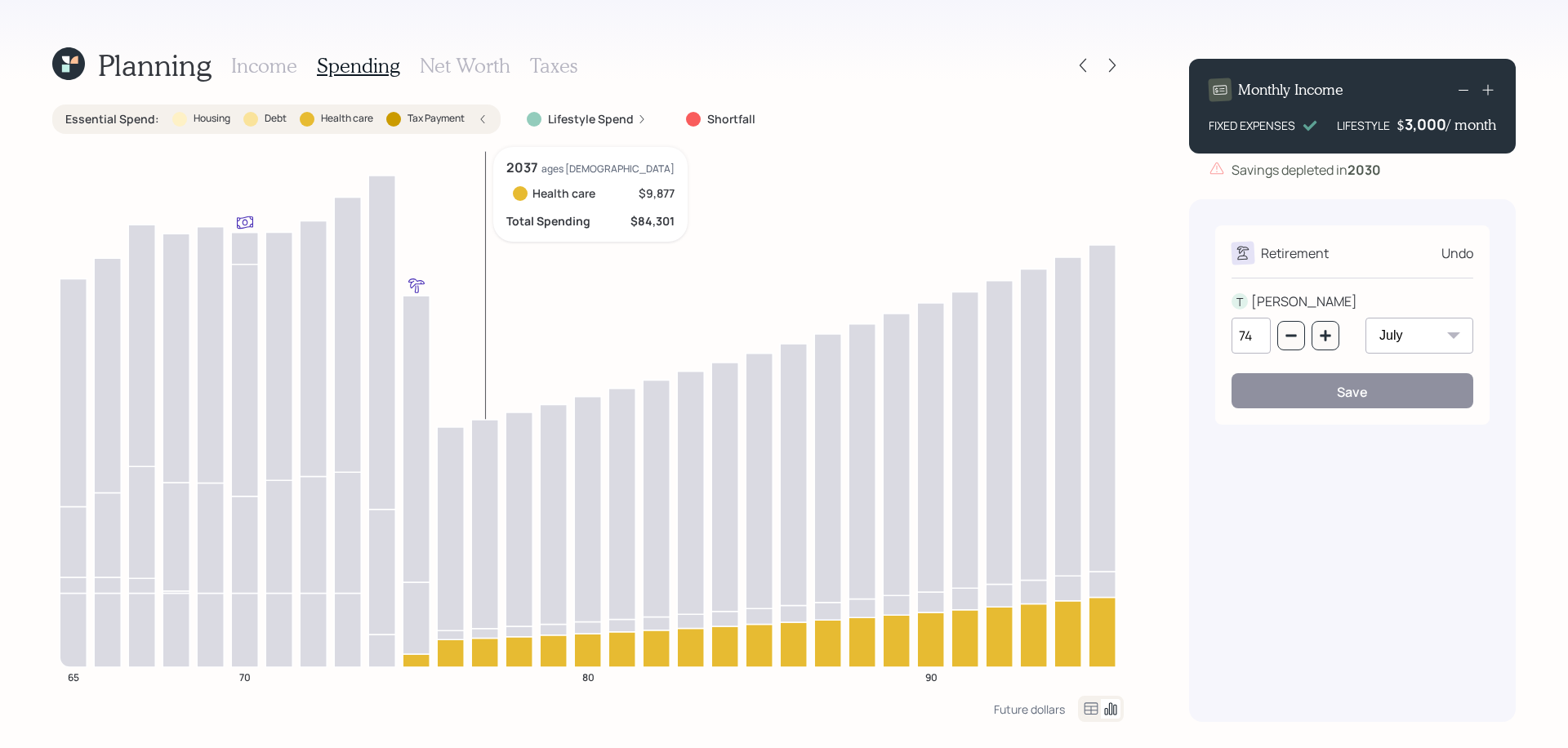
click at [494, 654] on icon at bounding box center [484, 652] width 27 height 29
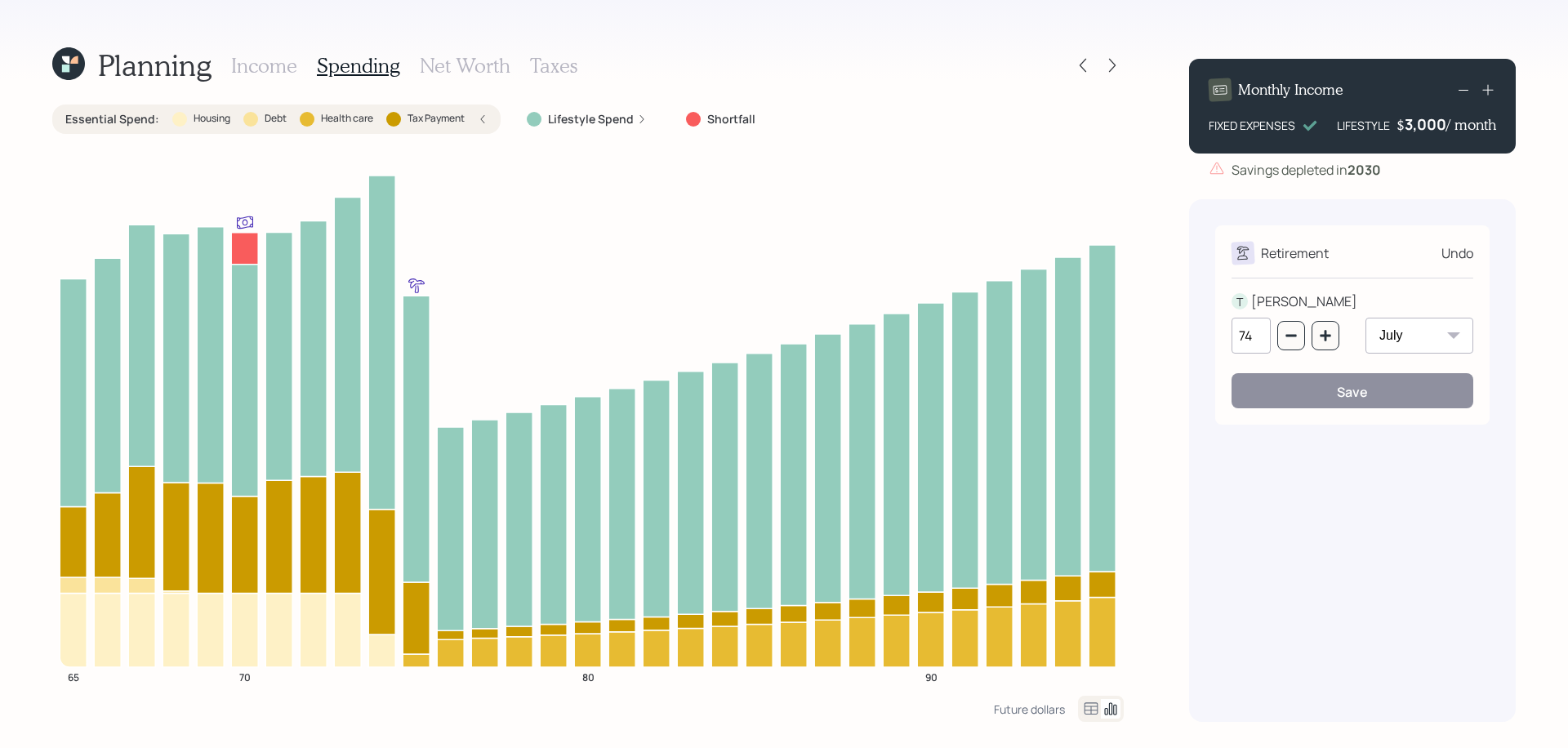
click at [596, 119] on label "Lifestyle Spend" at bounding box center [590, 119] width 86 height 16
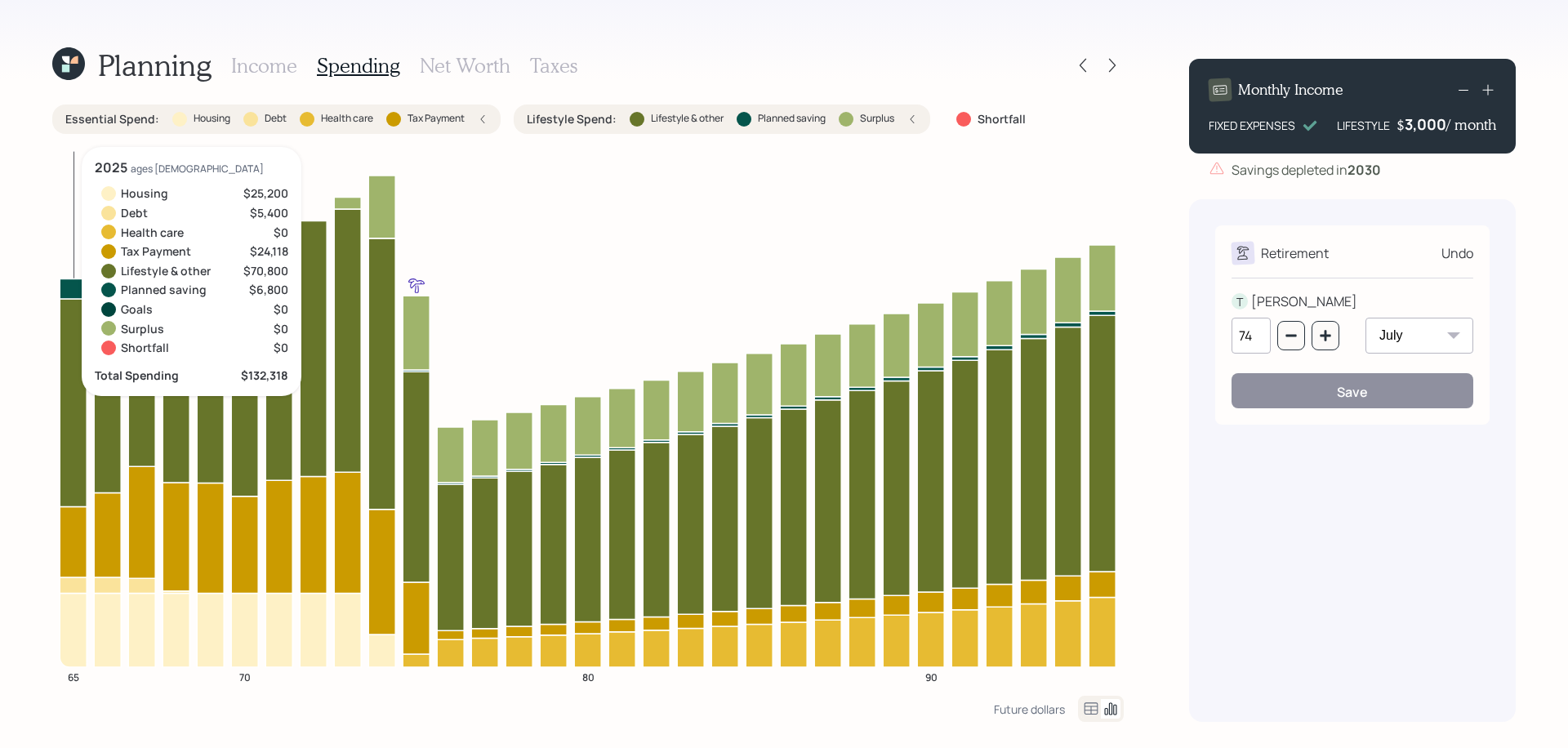
click at [68, 281] on icon at bounding box center [73, 288] width 27 height 20
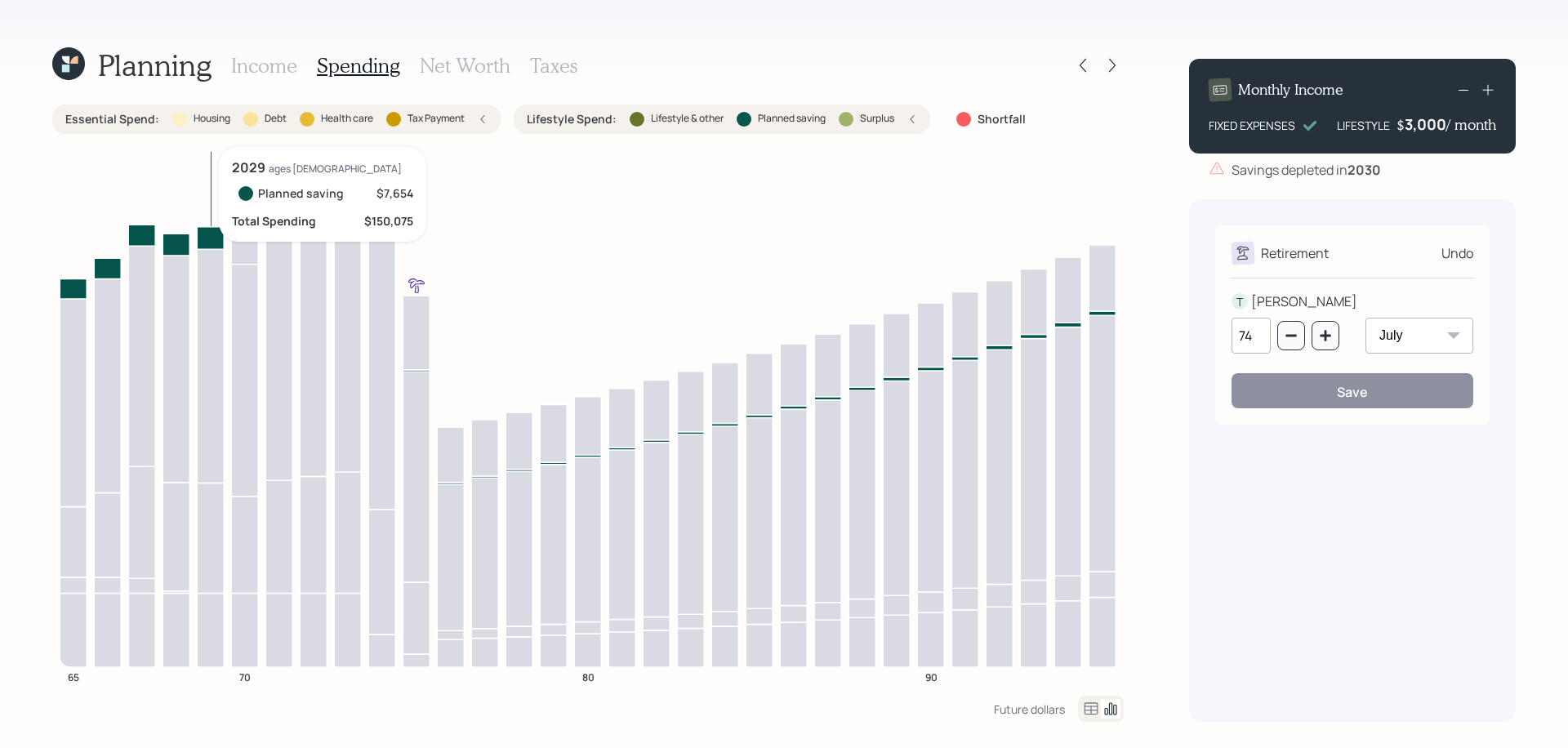
click at [210, 242] on icon at bounding box center [210, 236] width 27 height 22
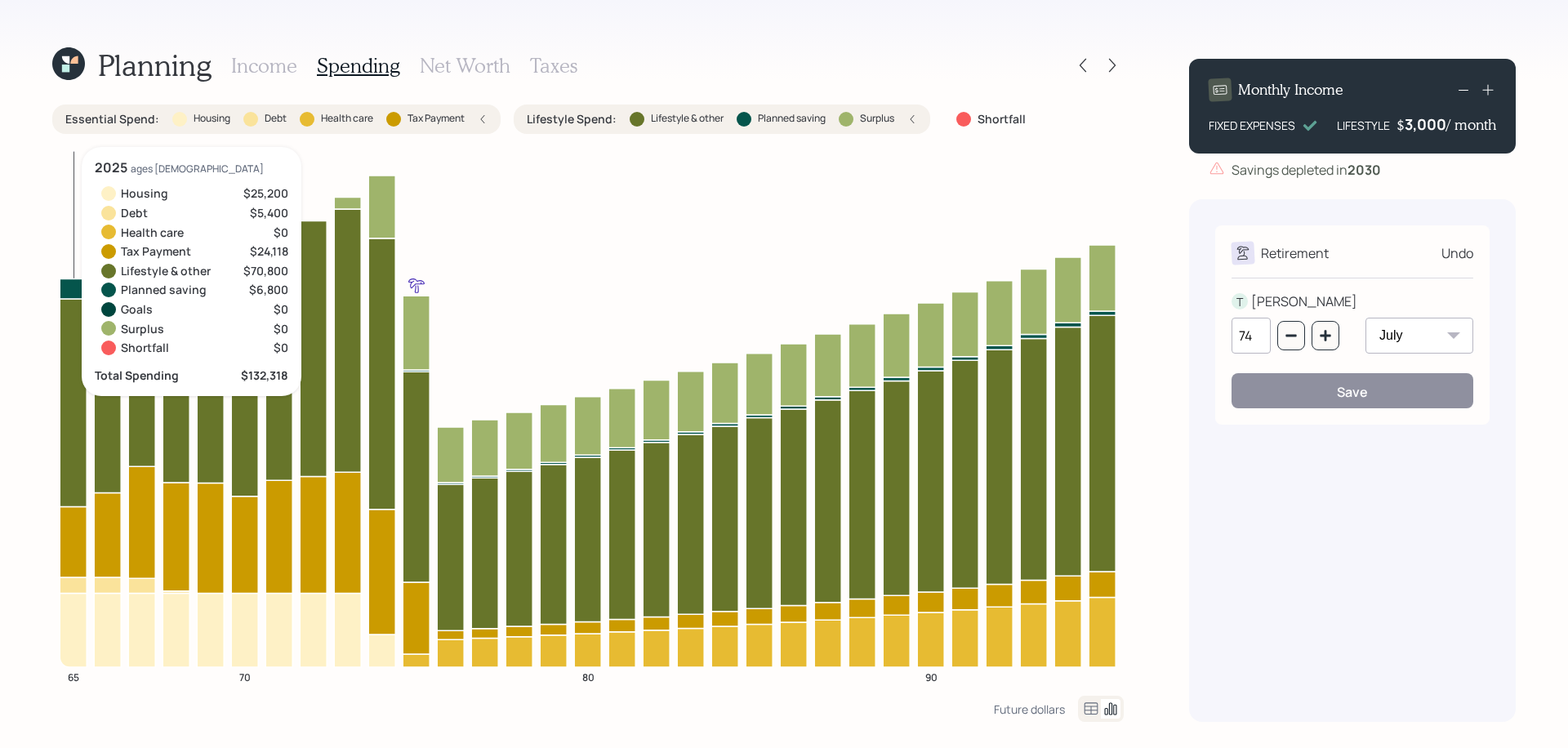
click at [74, 411] on icon at bounding box center [73, 403] width 27 height 208
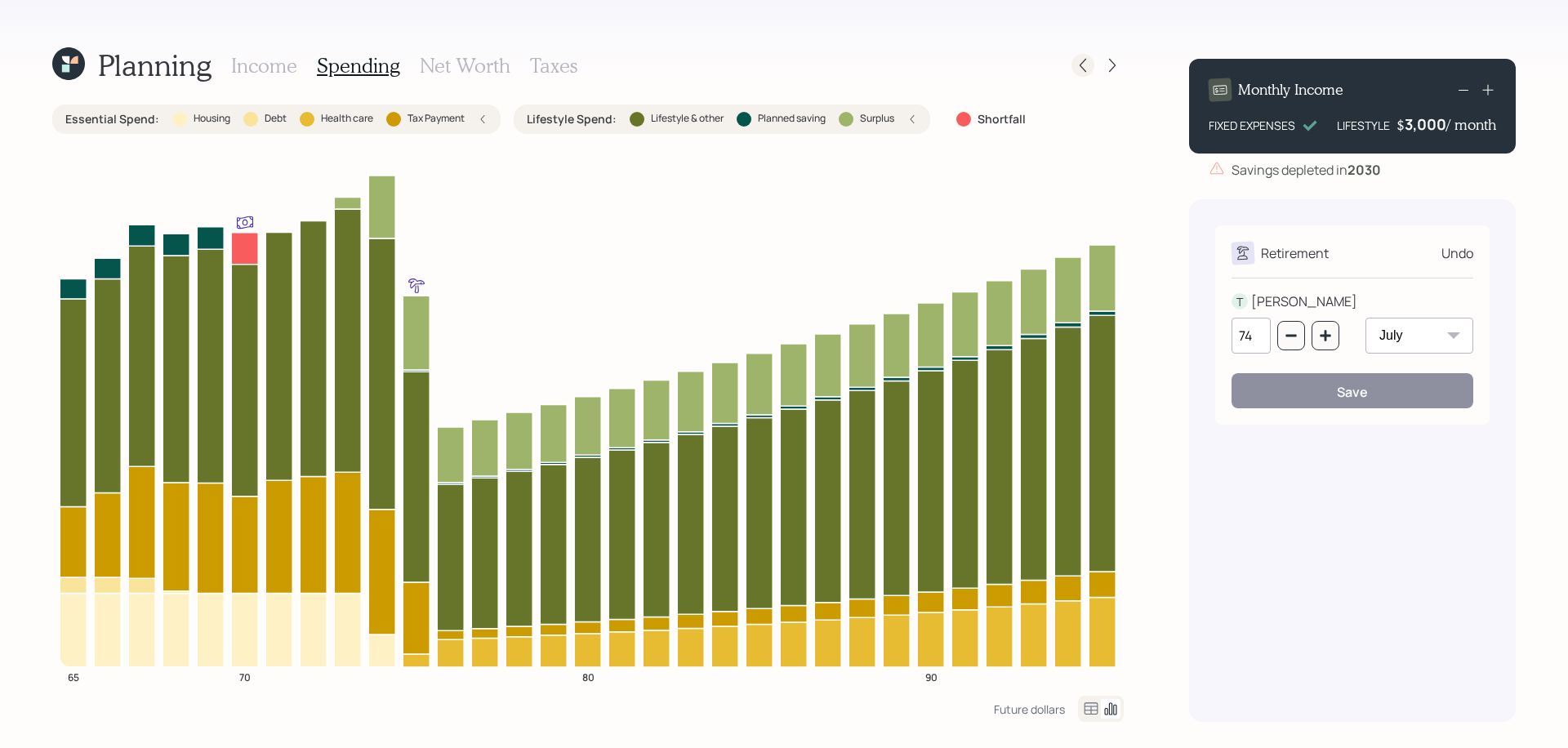
click at [1090, 70] on icon at bounding box center [1082, 65] width 16 height 16
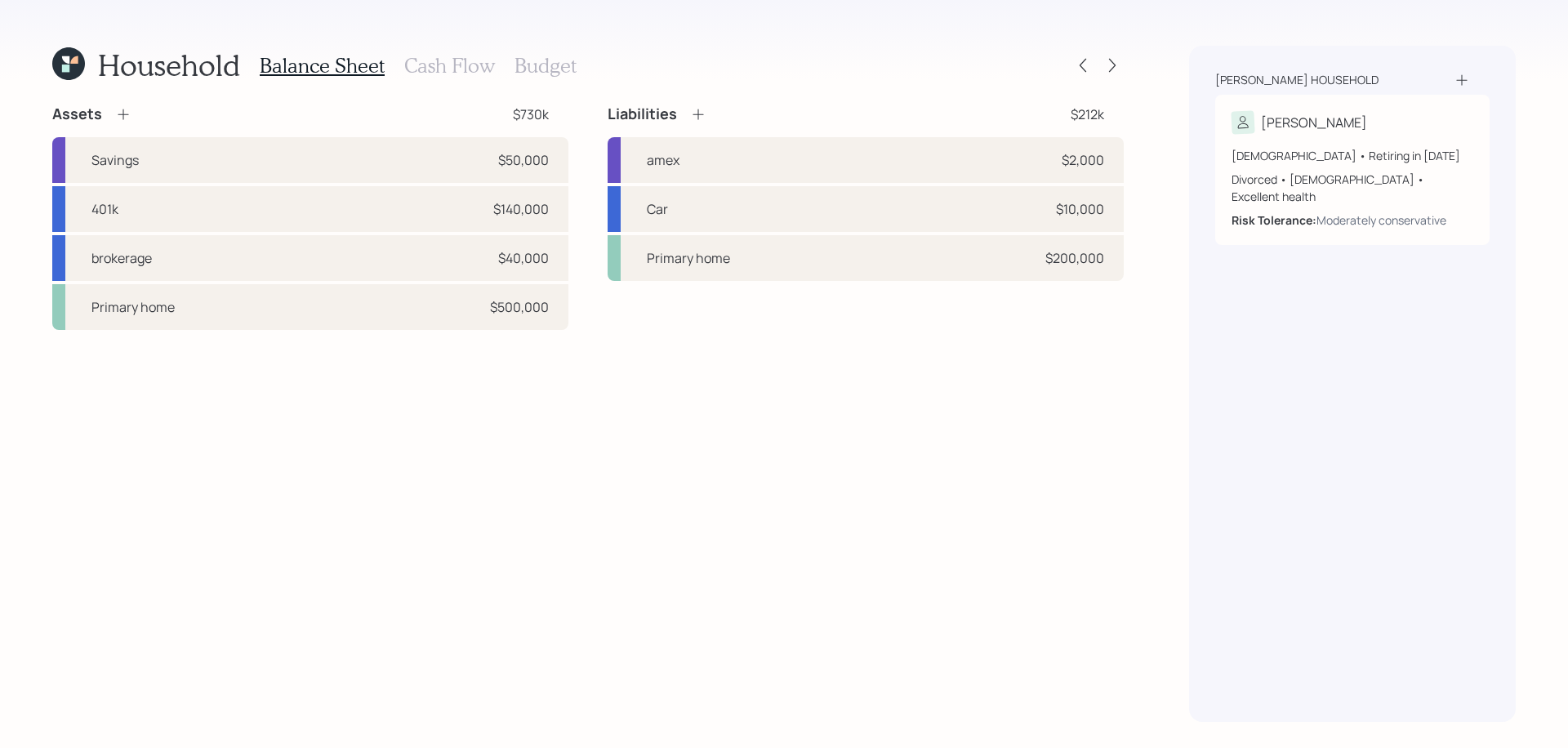
click at [437, 61] on h3 "Cash Flow" at bounding box center [449, 65] width 91 height 23
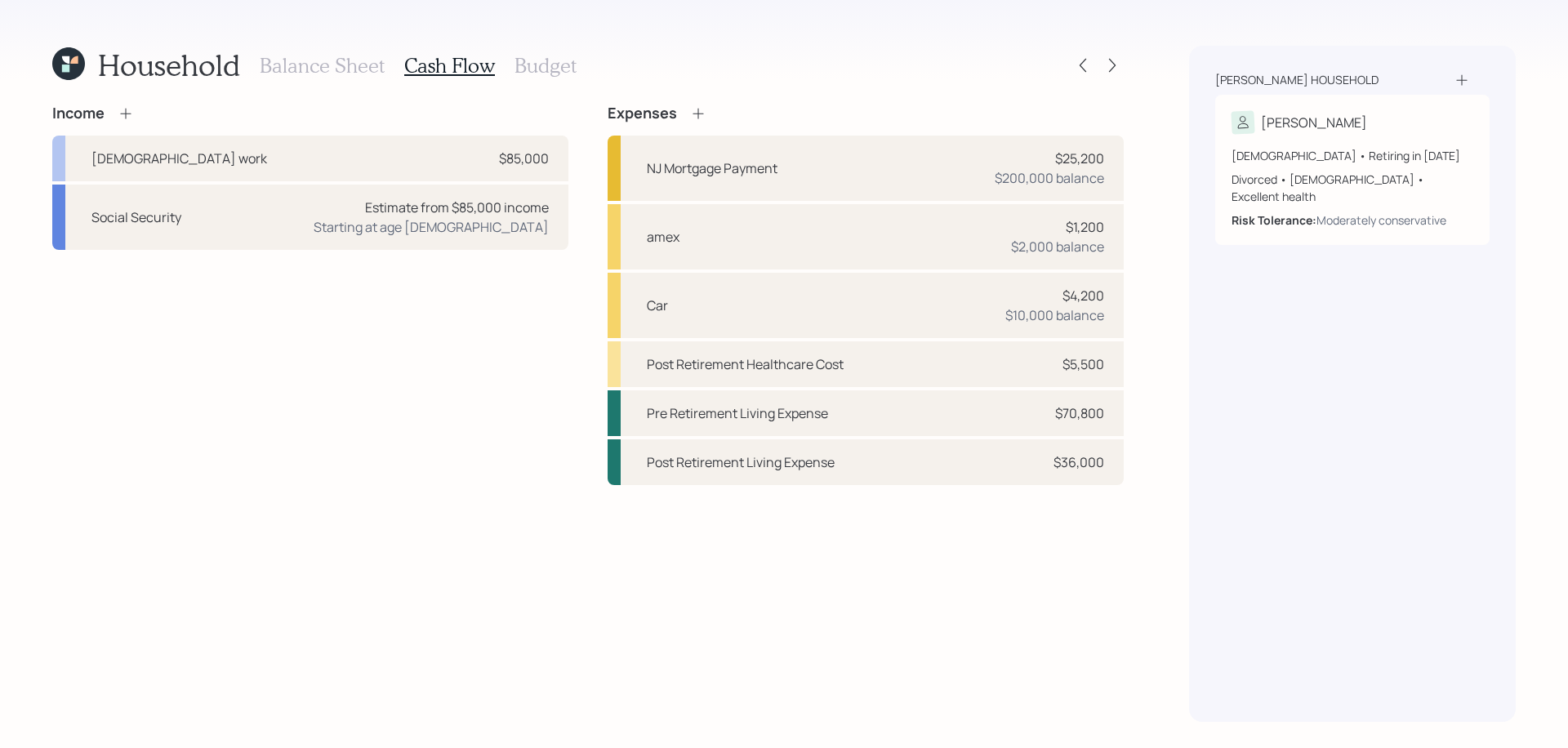
click at [700, 110] on icon at bounding box center [698, 113] width 16 height 16
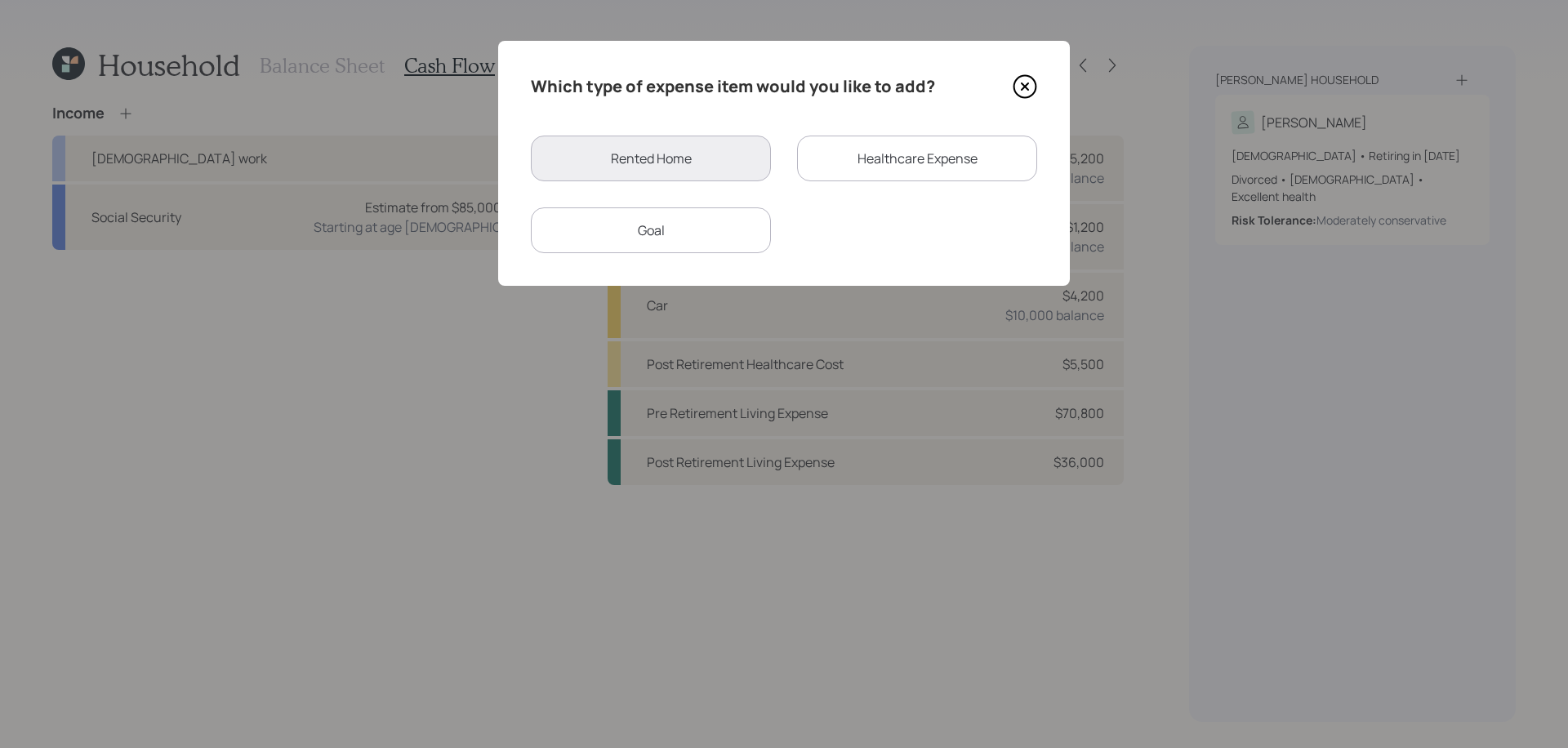
click at [687, 229] on div "Goal" at bounding box center [650, 230] width 240 height 46
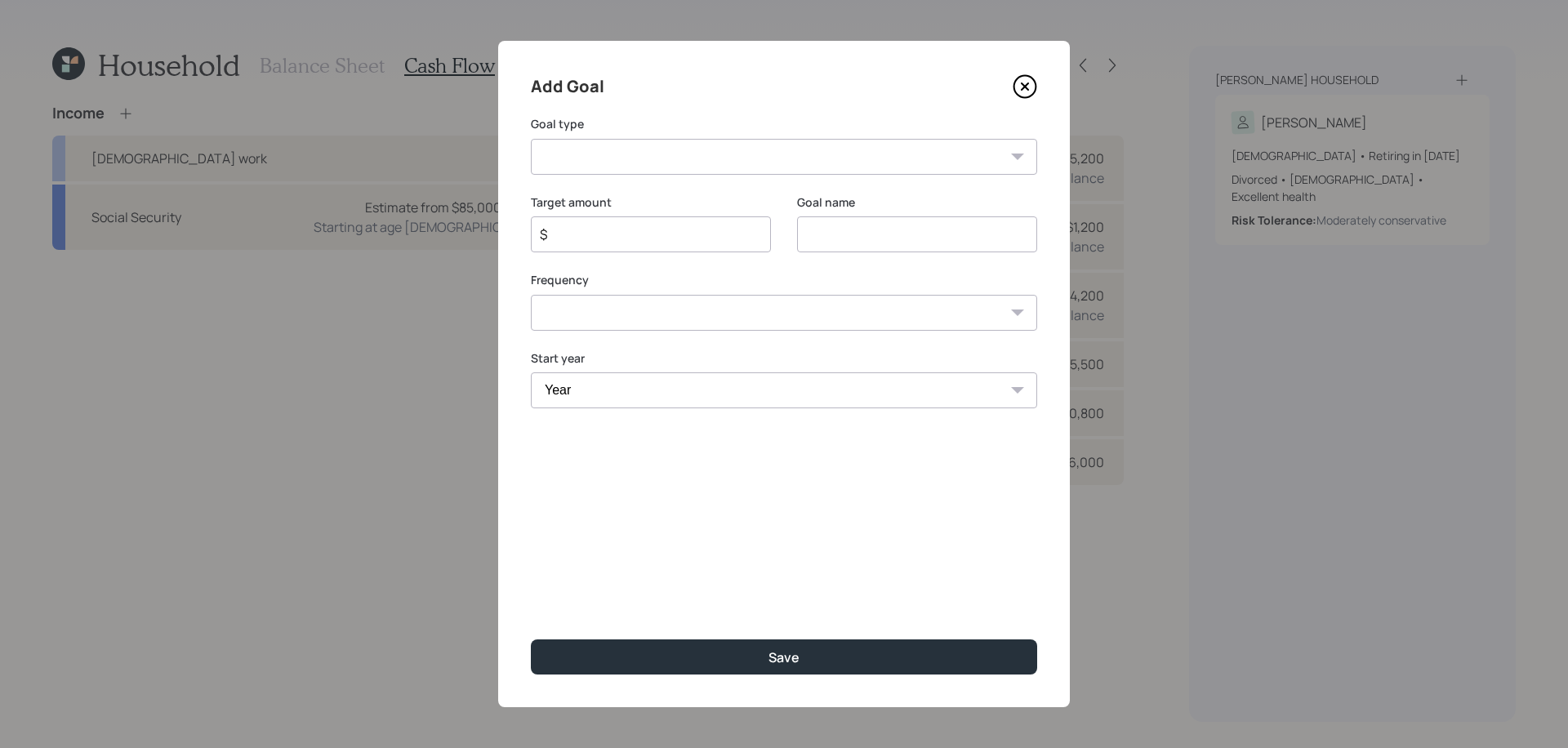
click at [665, 152] on select "Create an emergency fund Donate to charity Purchase a home Make a purchase Supp…" at bounding box center [784, 156] width 507 height 35
select select "other"
click at [531, 139] on select "Create an emergency fund Donate to charity Purchase a home Make a purchase Supp…" at bounding box center [784, 156] width 507 height 35
click at [913, 240] on input "Other" at bounding box center [917, 234] width 240 height 35
click at [910, 243] on input "Other" at bounding box center [917, 234] width 240 height 35
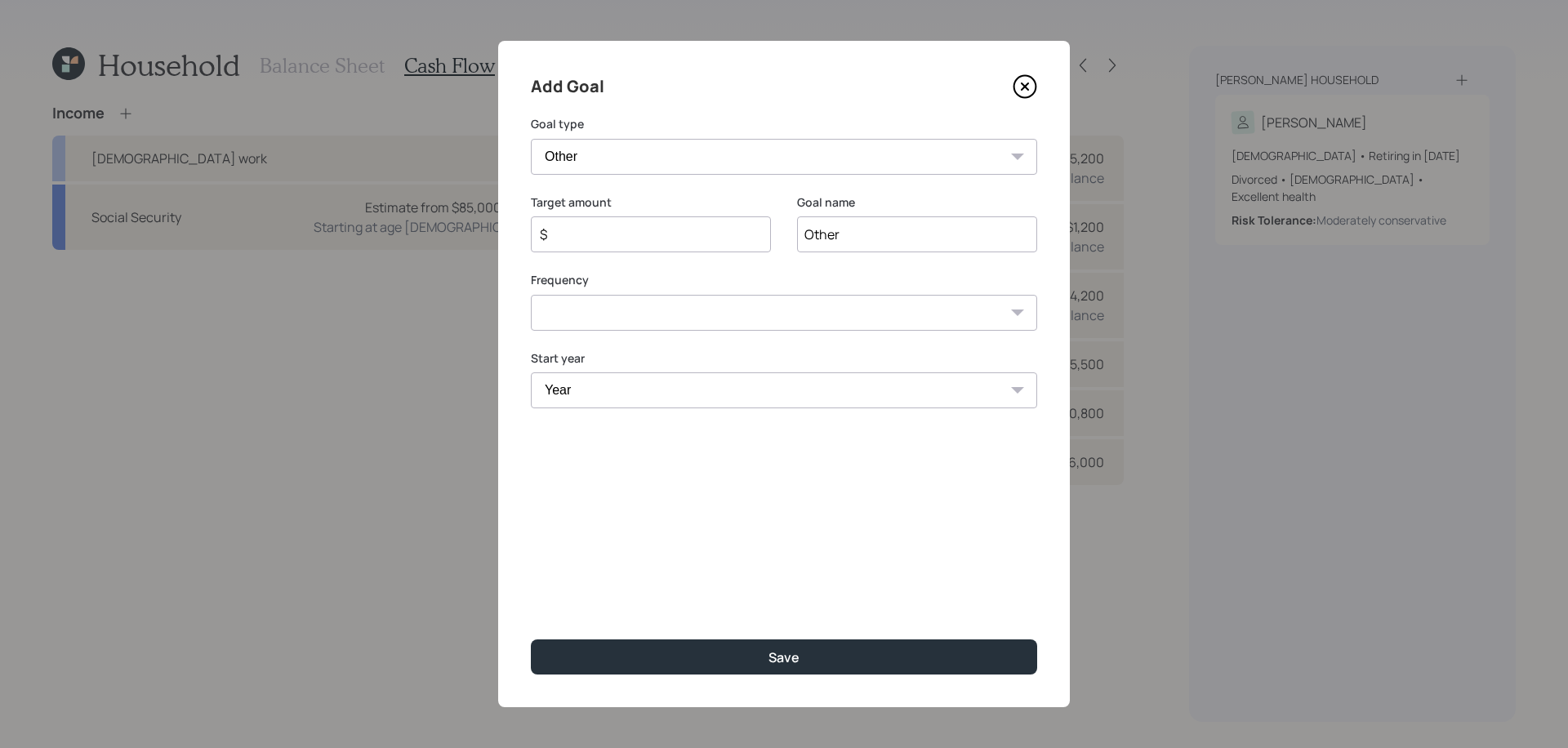
click at [910, 243] on input "Other" at bounding box center [917, 234] width 240 height 35
type input "LTC Insurance"
click at [672, 235] on input "$" at bounding box center [644, 234] width 212 height 20
type input "$ 1,200"
click at [701, 326] on select "One time Every 1 year Every 2 years Every 3 years Every 4 years Every 5 years E…" at bounding box center [784, 312] width 507 height 35
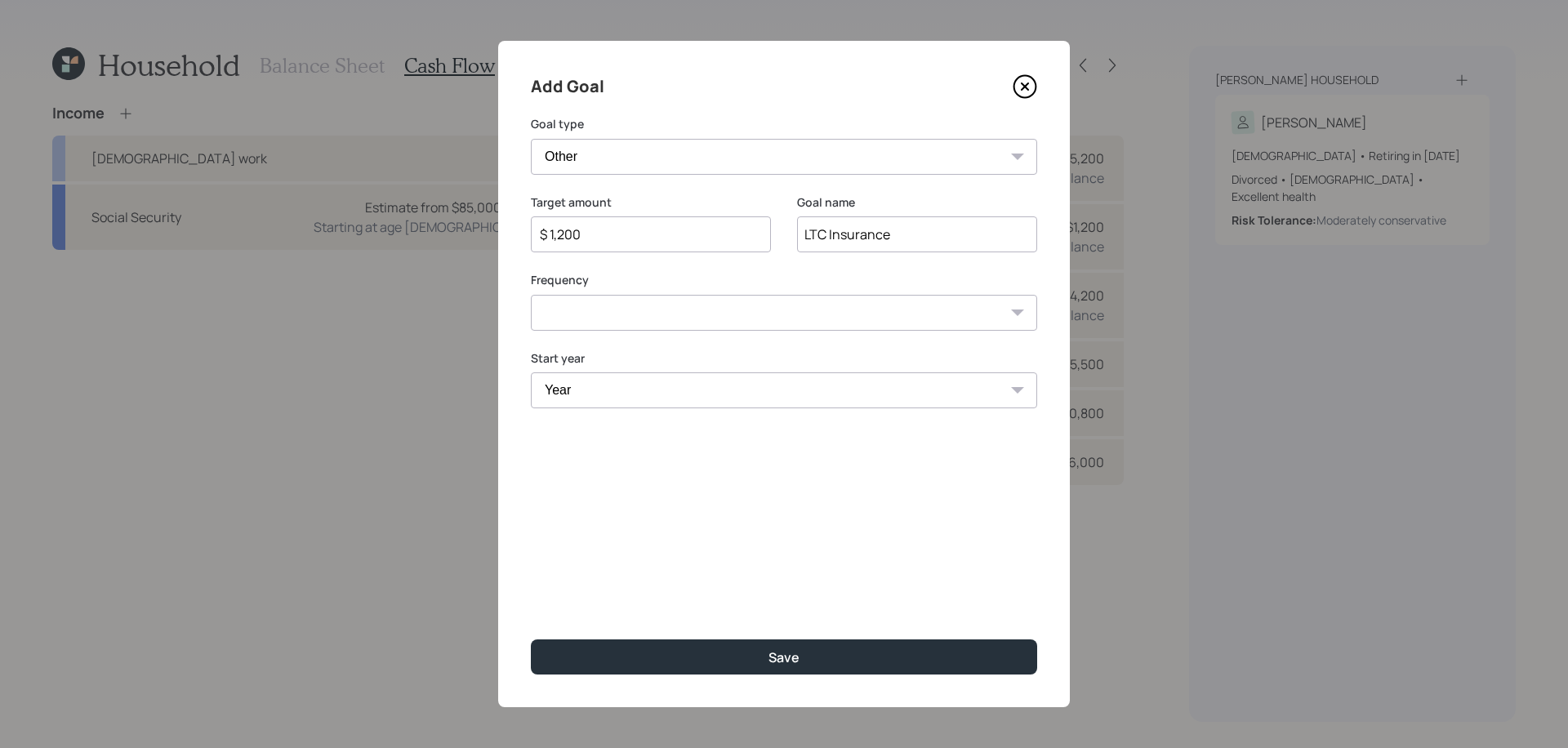
select select "1"
click at [531, 294] on select "One time Every 1 year Every 2 years Every 3 years Every 4 years Every 5 years E…" at bounding box center [784, 312] width 507 height 35
click at [629, 395] on select "Year [DATE] 2026 2027 2028 2029 2030 2031 2032 2033 2034 2035 2036 2037 2038 20…" at bounding box center [784, 390] width 507 height 35
select select "2025"
click at [531, 372] on select "Year [DATE] 2026 2027 2028 2029 2030 2031 2032 2033 2034 2035 2036 2037 2038 20…" at bounding box center [650, 390] width 240 height 35
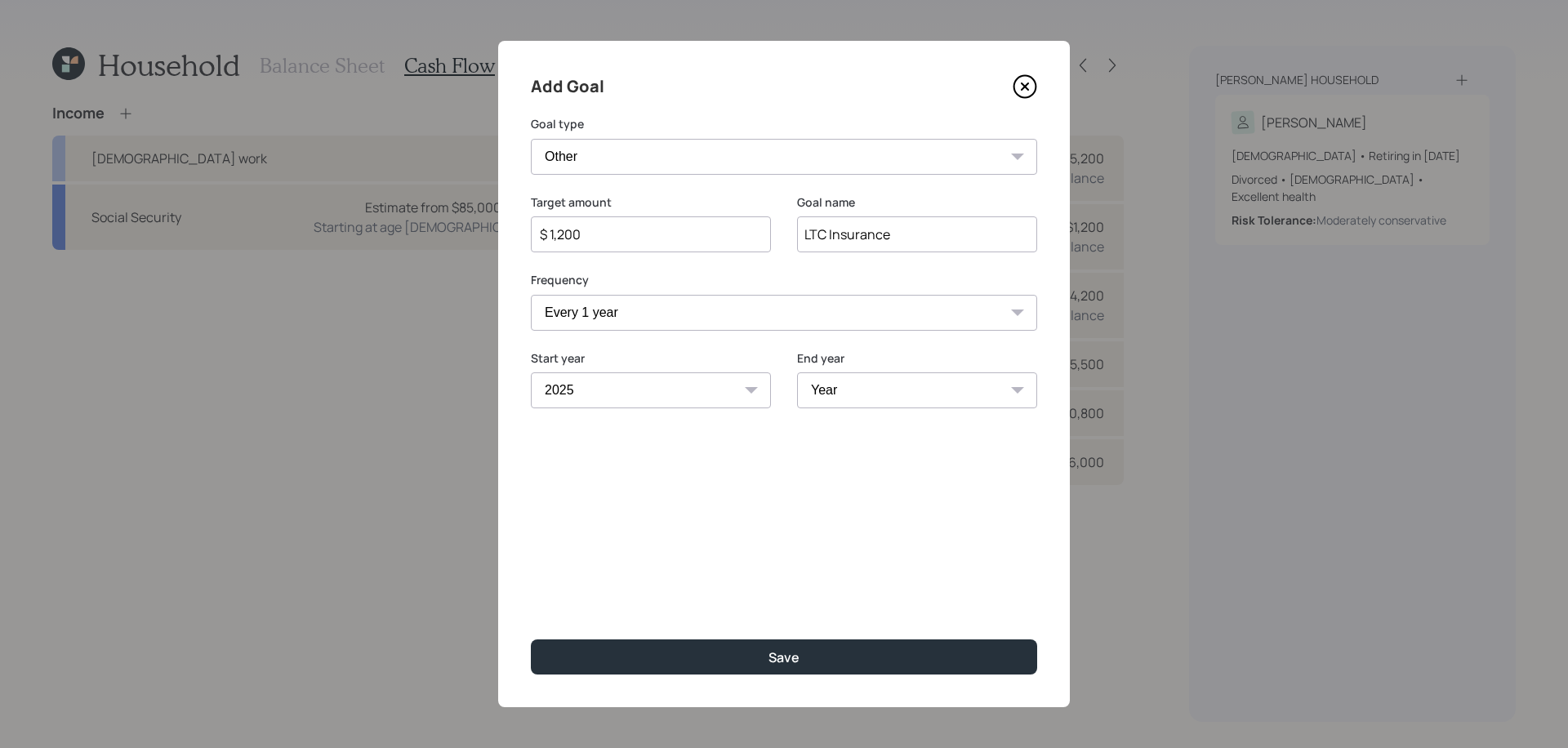
click at [909, 393] on select "Year [DATE] 2026 2027 2028 2029 2030 2031 2032 2033 2034 2035 2036 2037 2038 20…" at bounding box center [917, 390] width 240 height 35
select select "2054"
click at [797, 372] on select "Year [DATE] 2026 2027 2028 2029 2030 2031 2032 2033 2034 2035 2036 2037 2038 20…" at bounding box center [917, 390] width 240 height 35
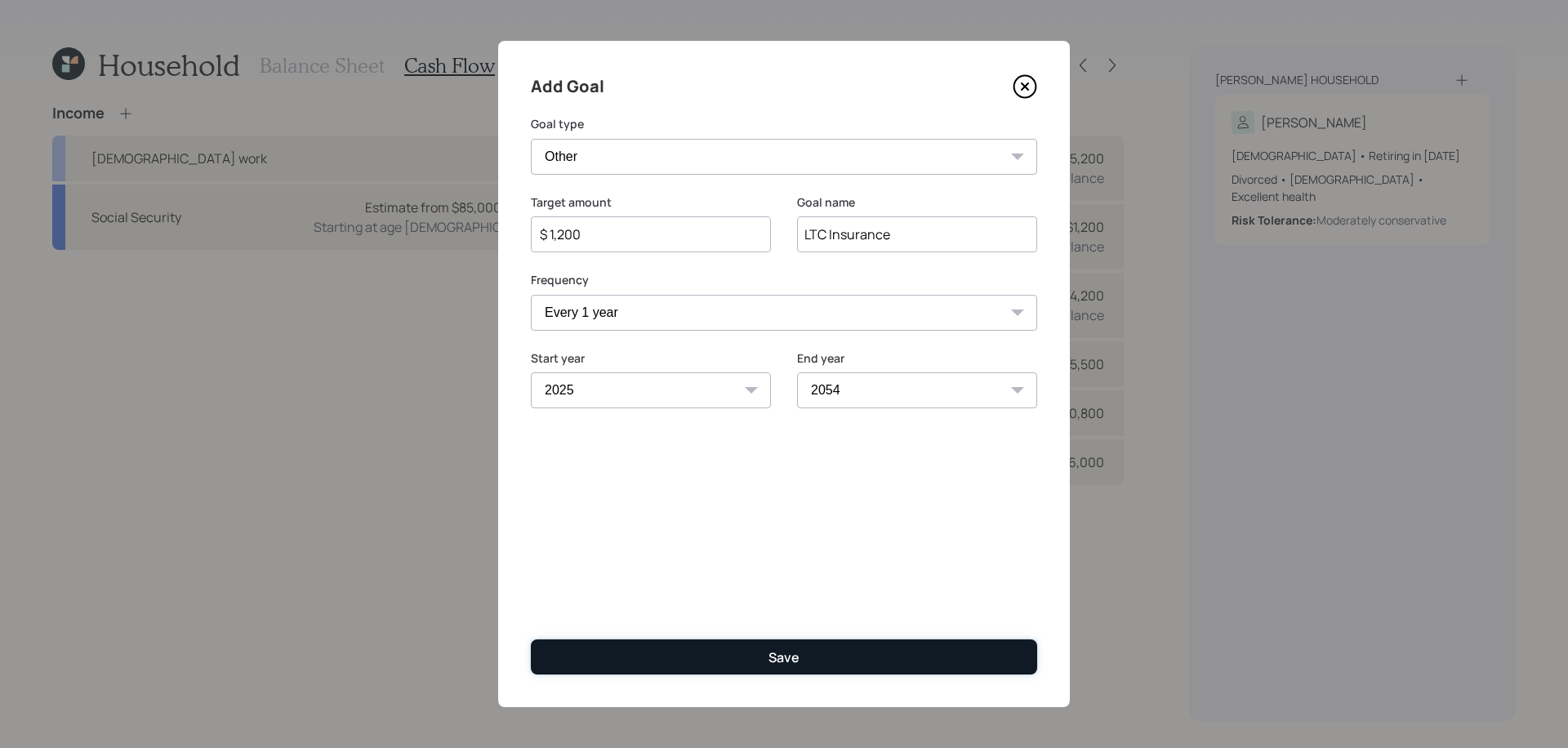
click at [842, 657] on button "Save" at bounding box center [784, 656] width 507 height 35
type input "$"
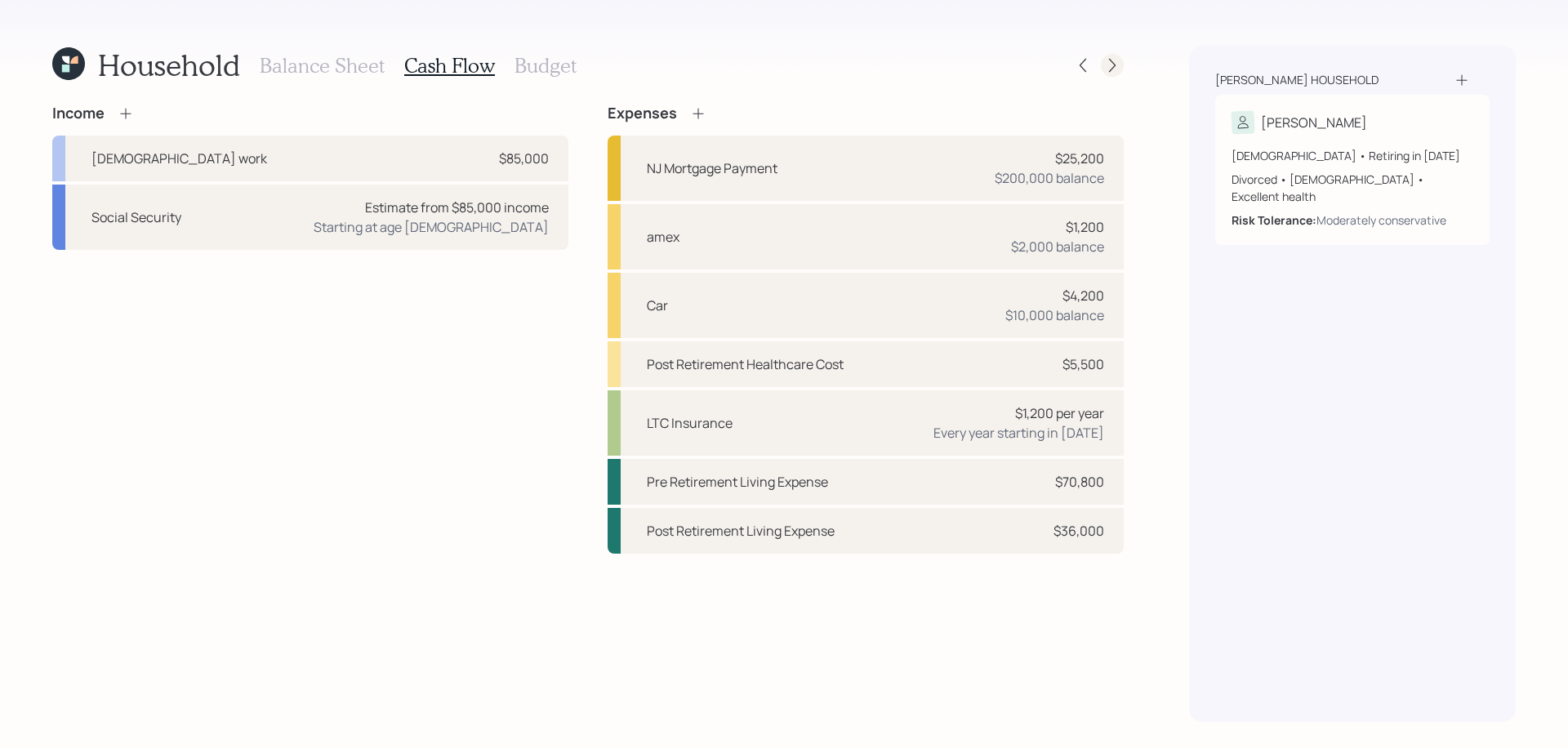
click at [1107, 57] on icon at bounding box center [1112, 65] width 16 height 16
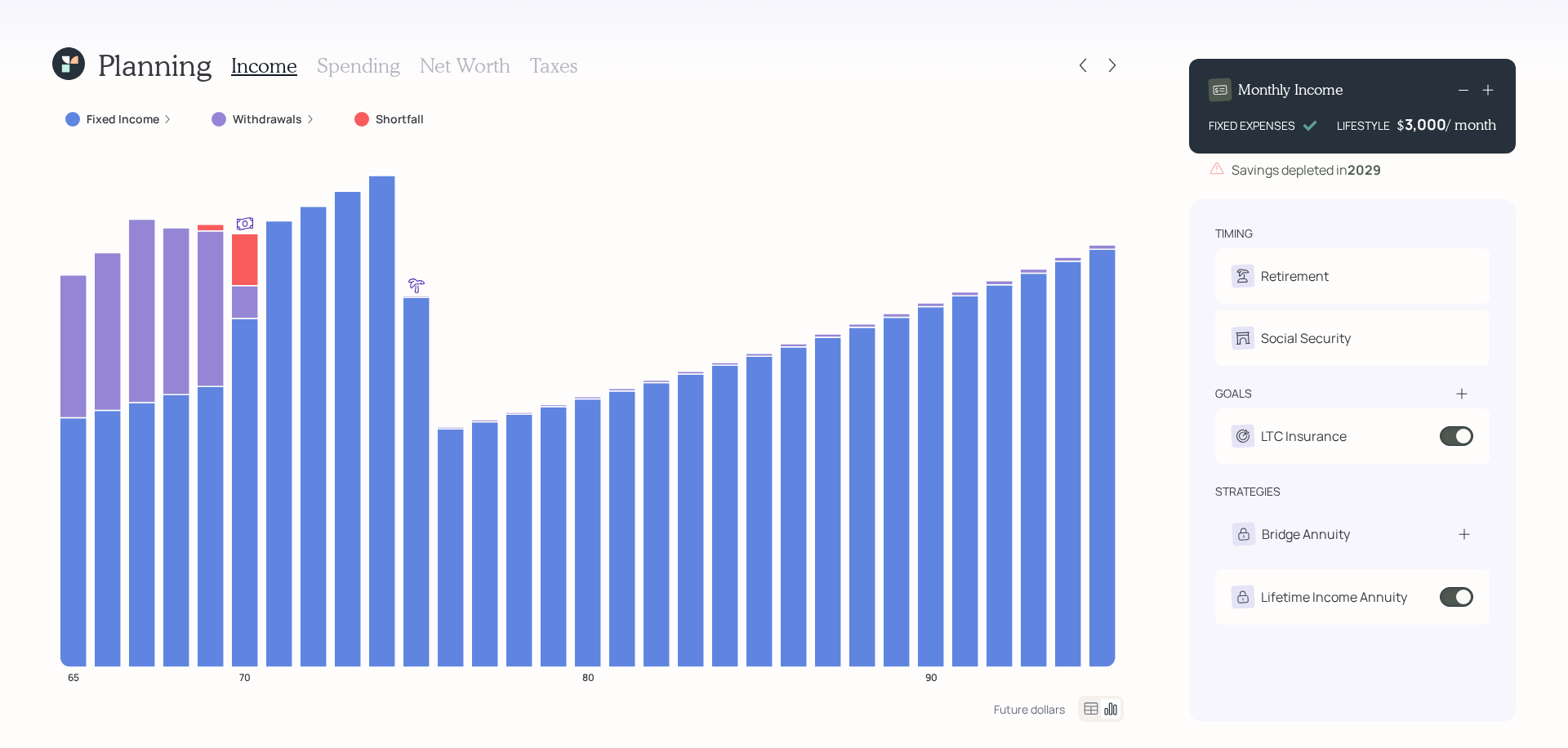
click at [398, 65] on div "Income Spending Net Worth Taxes" at bounding box center [404, 65] width 346 height 39
click at [380, 66] on h3 "Spending" at bounding box center [358, 65] width 83 height 23
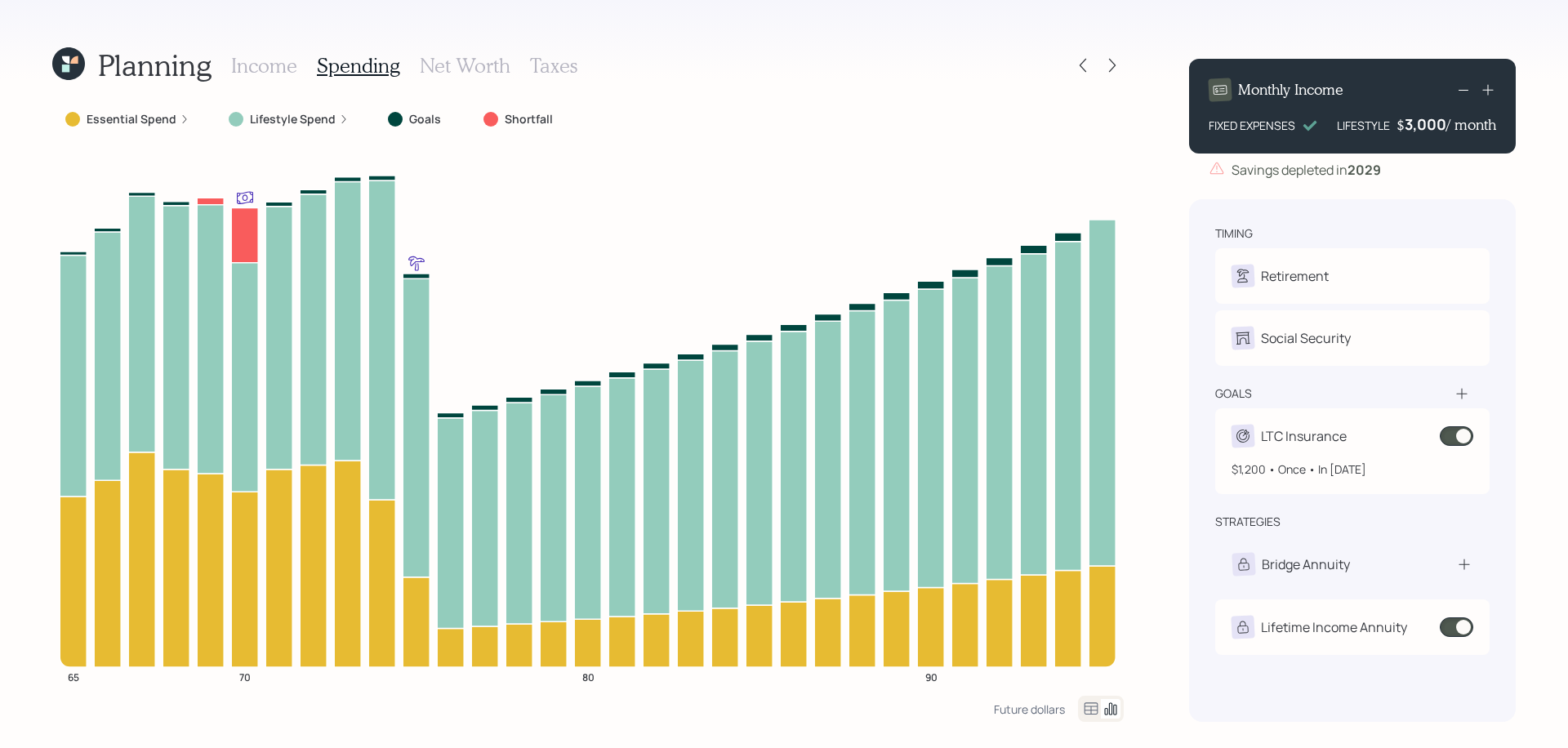
click at [1458, 439] on span at bounding box center [1456, 435] width 34 height 20
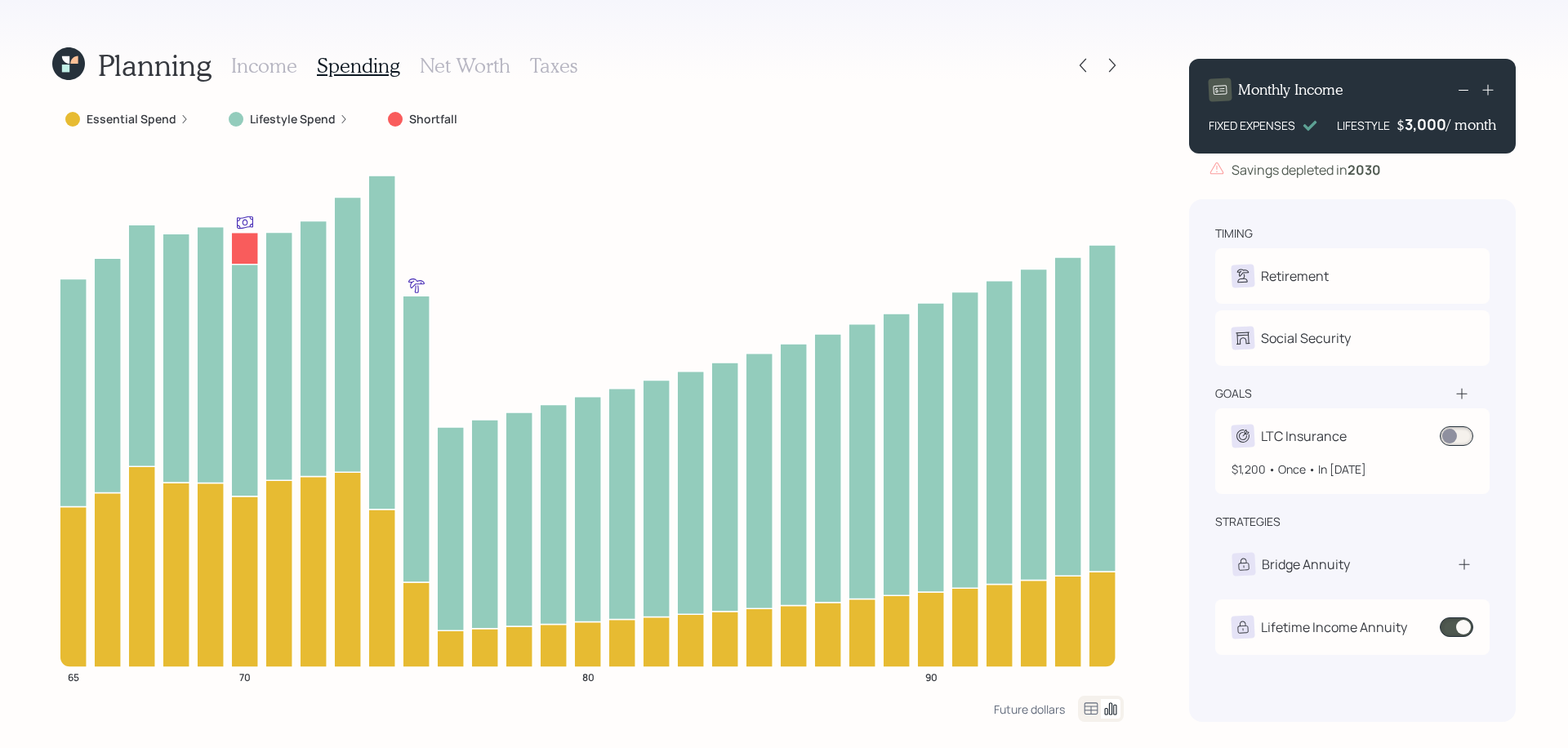
click at [1449, 436] on span at bounding box center [1456, 435] width 34 height 20
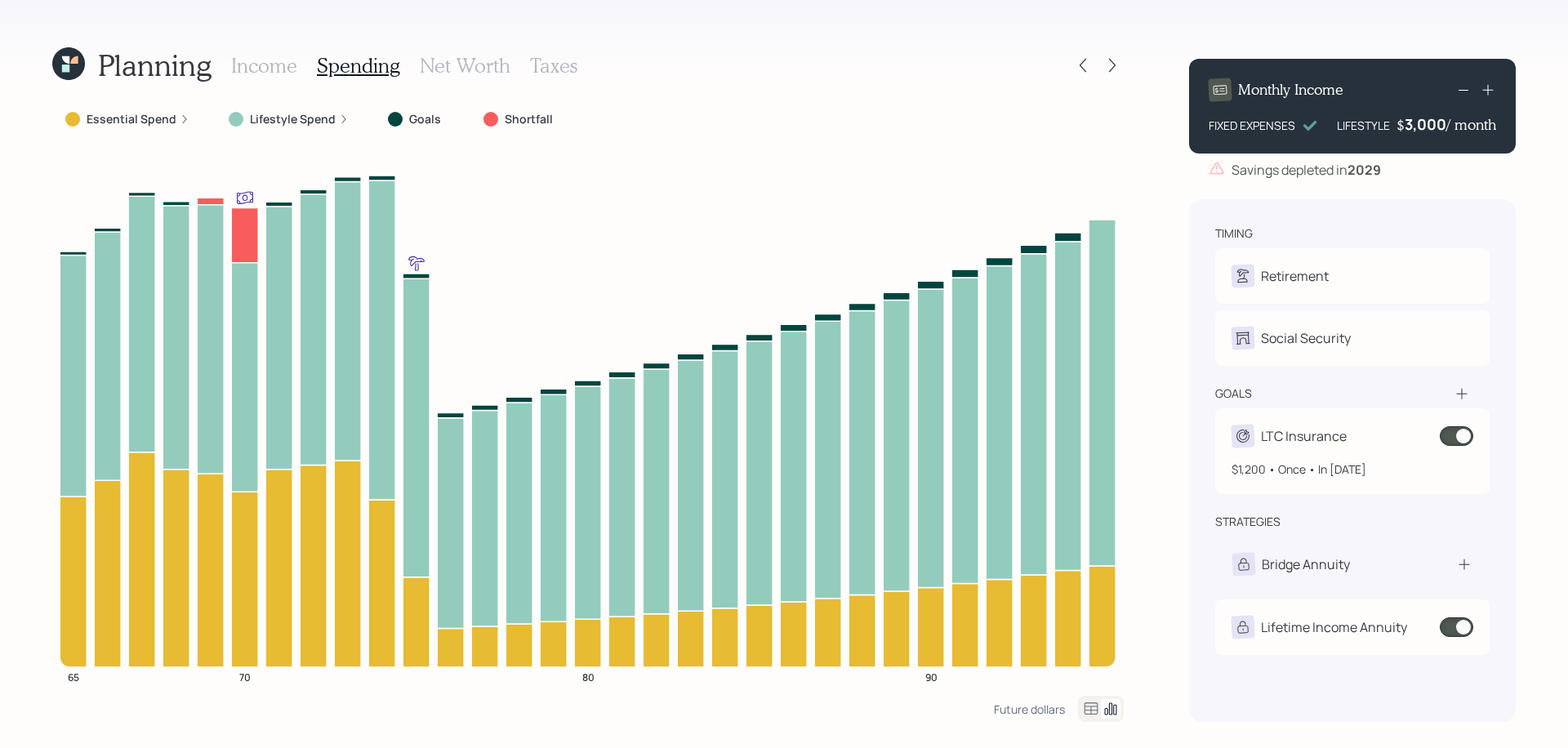
click at [1371, 442] on div "LTC Insurance" at bounding box center [1352, 435] width 242 height 23
select select "1"
select select "2054"
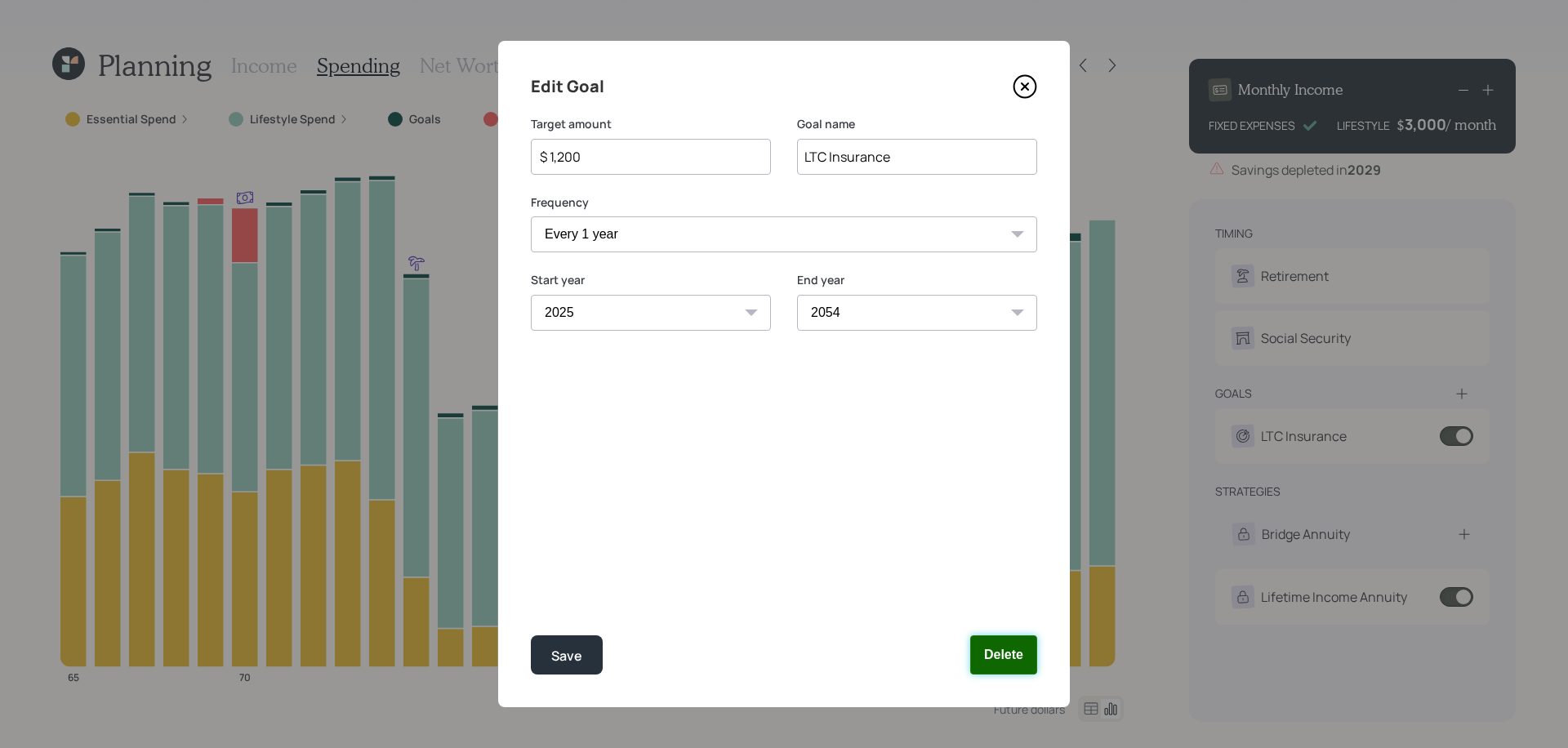
click at [1016, 661] on button "Delete" at bounding box center [1003, 654] width 67 height 39
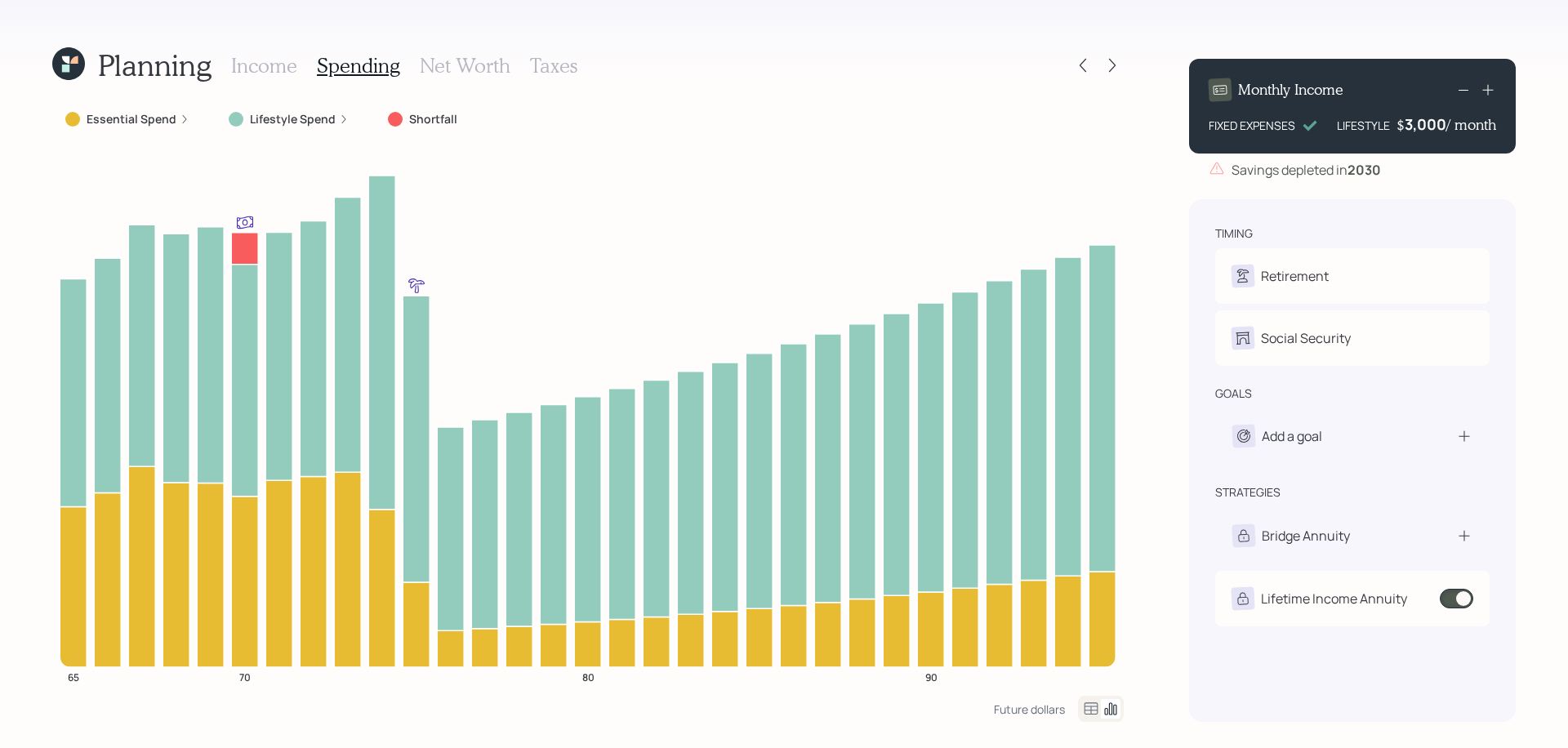
click at [455, 68] on h3 "Net Worth" at bounding box center [465, 65] width 91 height 23
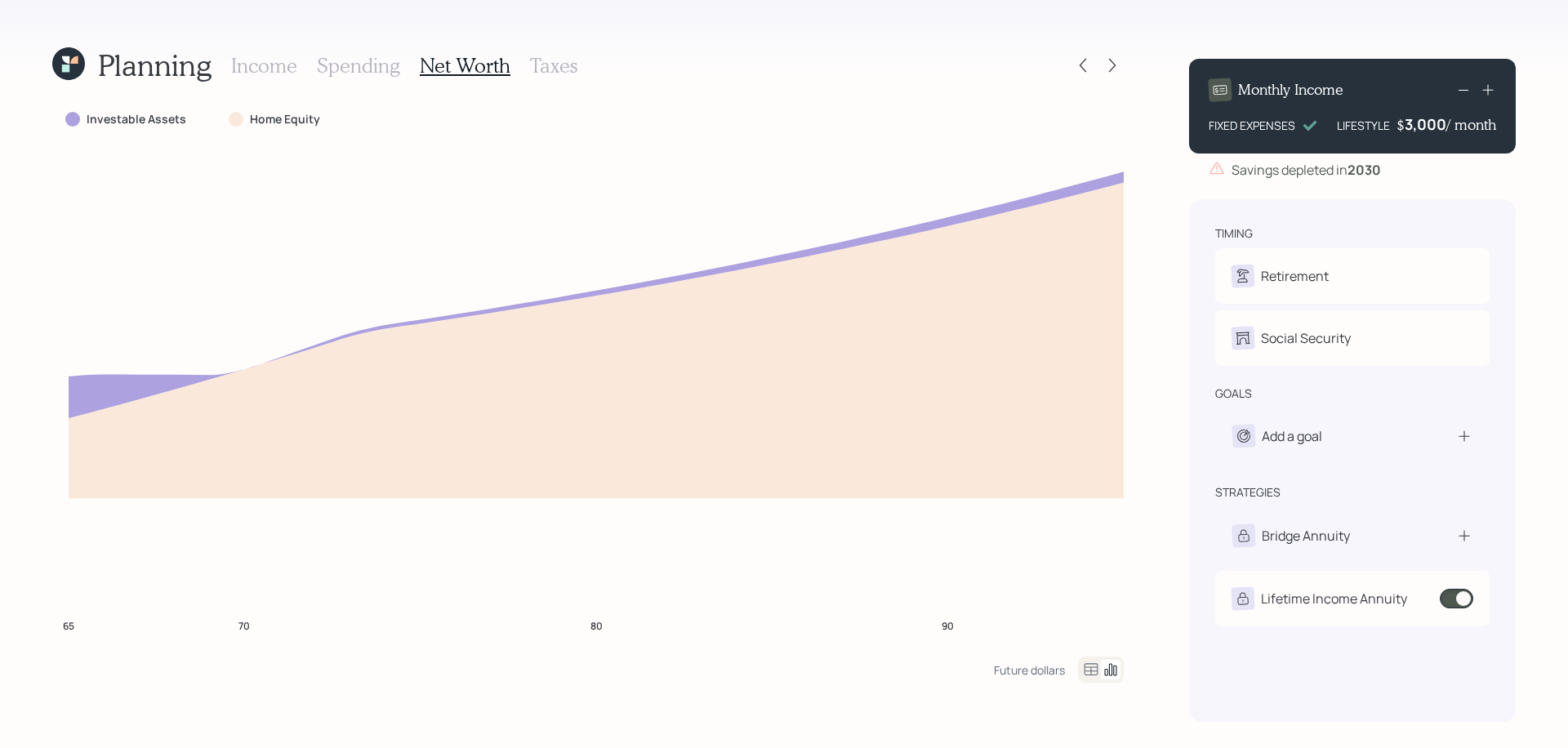
click at [351, 72] on h3 "Spending" at bounding box center [358, 65] width 83 height 23
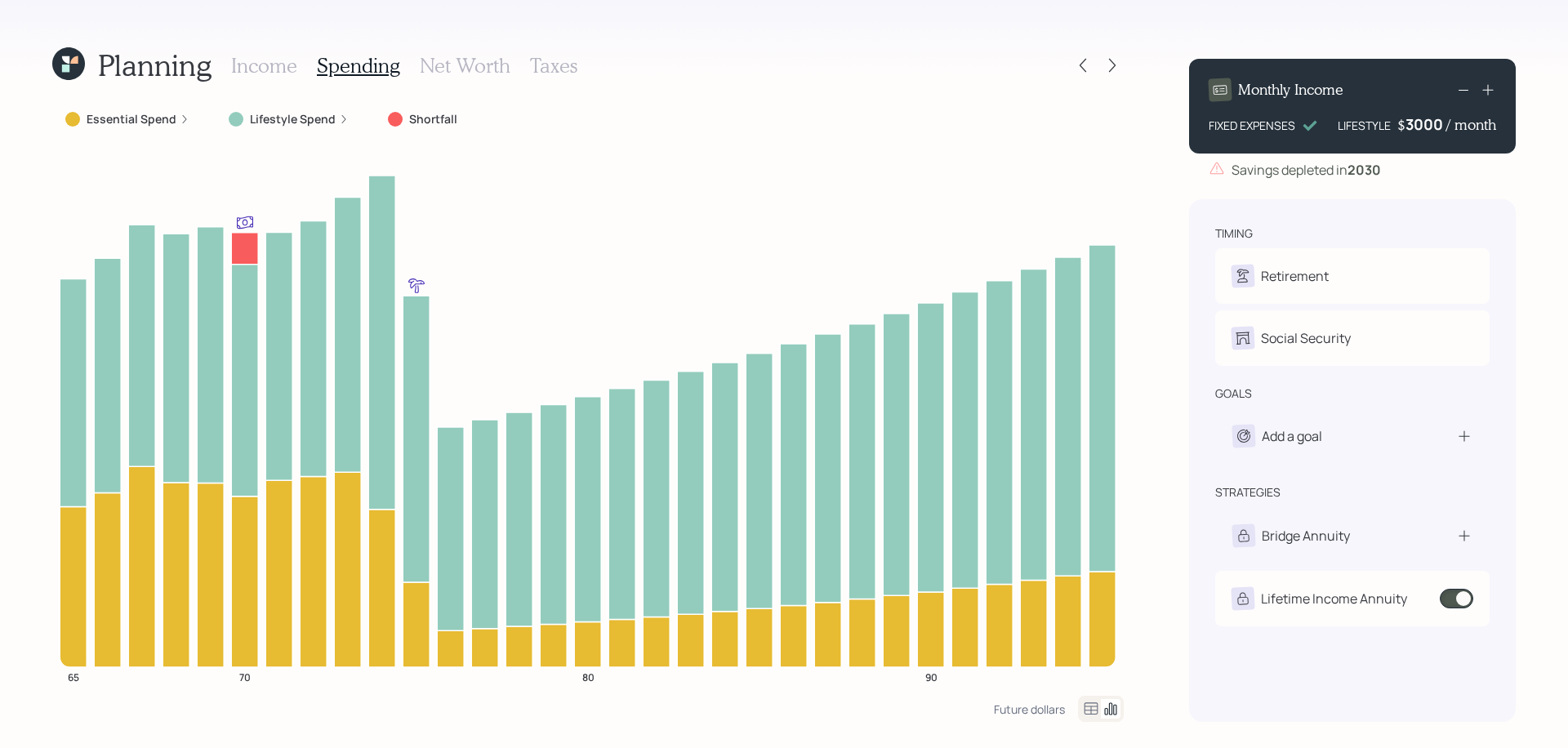
click at [1434, 126] on div "3000" at bounding box center [1425, 124] width 41 height 20
click at [1295, 174] on div "Savings depleted in [DATE]" at bounding box center [1306, 170] width 150 height 20
click at [316, 122] on label "Lifestyle Spend" at bounding box center [293, 119] width 86 height 16
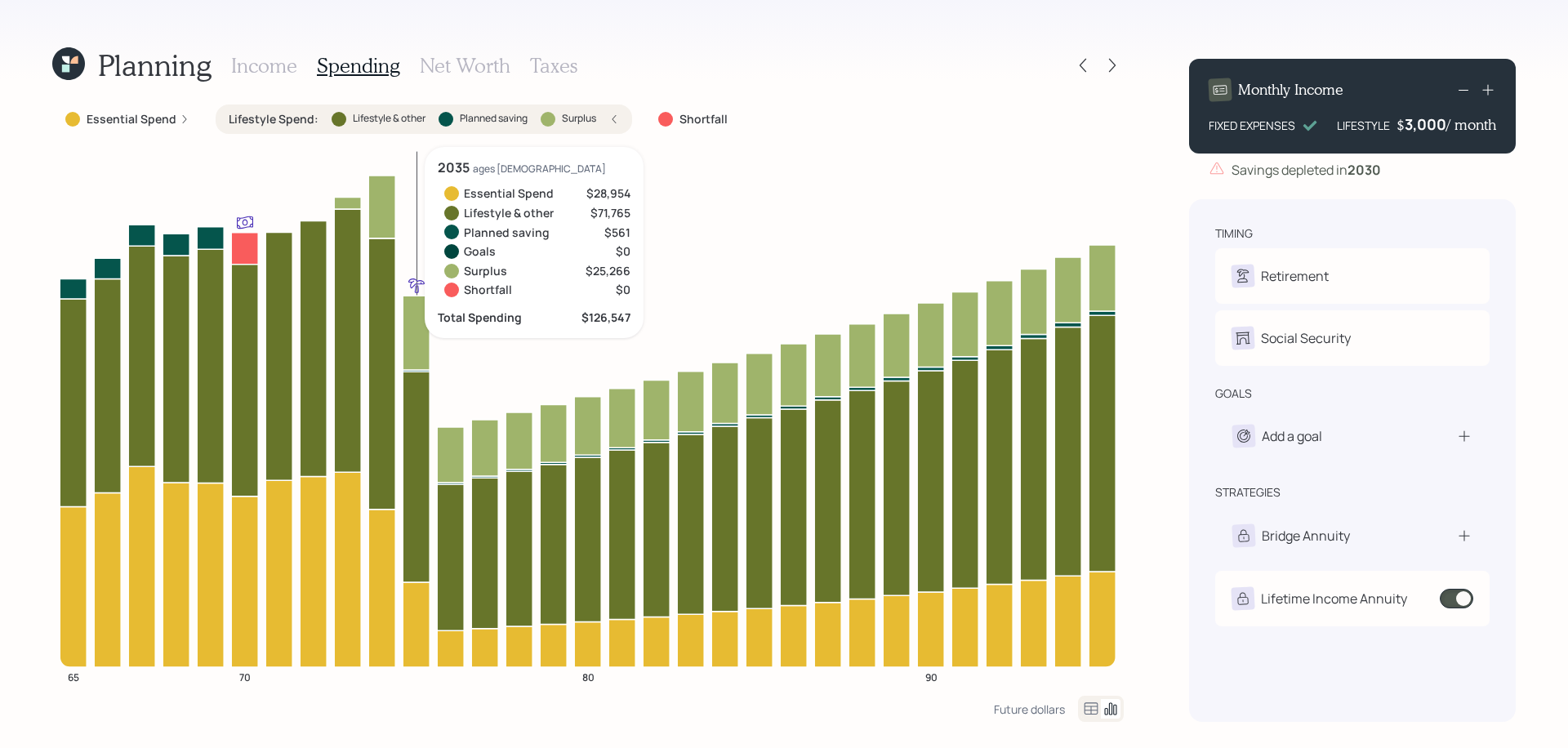
click at [413, 335] on icon at bounding box center [416, 332] width 27 height 74
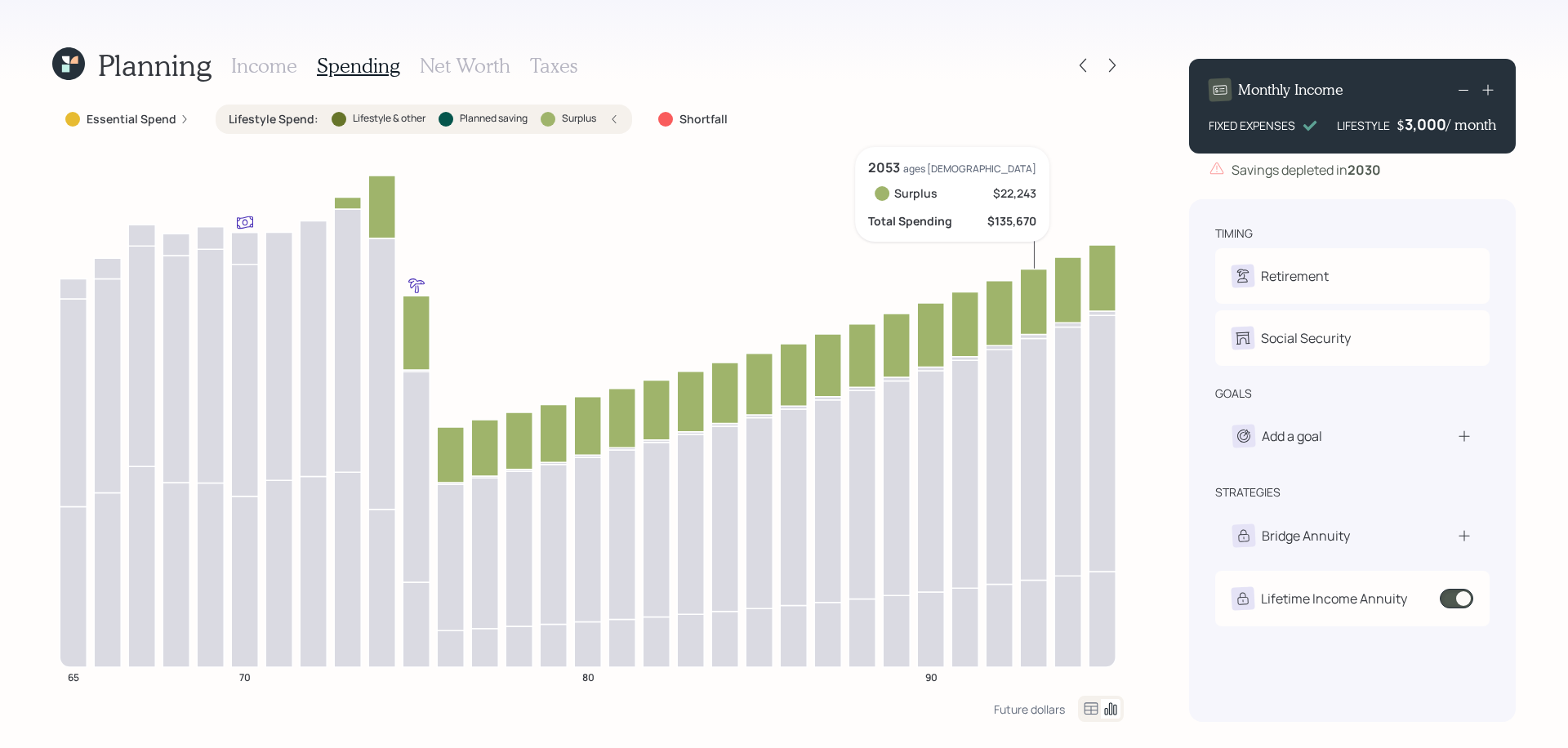
click at [1044, 280] on icon at bounding box center [1033, 300] width 27 height 65
